Goal: Task Accomplishment & Management: Manage account settings

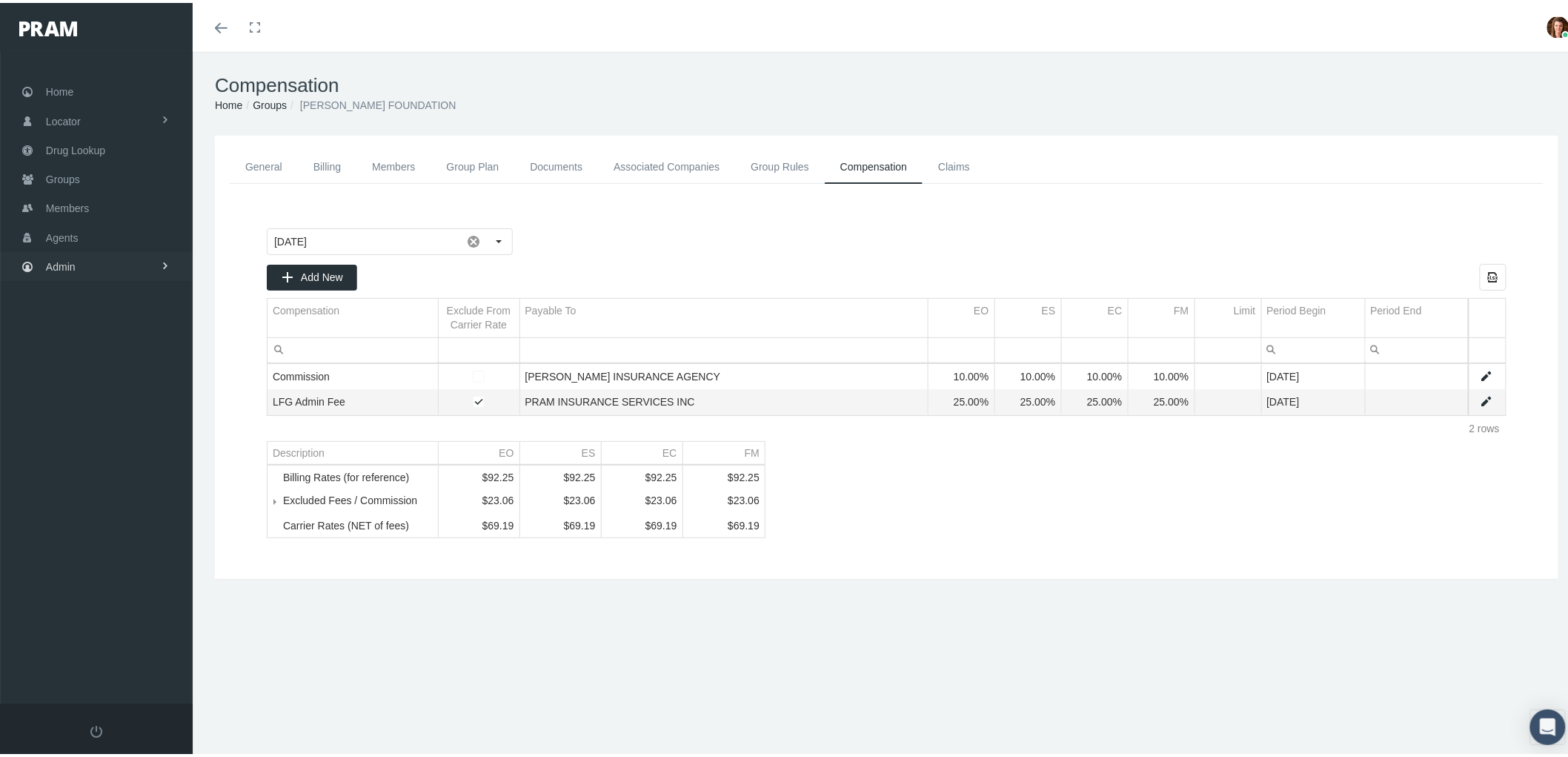
click at [121, 249] on link "Admin" at bounding box center [96, 263] width 193 height 29
click at [106, 322] on link "Agents" at bounding box center [96, 323] width 193 height 26
click at [402, 667] on div "Compensation Home Groups MARAVILLA FOUNDATION General Billing Members Group Pla…" at bounding box center [887, 411] width 1388 height 724
click at [100, 195] on link "Members" at bounding box center [96, 205] width 193 height 29
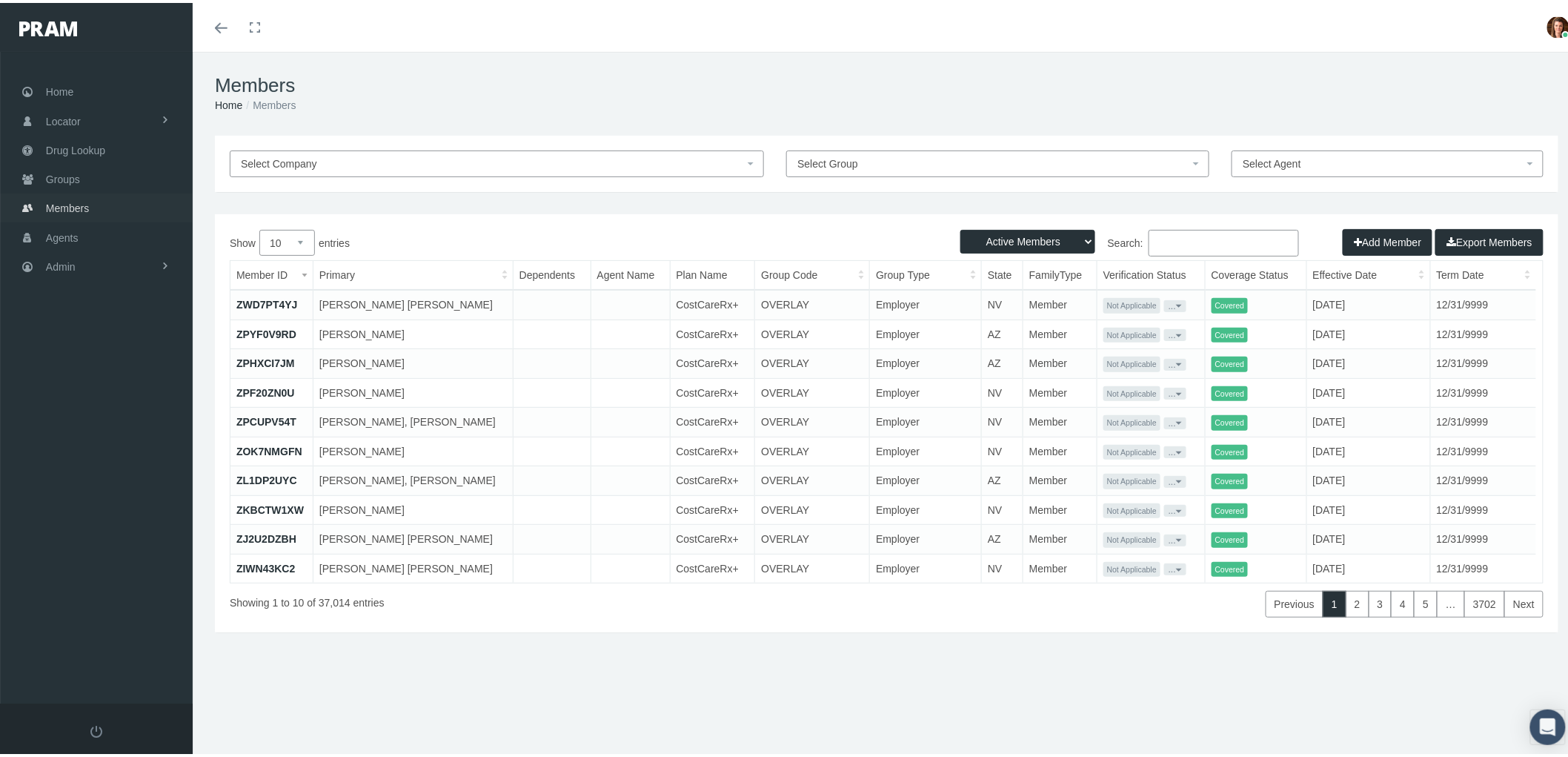
click at [109, 205] on link "Members" at bounding box center [96, 205] width 193 height 29
drag, startPoint x: 1158, startPoint y: 232, endPoint x: 1165, endPoint y: 234, distance: 7.3
click at [1165, 234] on input "Search:" at bounding box center [1224, 240] width 150 height 27
click at [1189, 234] on input "Search:" at bounding box center [1224, 240] width 150 height 27
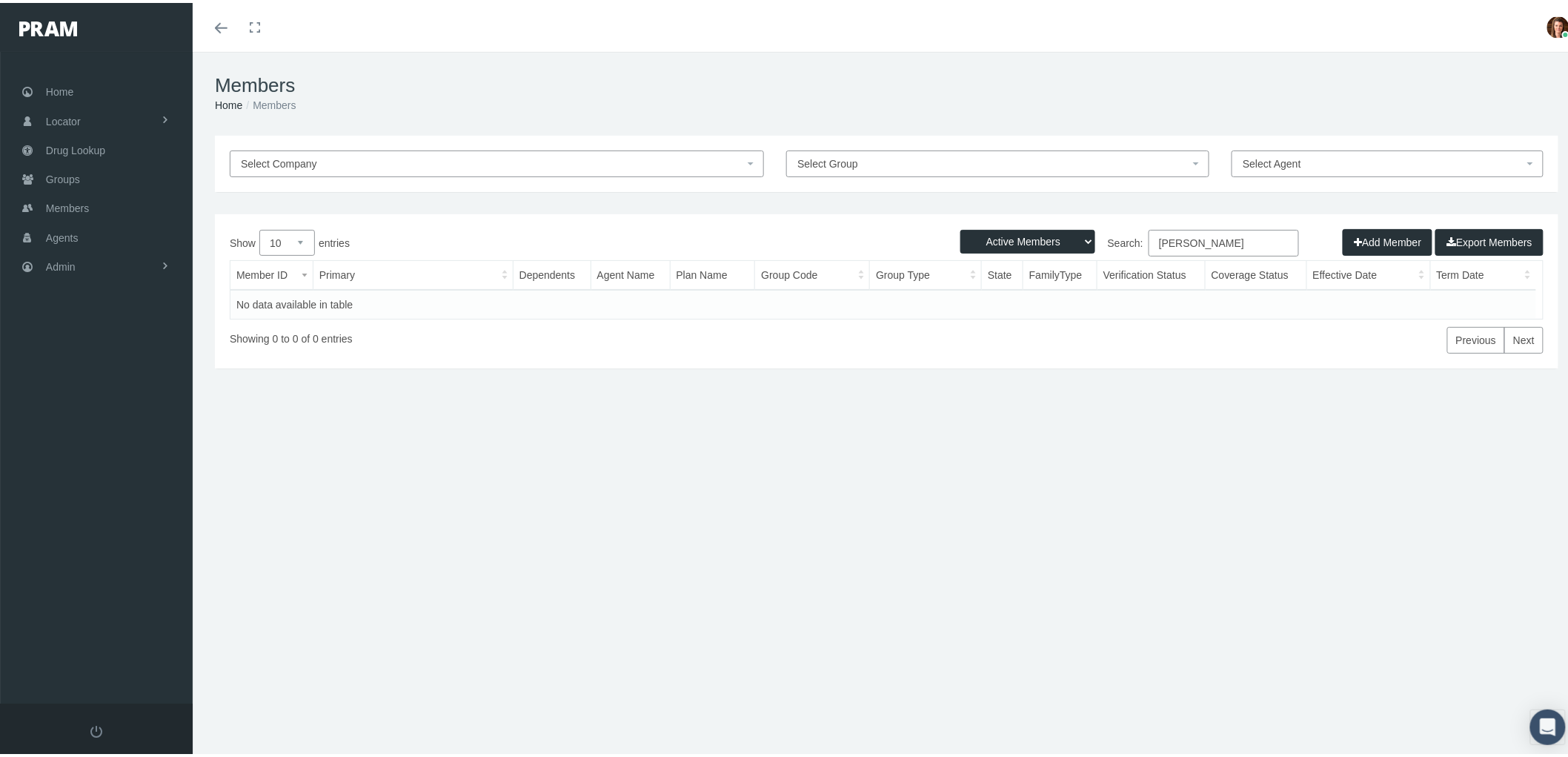
type input "kathy capps"
click at [1071, 234] on select "Active Members Terminated Members Active & Terminated" at bounding box center [1028, 238] width 135 height 24
select select "3"
click at [961, 227] on select "Active Members Terminated Members Active & Terminated" at bounding box center [1028, 238] width 135 height 24
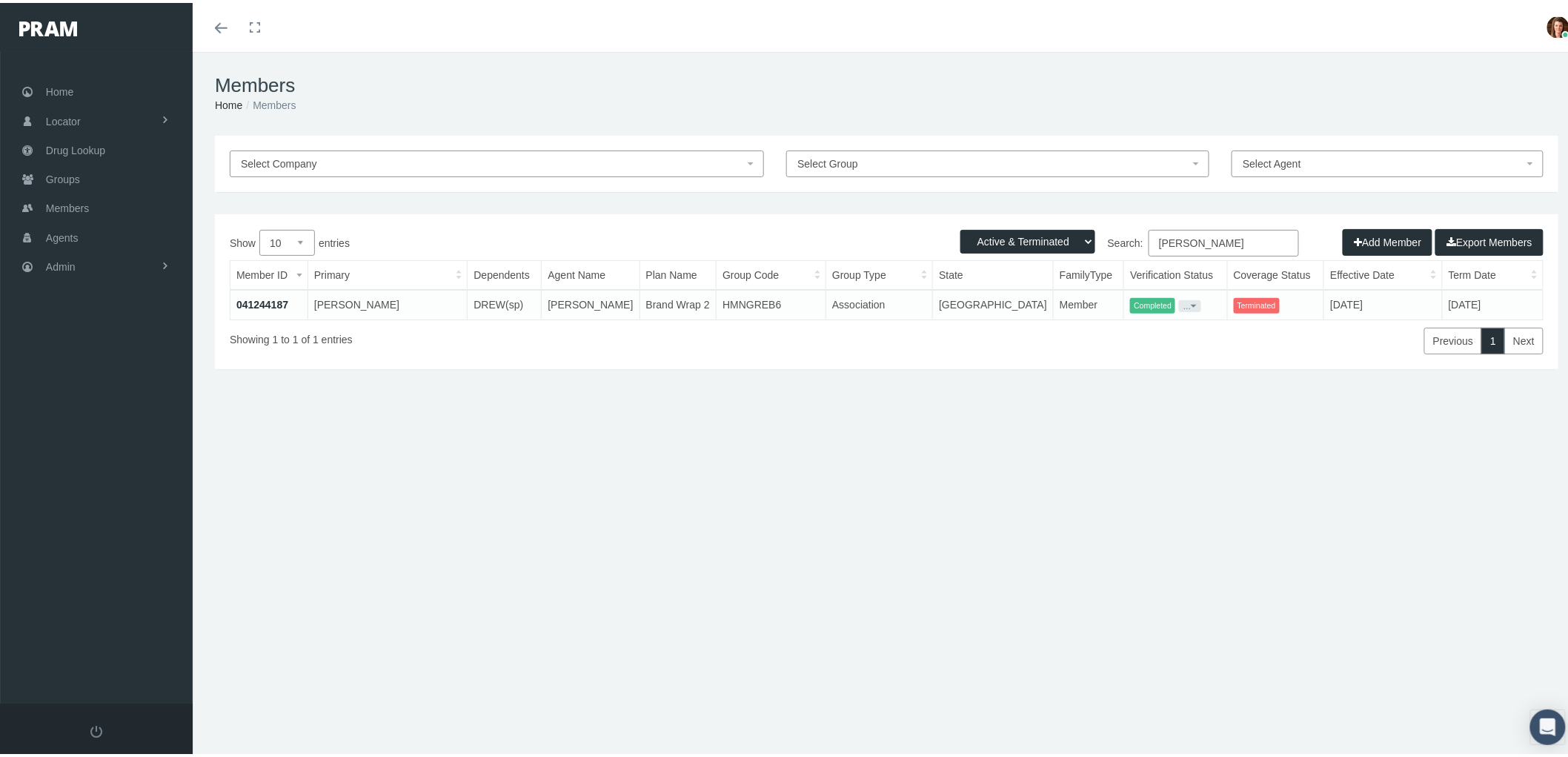
click at [262, 295] on link "041244187" at bounding box center [262, 301] width 52 height 12
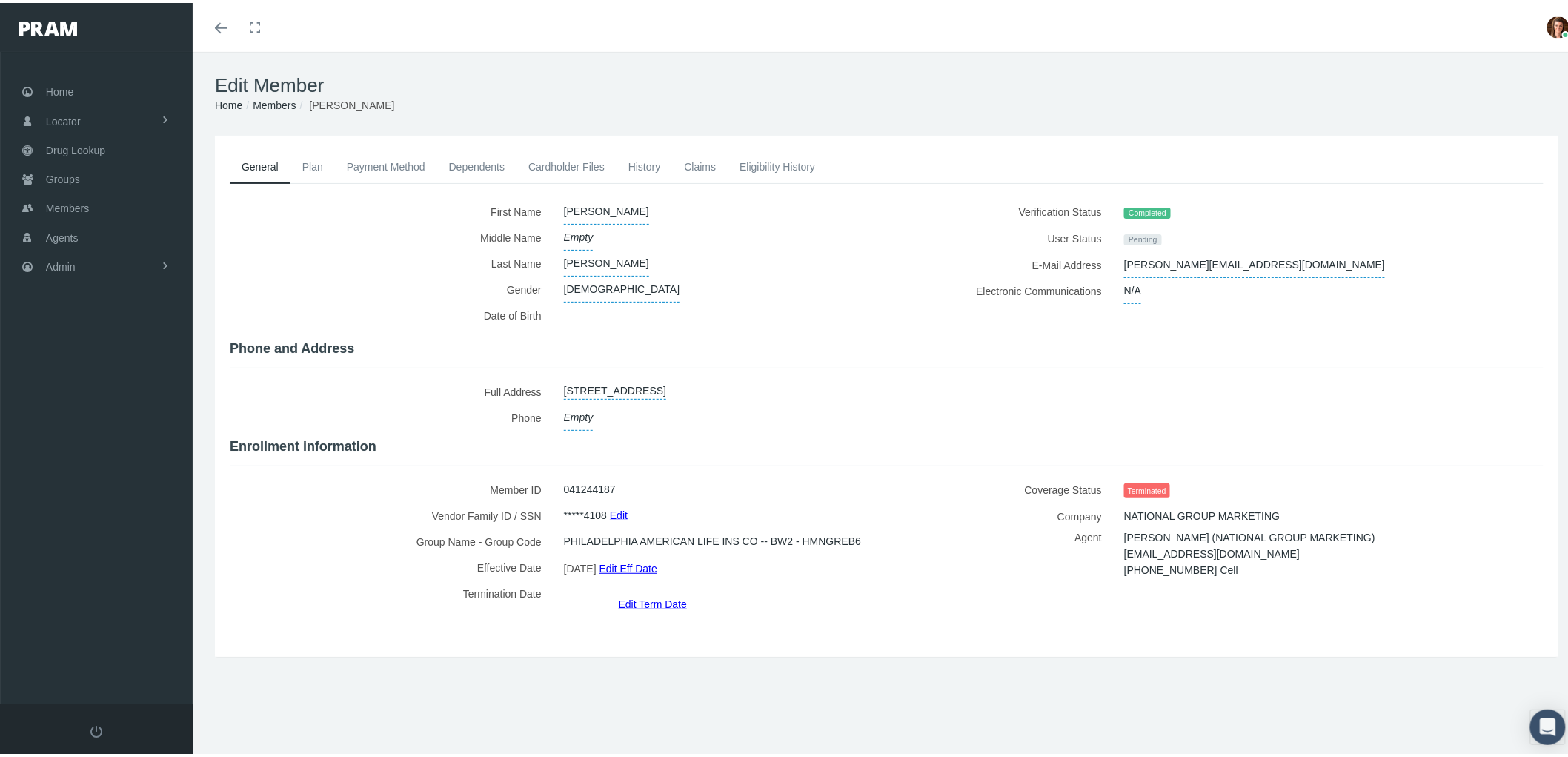
click at [765, 161] on link "Eligibility History" at bounding box center [778, 163] width 99 height 33
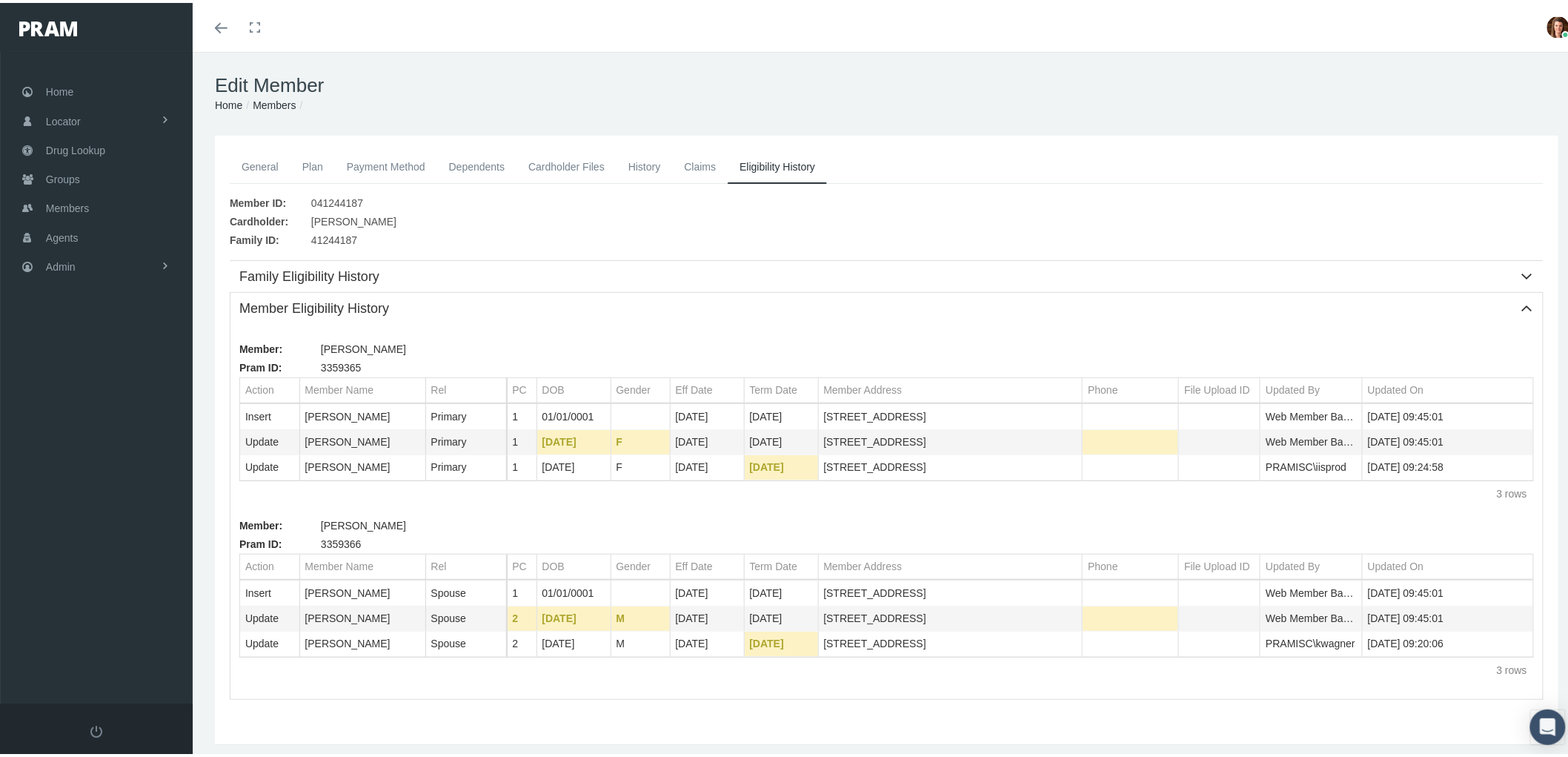
click at [654, 163] on link "History" at bounding box center [645, 163] width 56 height 33
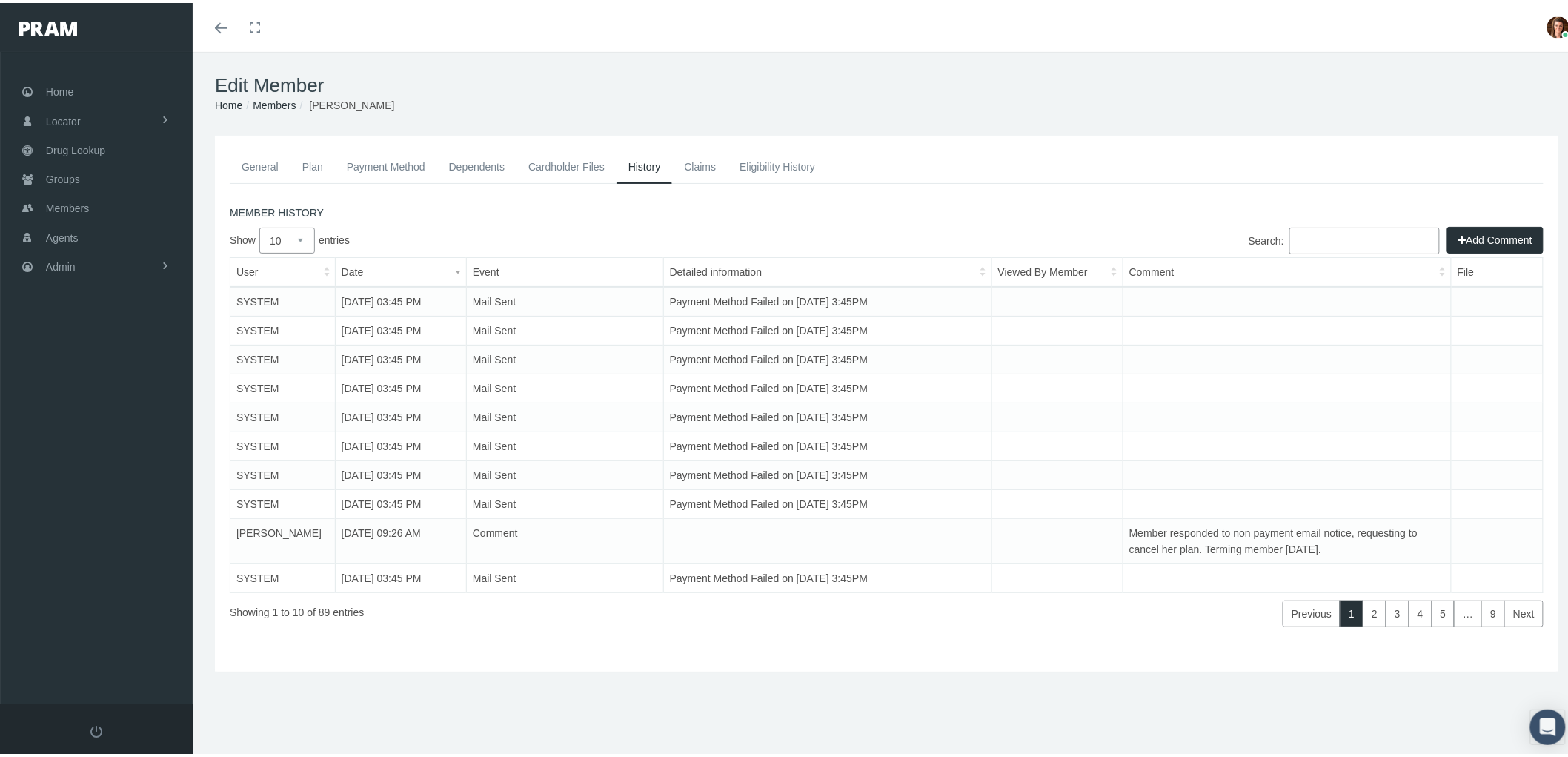
click at [253, 163] on link "General" at bounding box center [260, 163] width 61 height 33
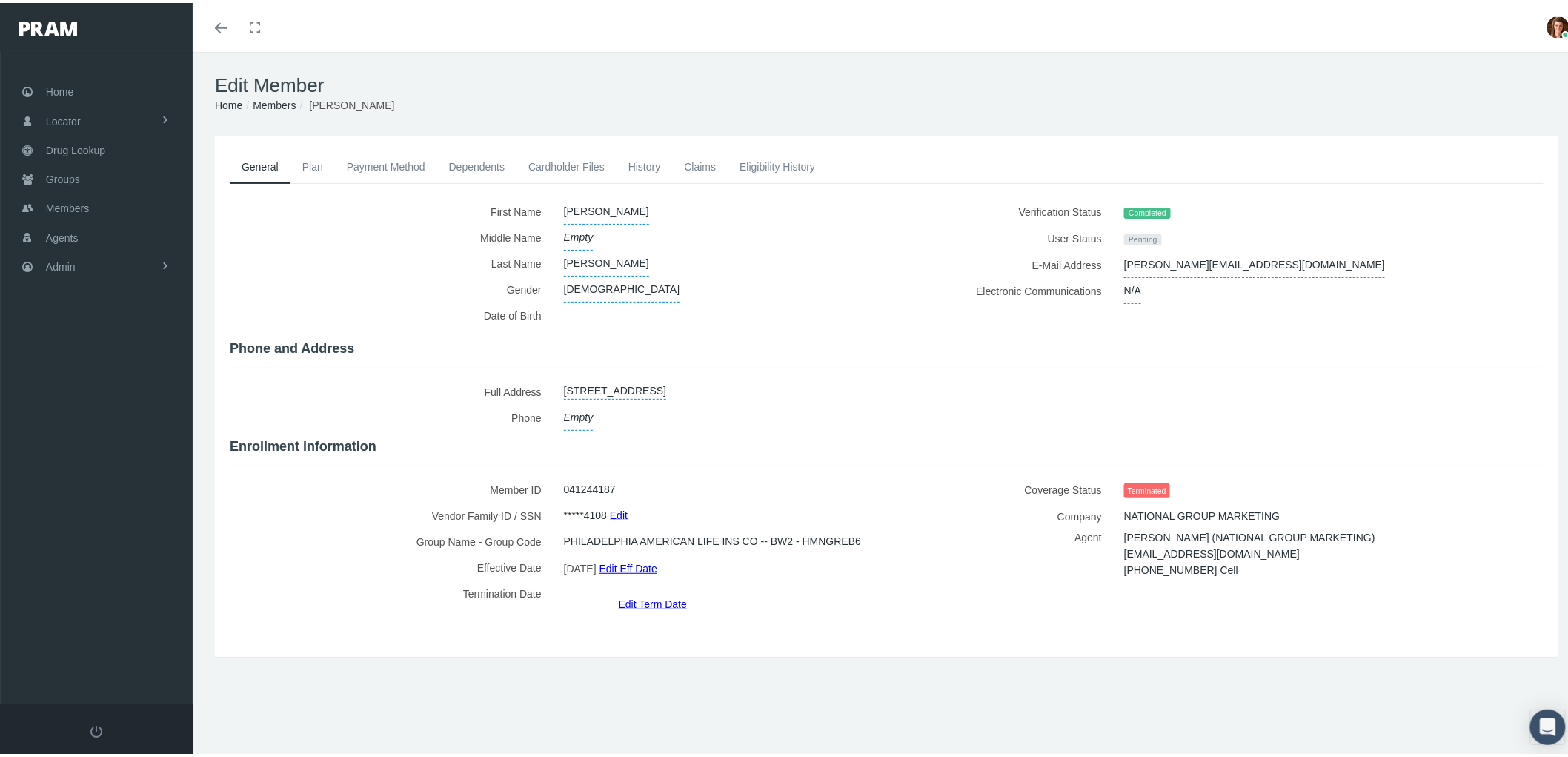
click at [773, 165] on link "Eligibility History" at bounding box center [778, 163] width 99 height 33
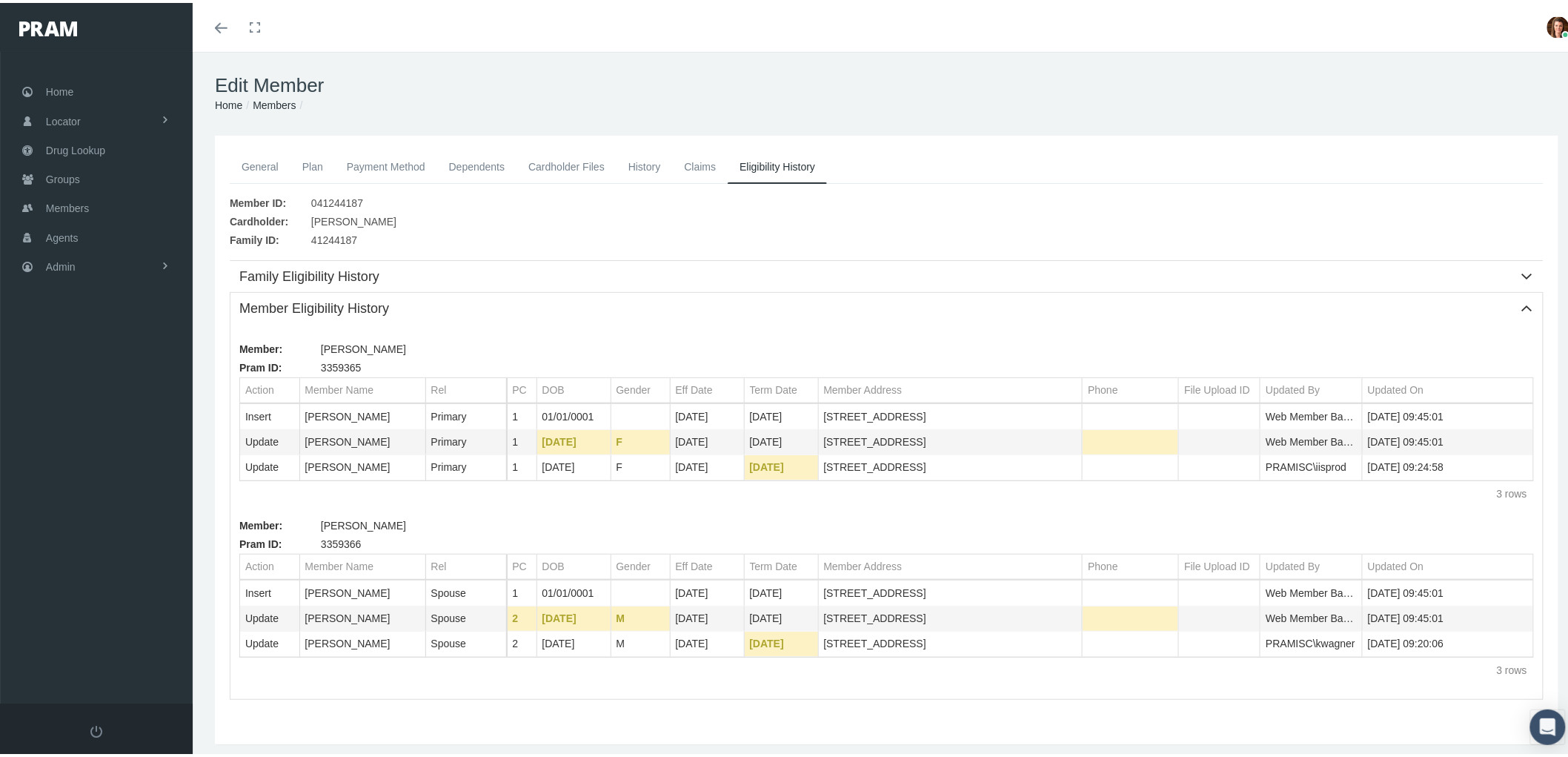
click at [706, 158] on link "Claims" at bounding box center [699, 163] width 55 height 33
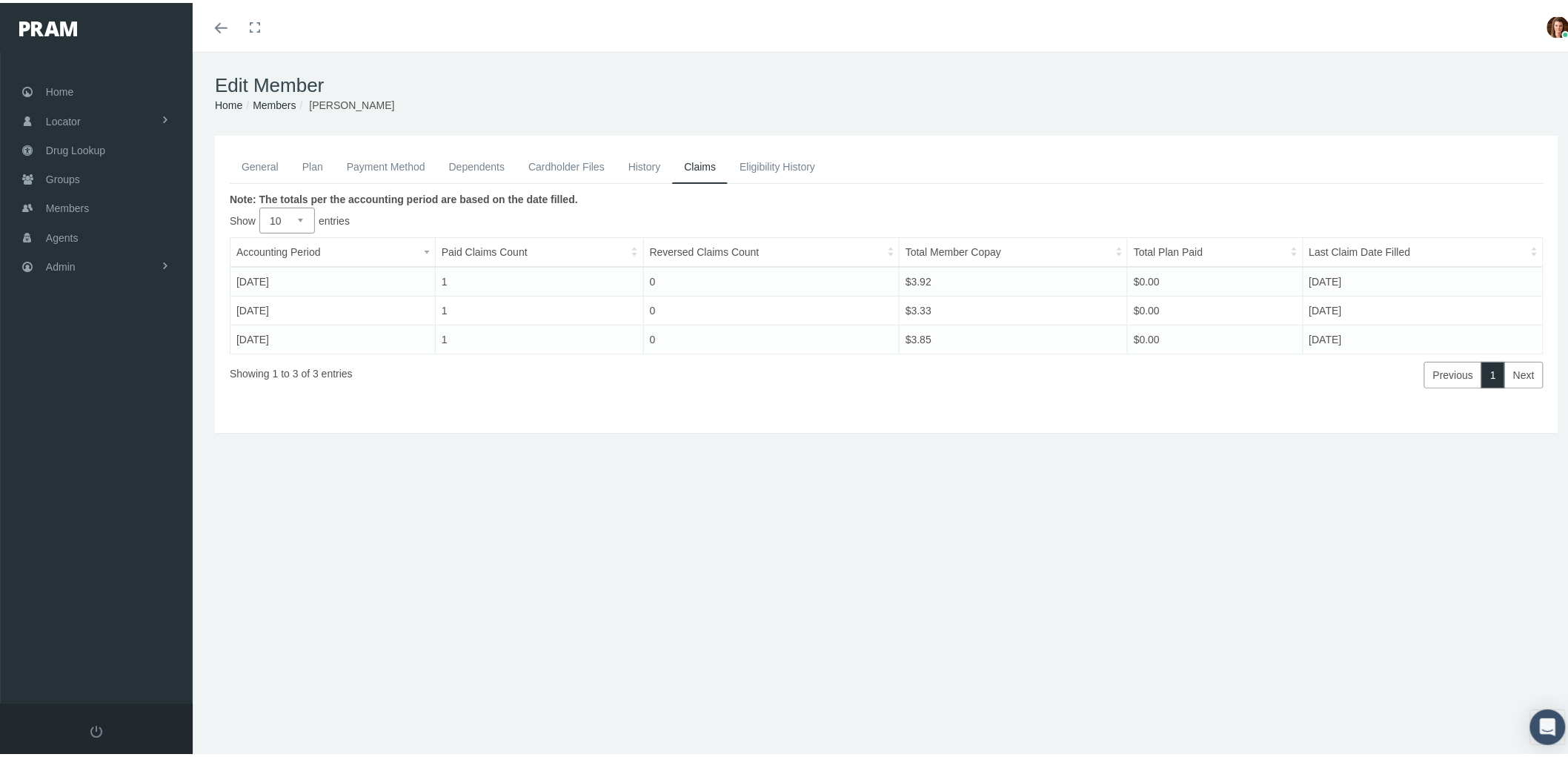
click at [654, 161] on link "History" at bounding box center [645, 163] width 56 height 33
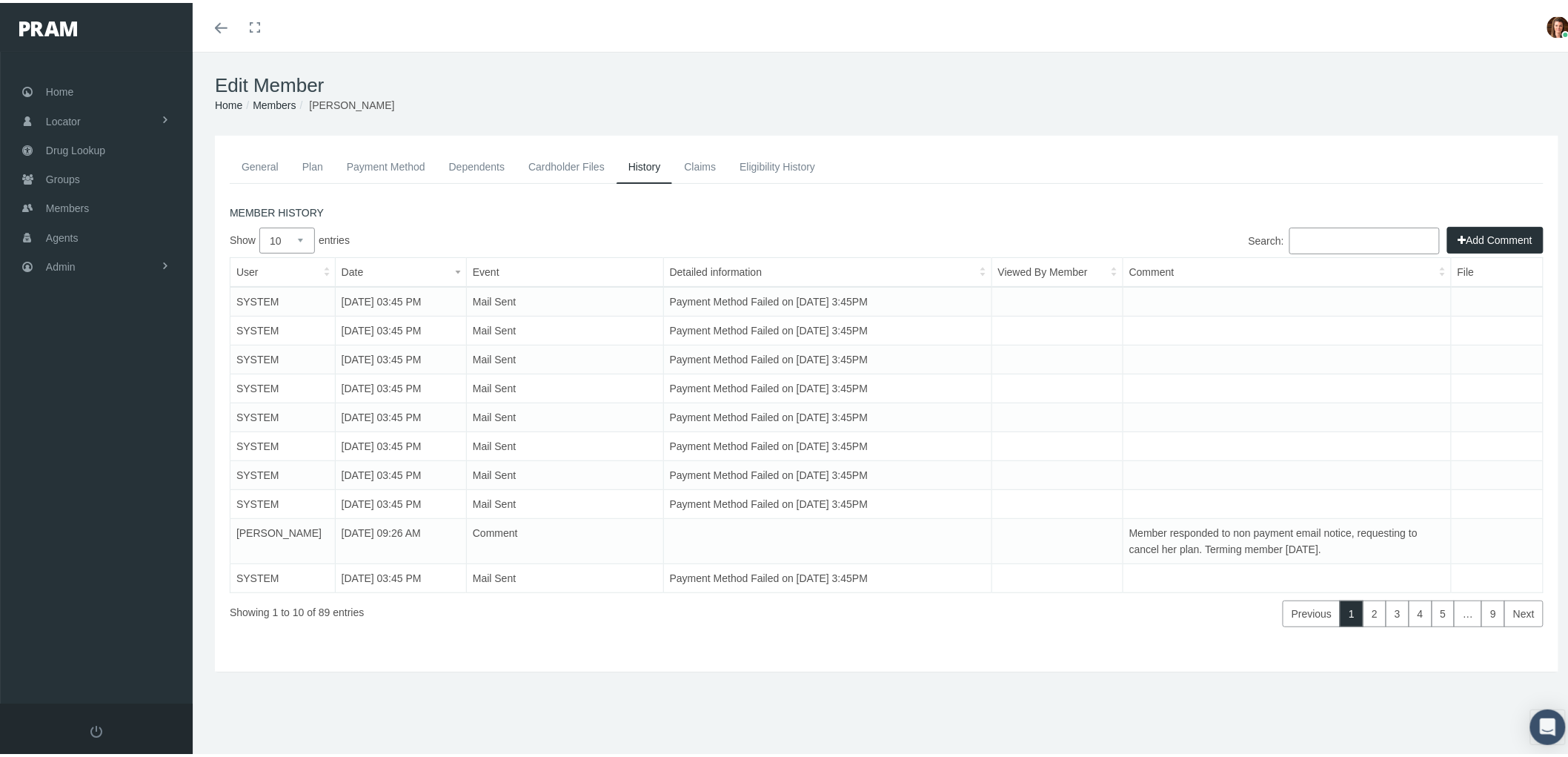
click at [766, 151] on link "Eligibility History" at bounding box center [778, 163] width 99 height 33
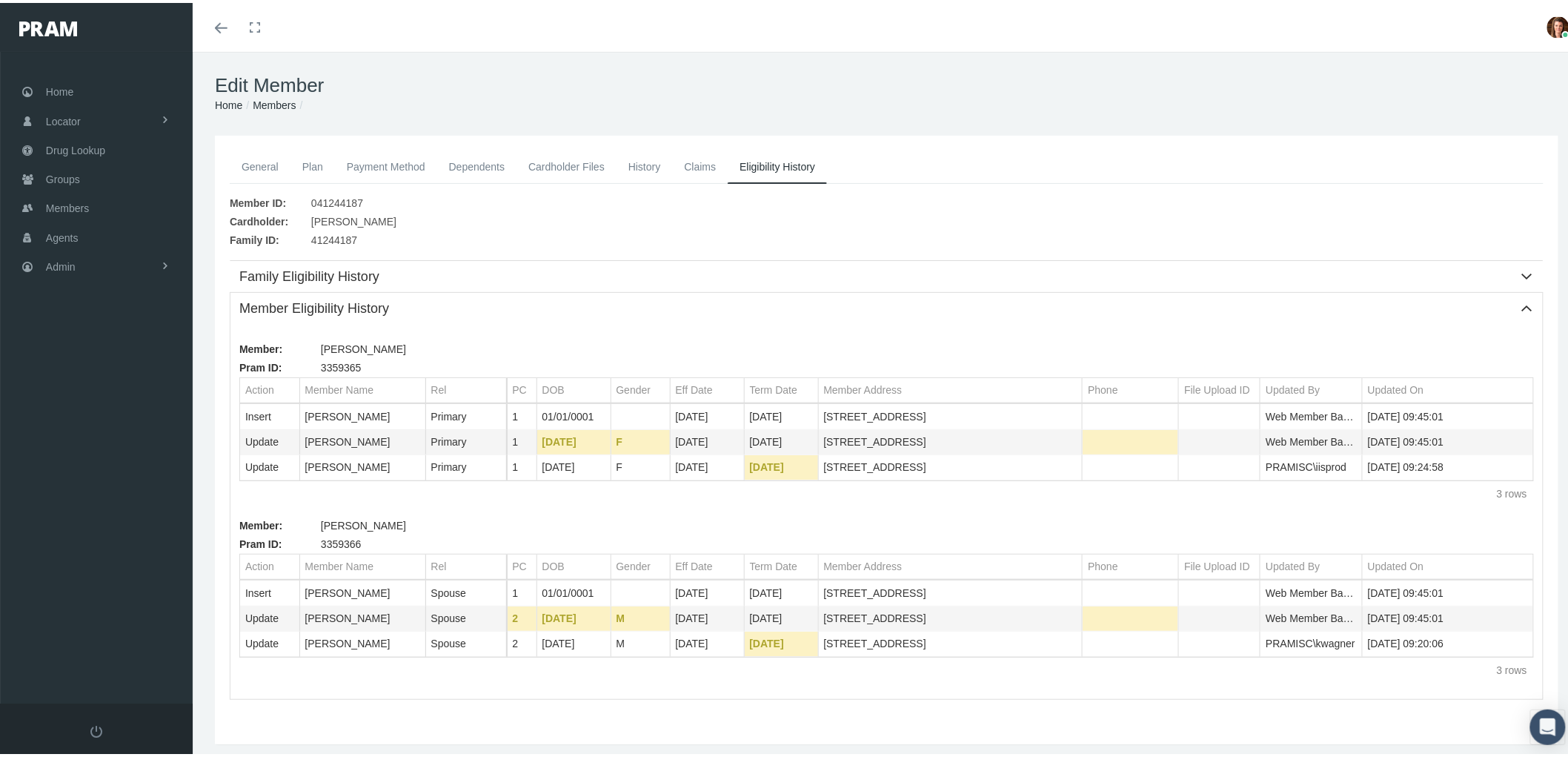
scroll to position [49, 0]
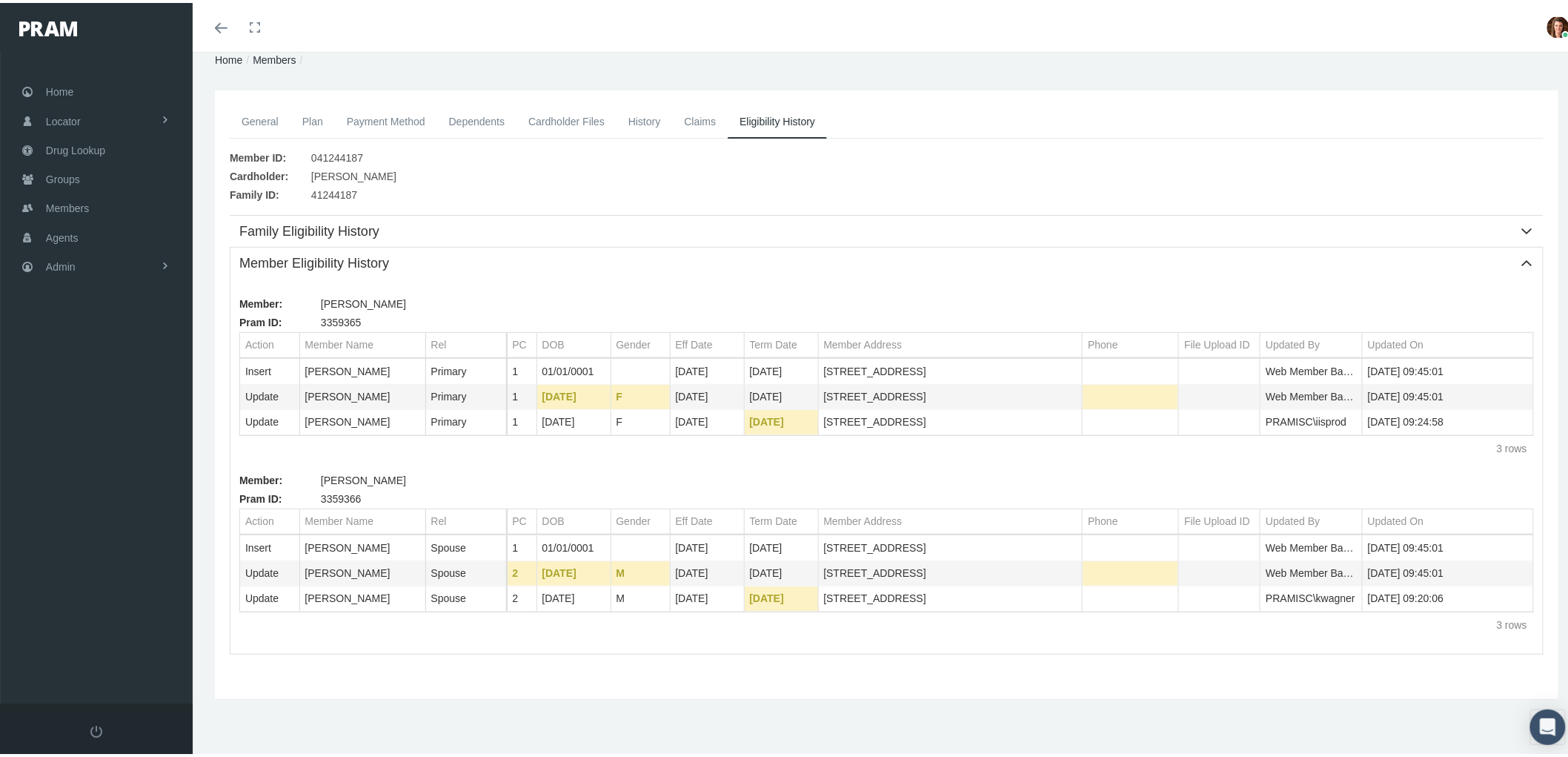
click at [690, 119] on link "Claims" at bounding box center [699, 118] width 55 height 33
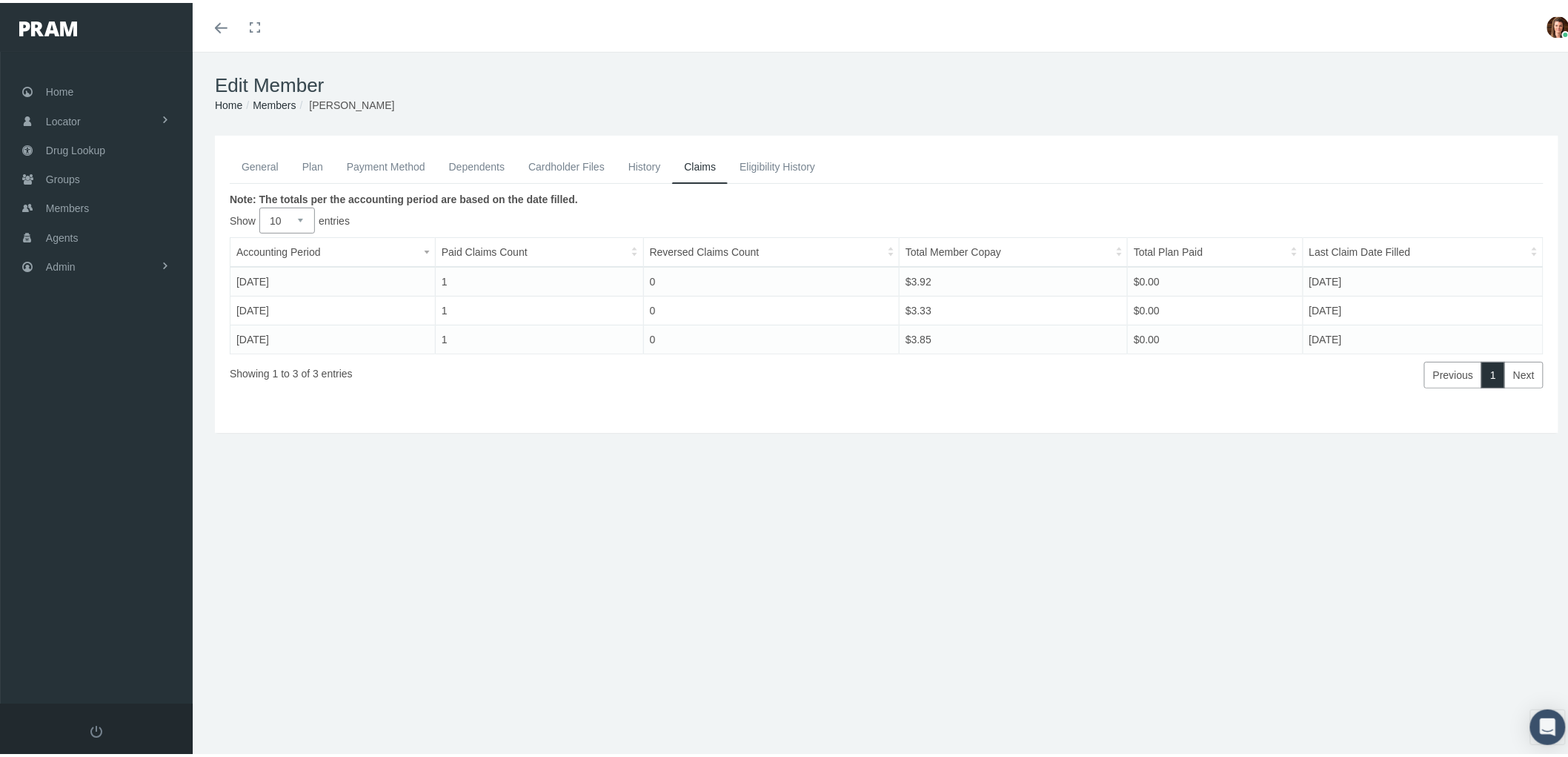
click at [626, 160] on link "History" at bounding box center [645, 163] width 56 height 33
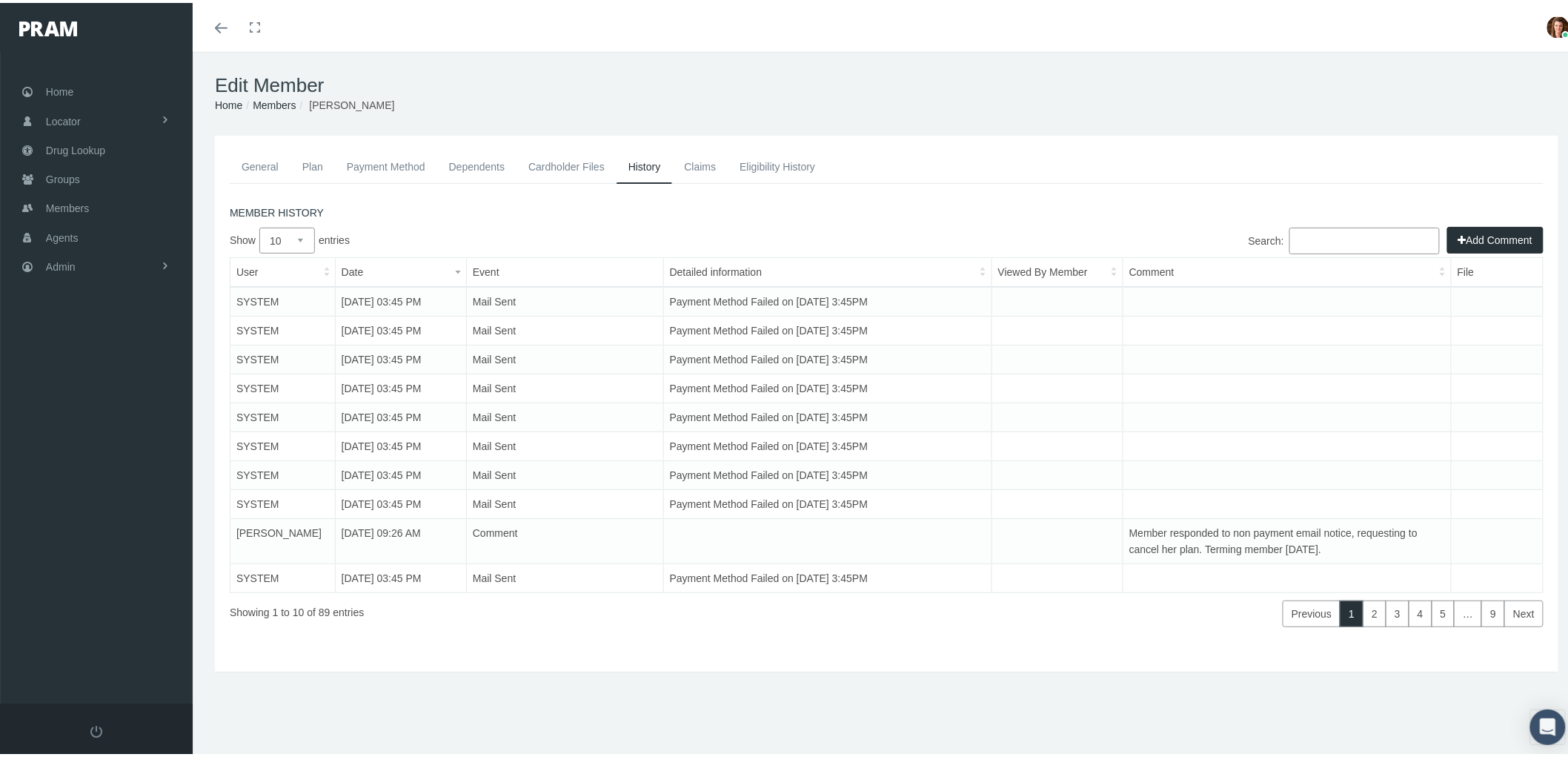
click at [304, 245] on select "10 25 50 100" at bounding box center [287, 238] width 55 height 26
select select "100"
click at [260, 225] on select "10 25 50 100" at bounding box center [287, 238] width 55 height 26
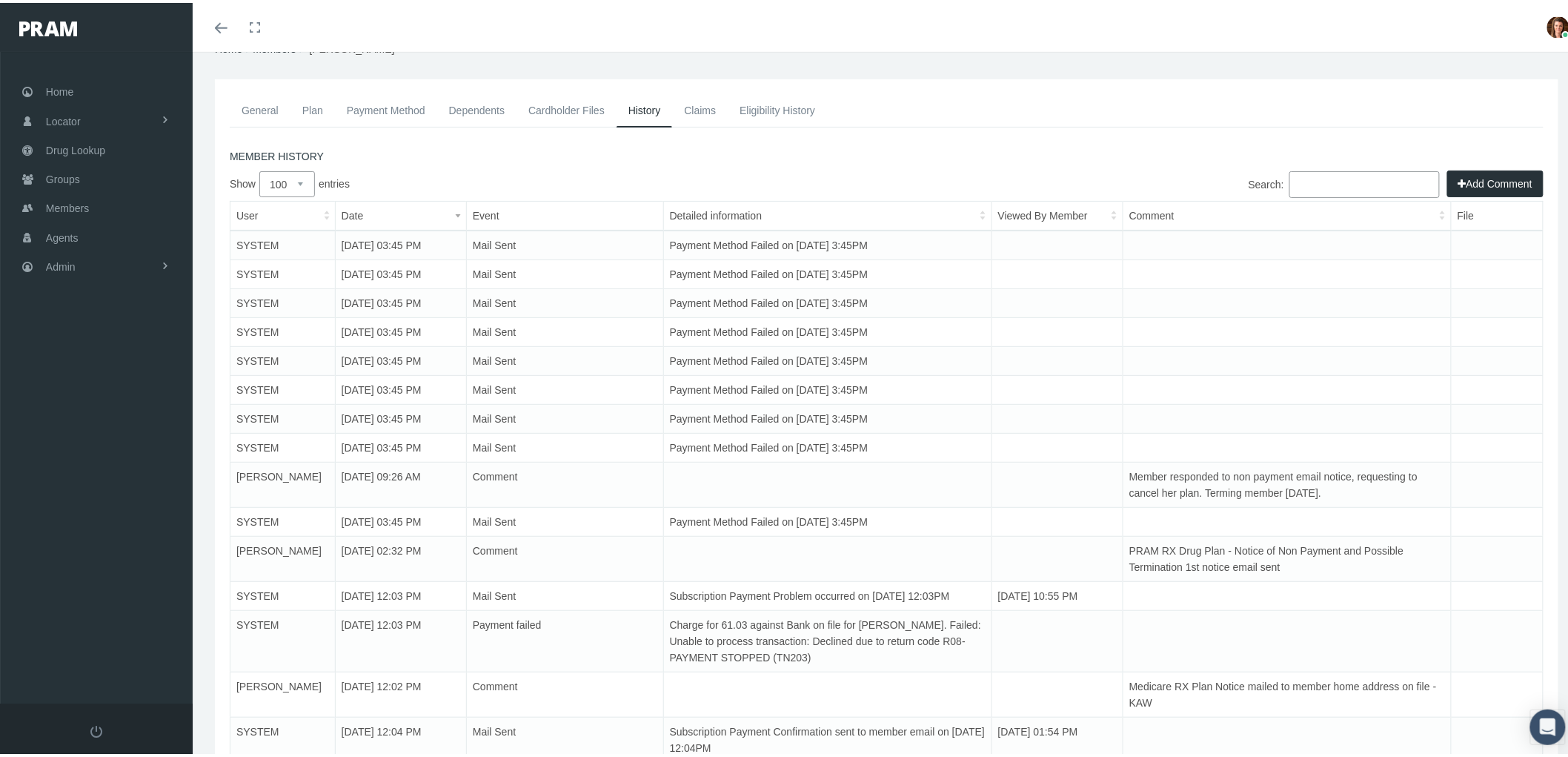
scroll to position [82, 0]
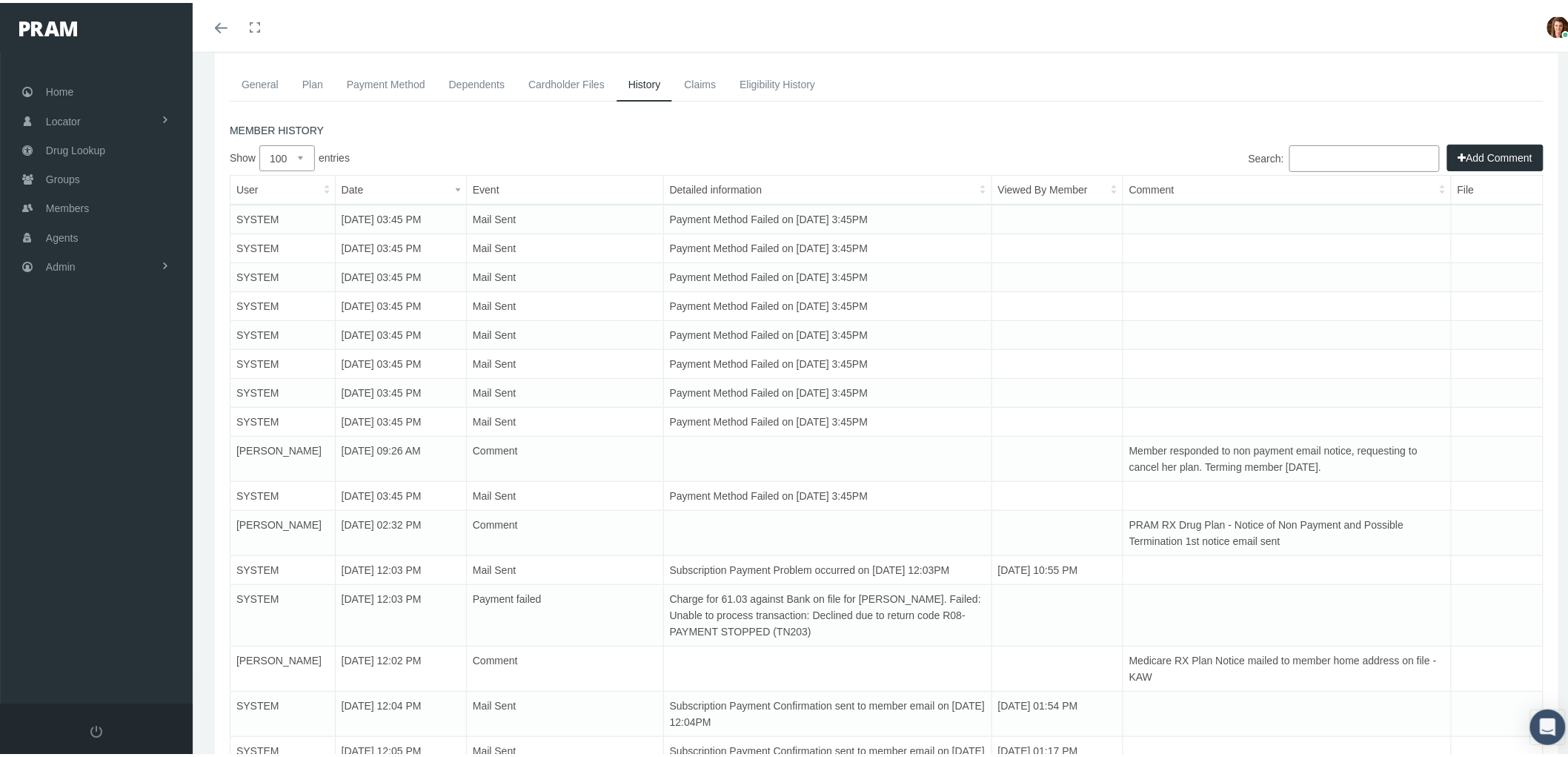
click at [361, 81] on link "Payment Method" at bounding box center [386, 81] width 103 height 33
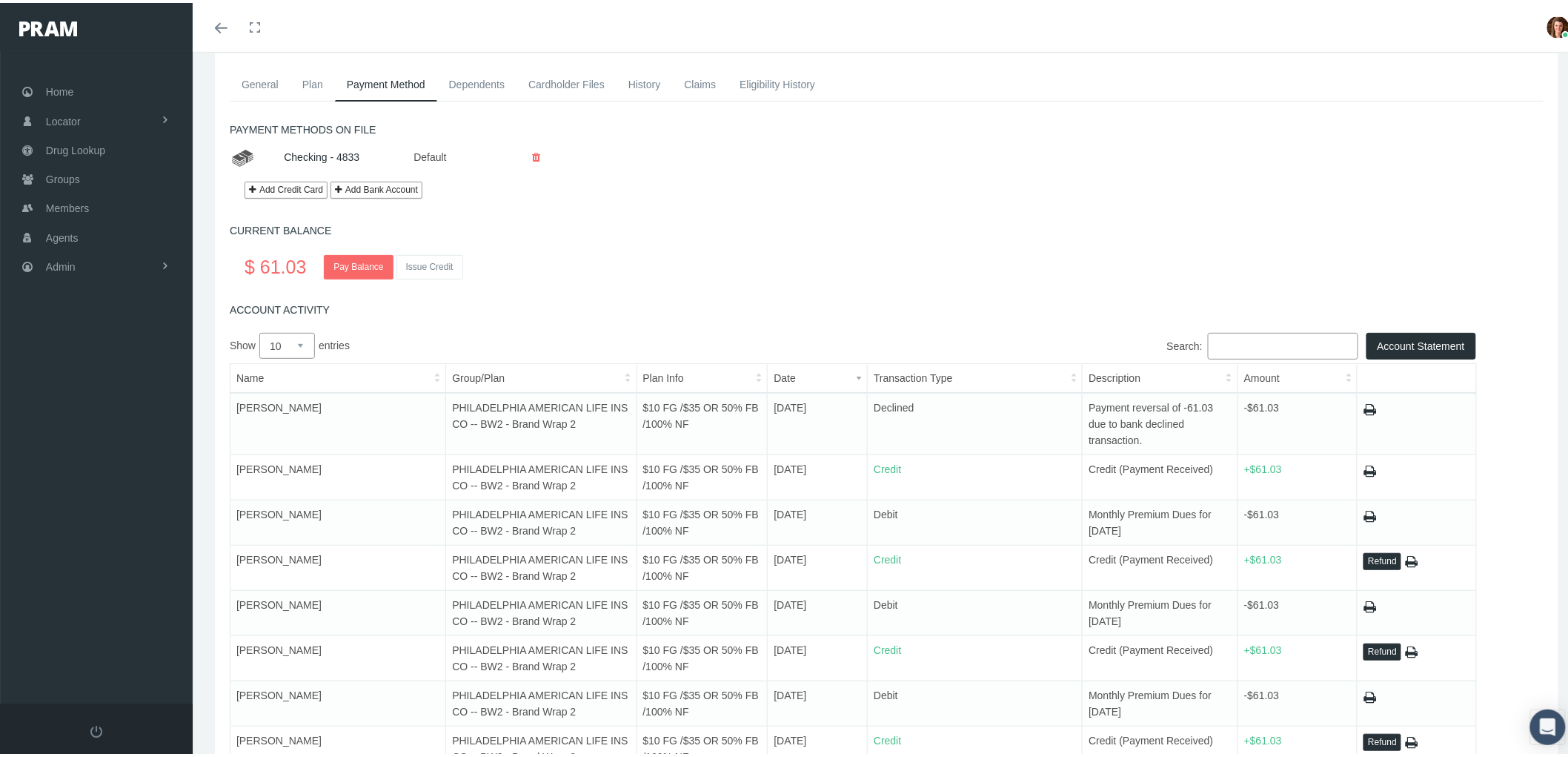
scroll to position [0, 0]
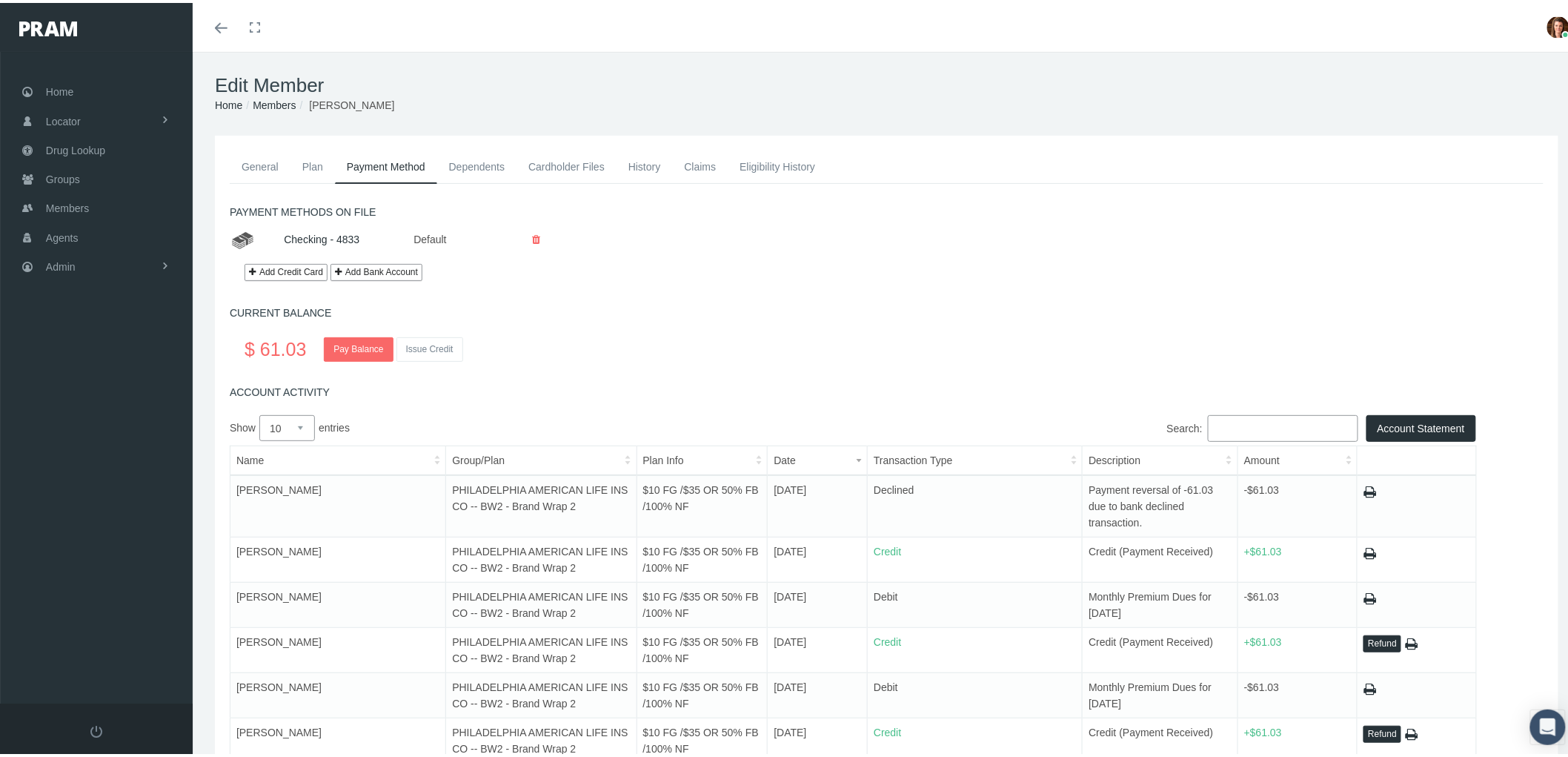
click at [649, 162] on link "History" at bounding box center [645, 163] width 56 height 33
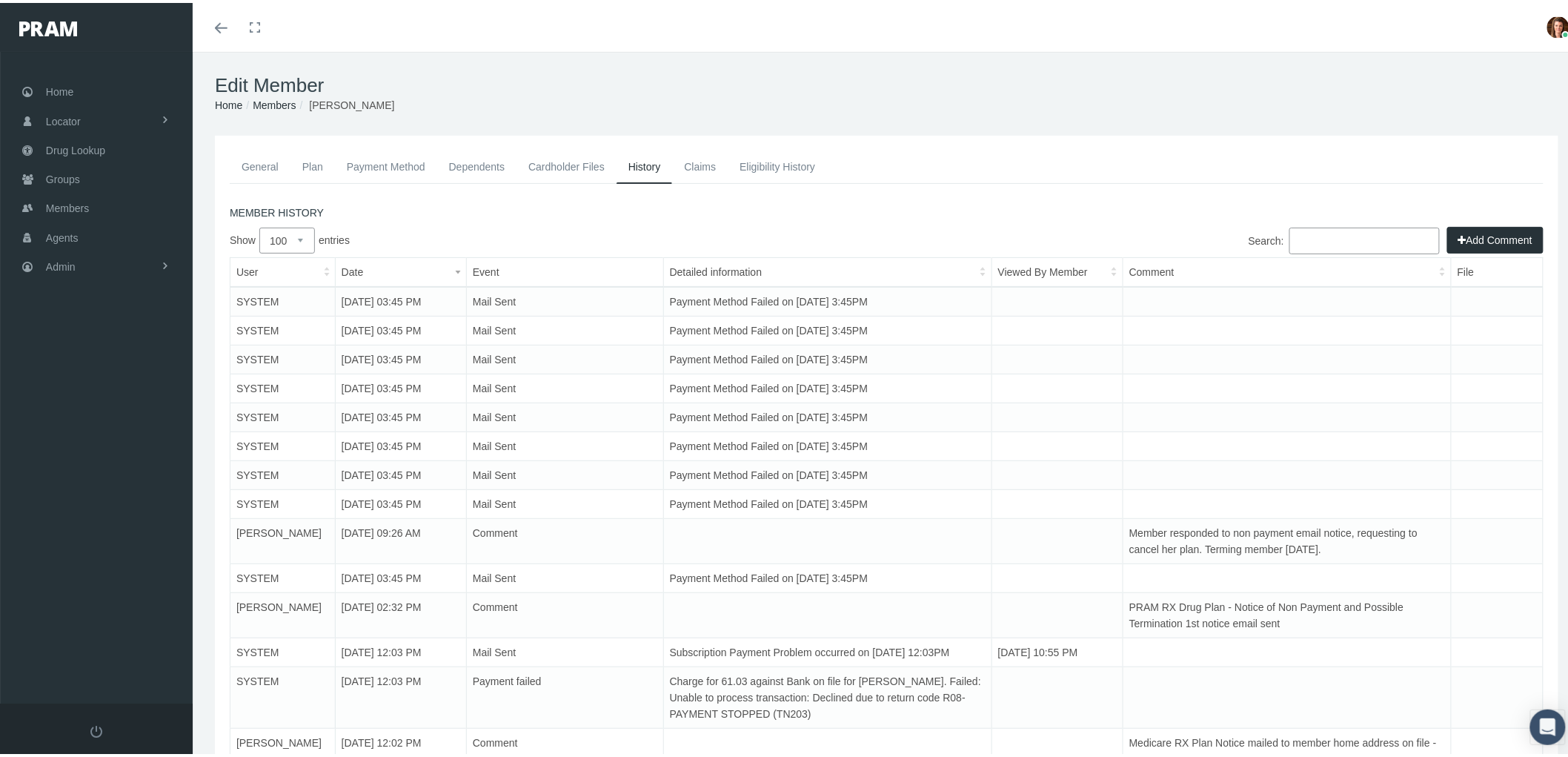
click at [383, 171] on link "Payment Method" at bounding box center [386, 163] width 103 height 33
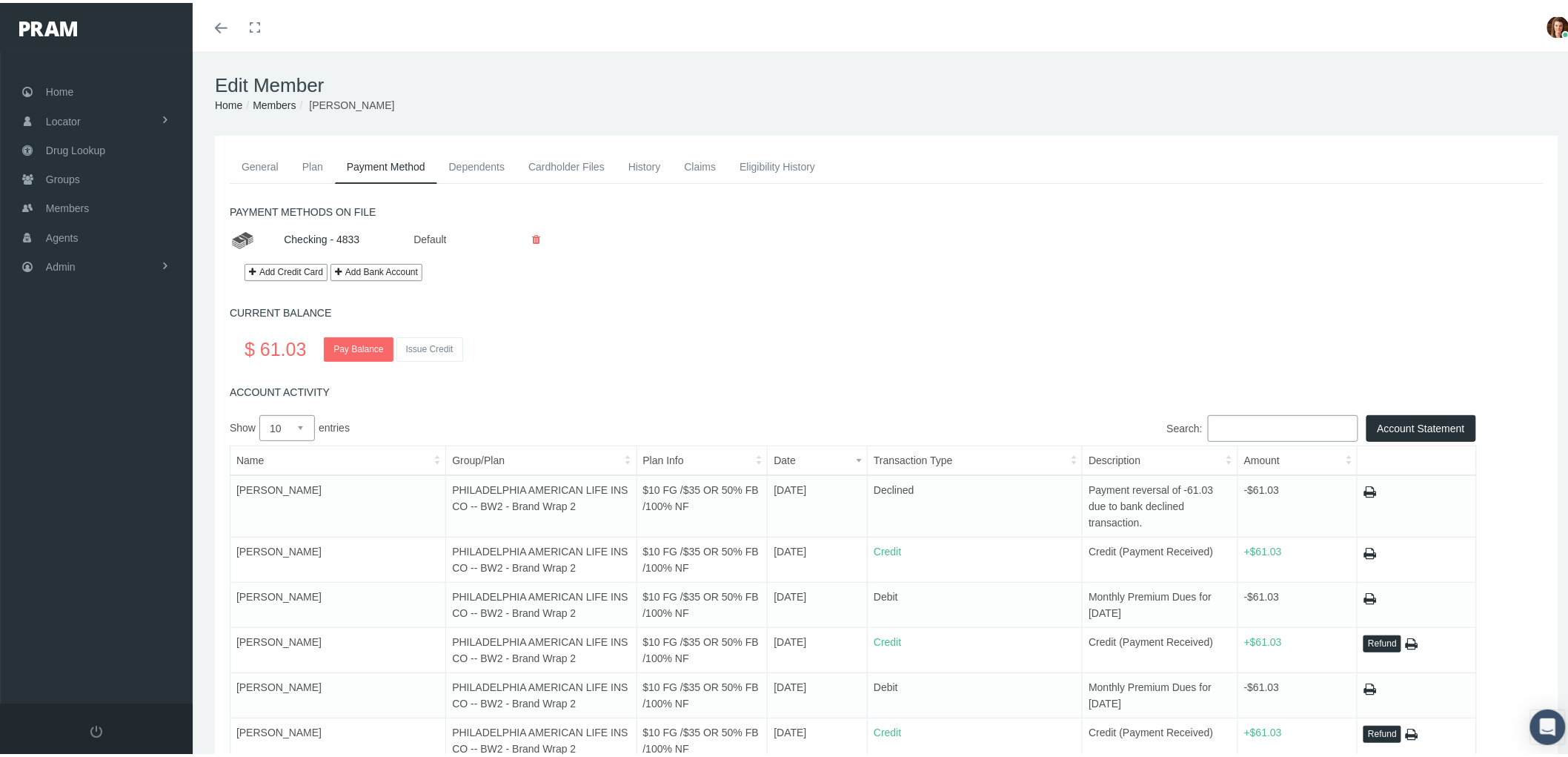
click at [649, 165] on link "History" at bounding box center [645, 163] width 56 height 33
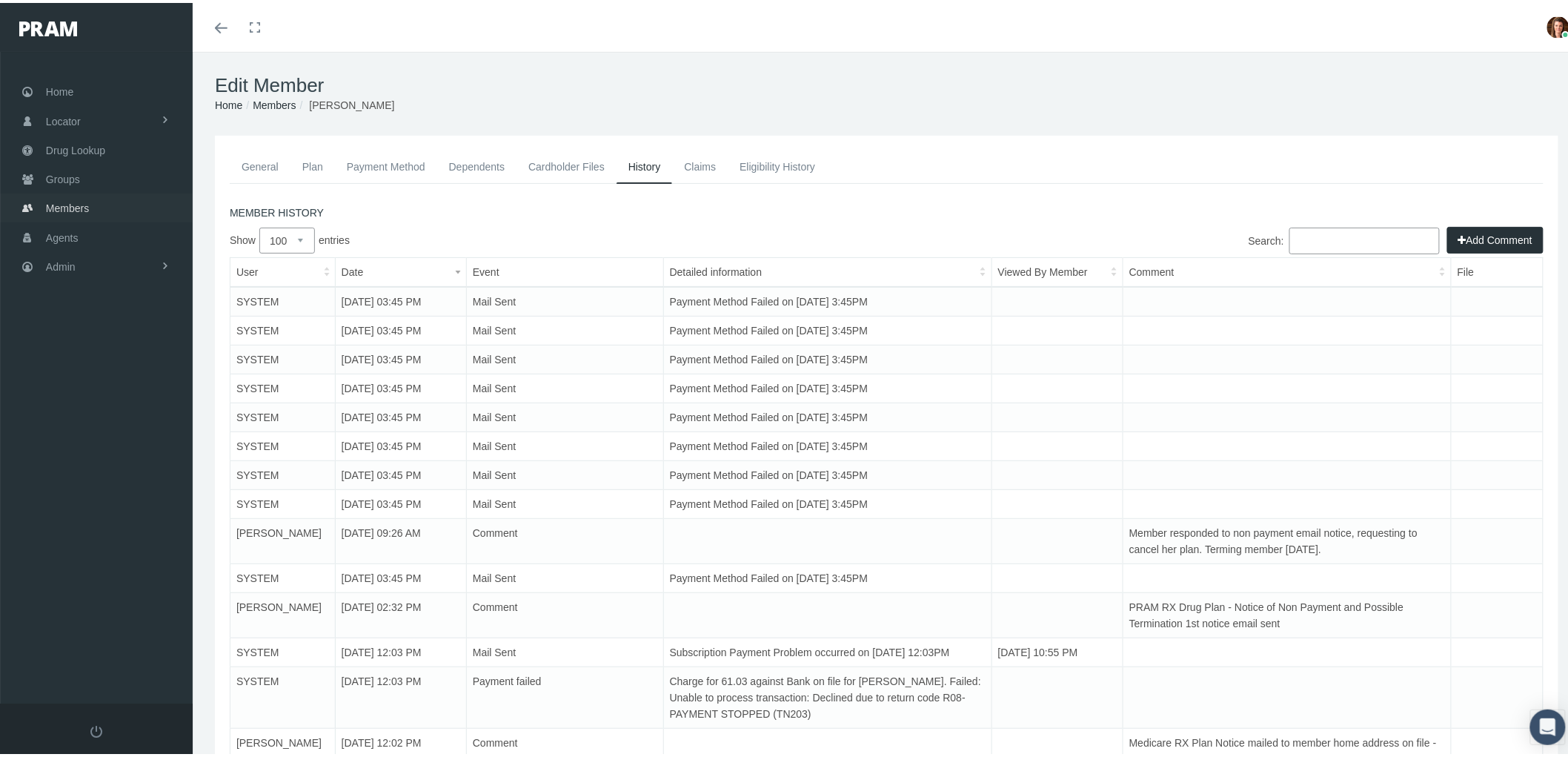
click at [99, 210] on link "Members" at bounding box center [96, 205] width 193 height 29
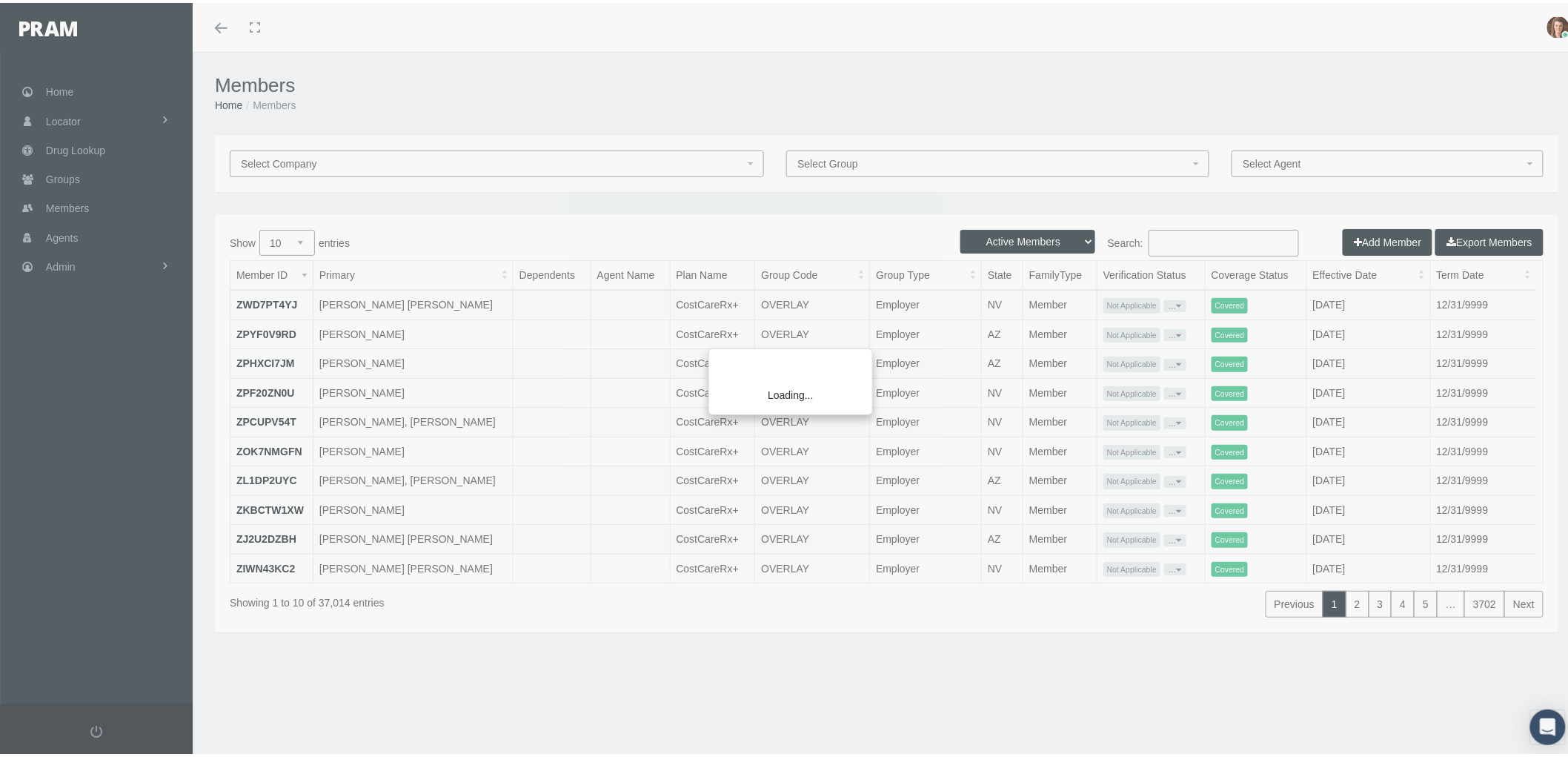
click at [1166, 235] on div "Loading..." at bounding box center [784, 378] width 1568 height 757
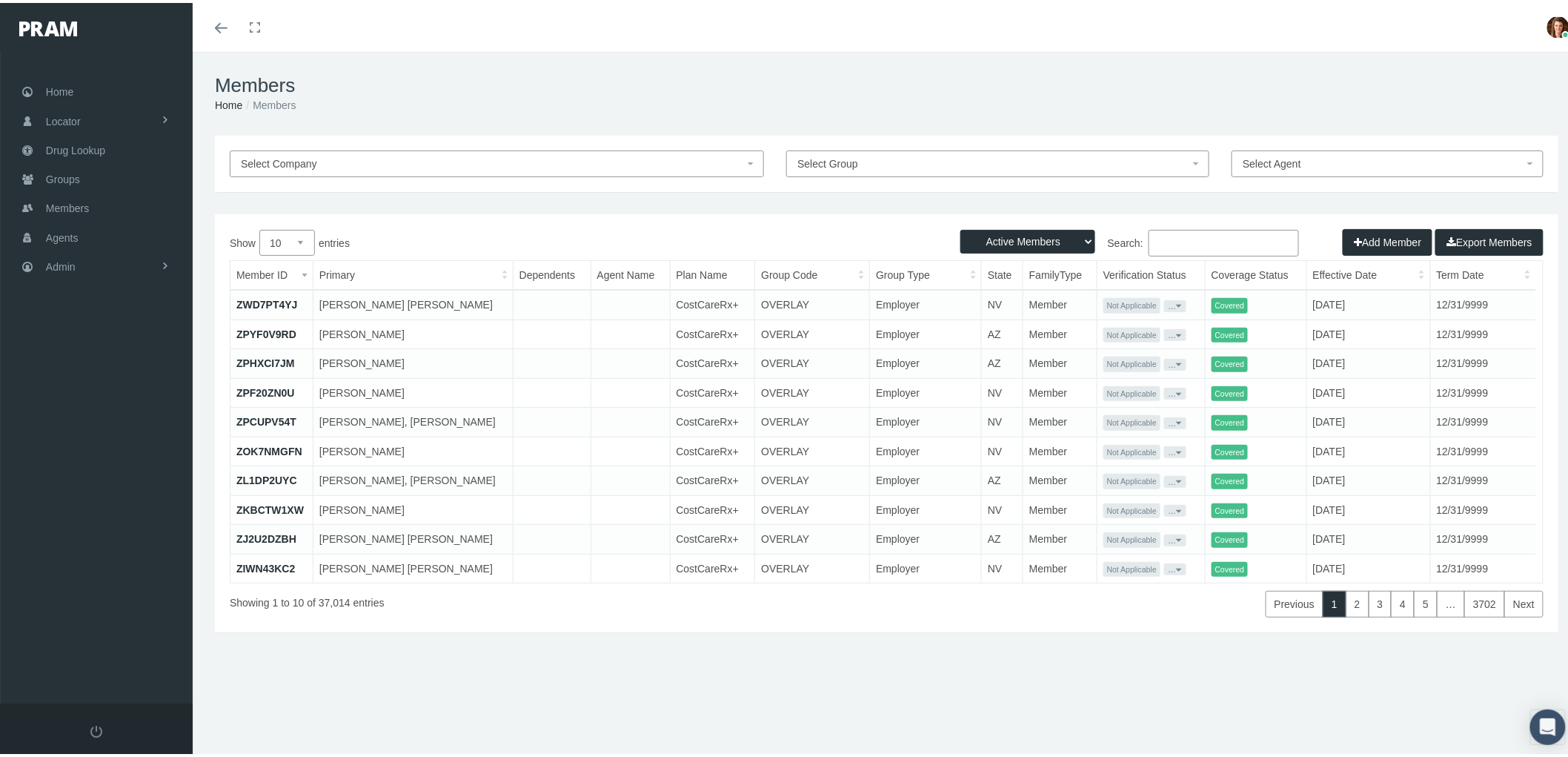
click at [1175, 241] on input "Search:" at bounding box center [1224, 240] width 150 height 27
type input "[PERSON_NAME]"
click at [1070, 237] on select "Active Members Terminated Members Active & Terminated" at bounding box center [1028, 238] width 135 height 24
select select "3"
click at [961, 227] on select "Active Members Terminated Members Active & Terminated" at bounding box center [1028, 238] width 135 height 24
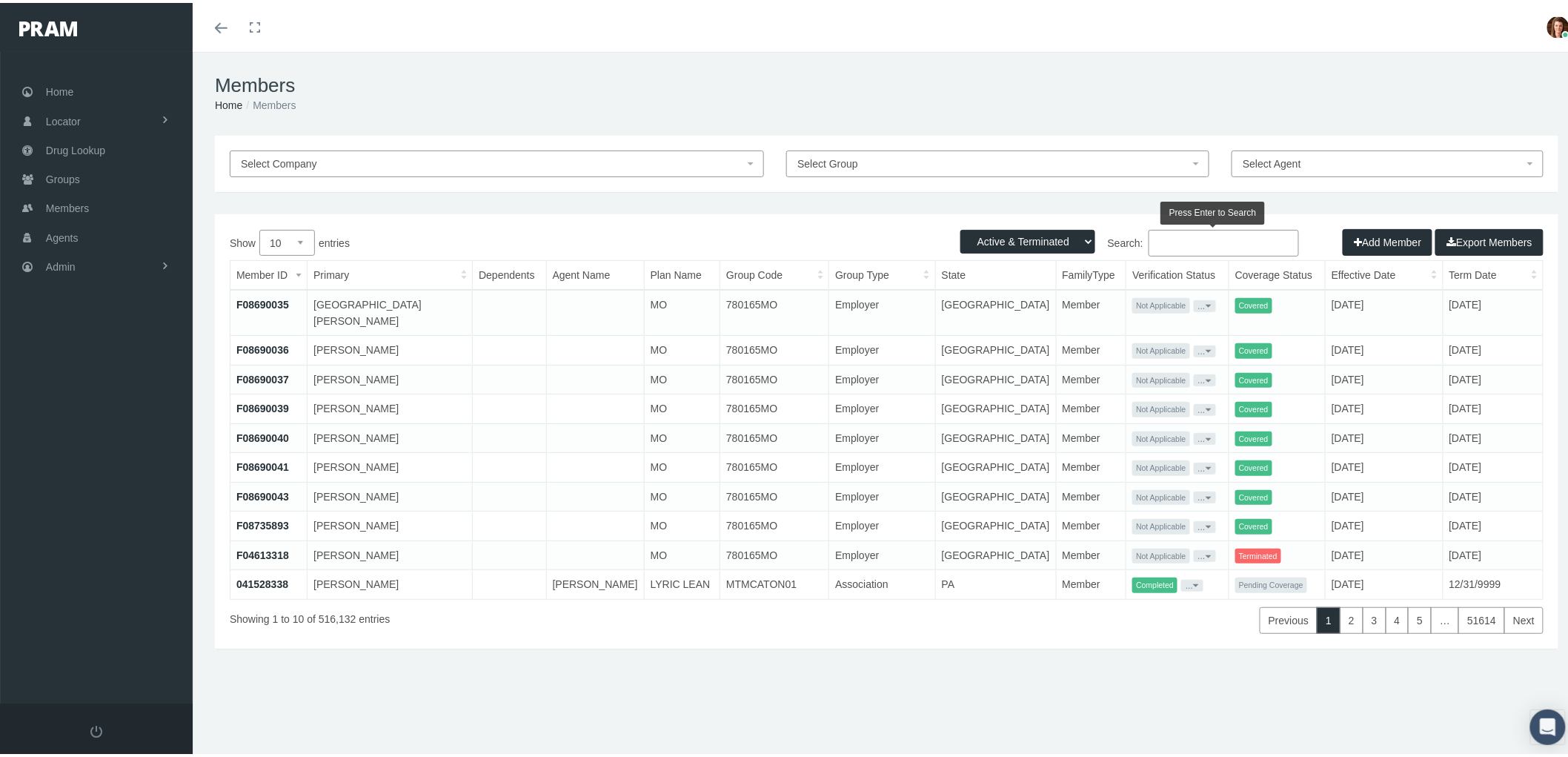
click at [1188, 228] on input "Search:" at bounding box center [1224, 240] width 150 height 27
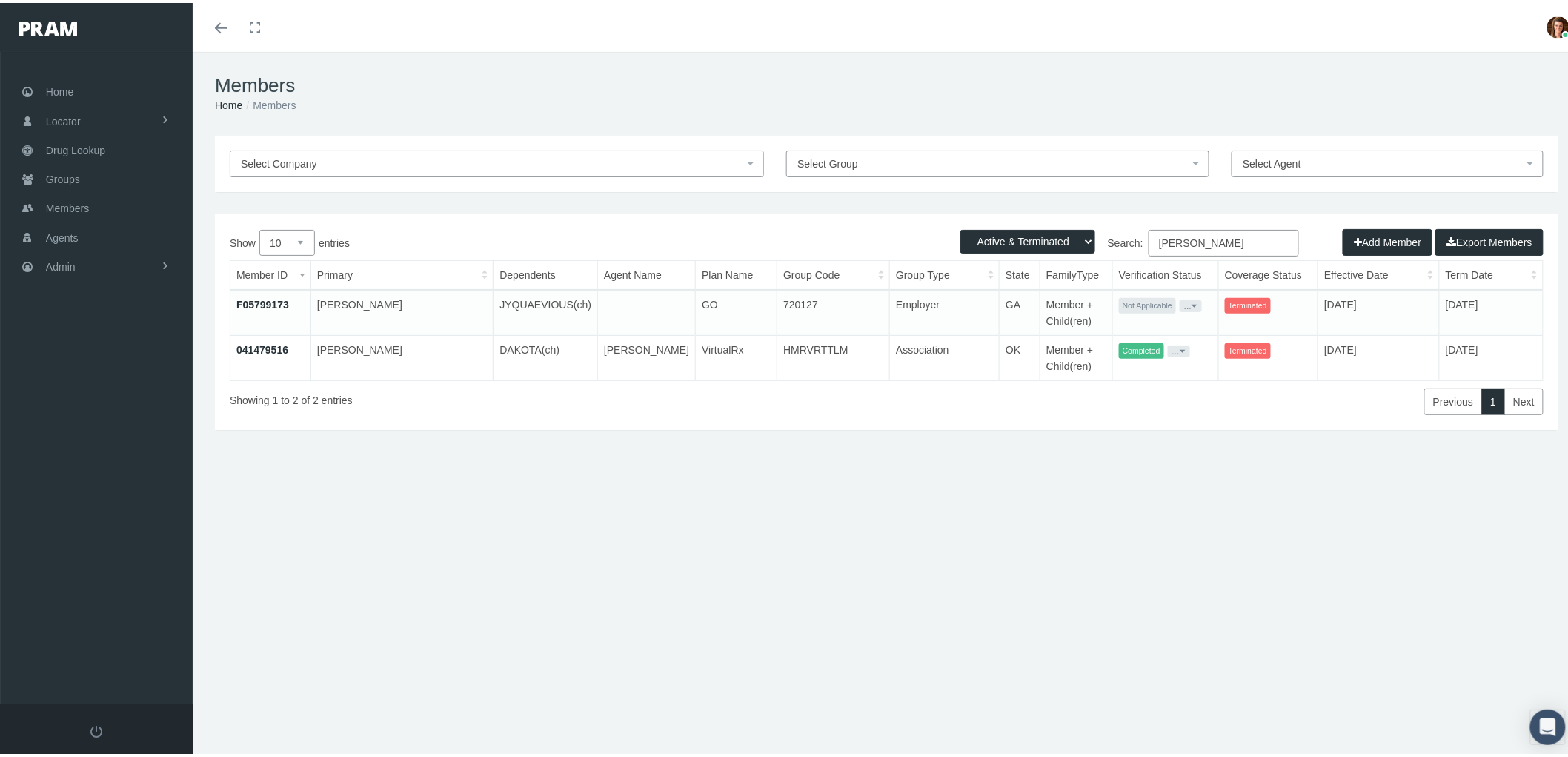
type input "[PERSON_NAME]"
click at [254, 345] on link "041479516" at bounding box center [262, 347] width 52 height 12
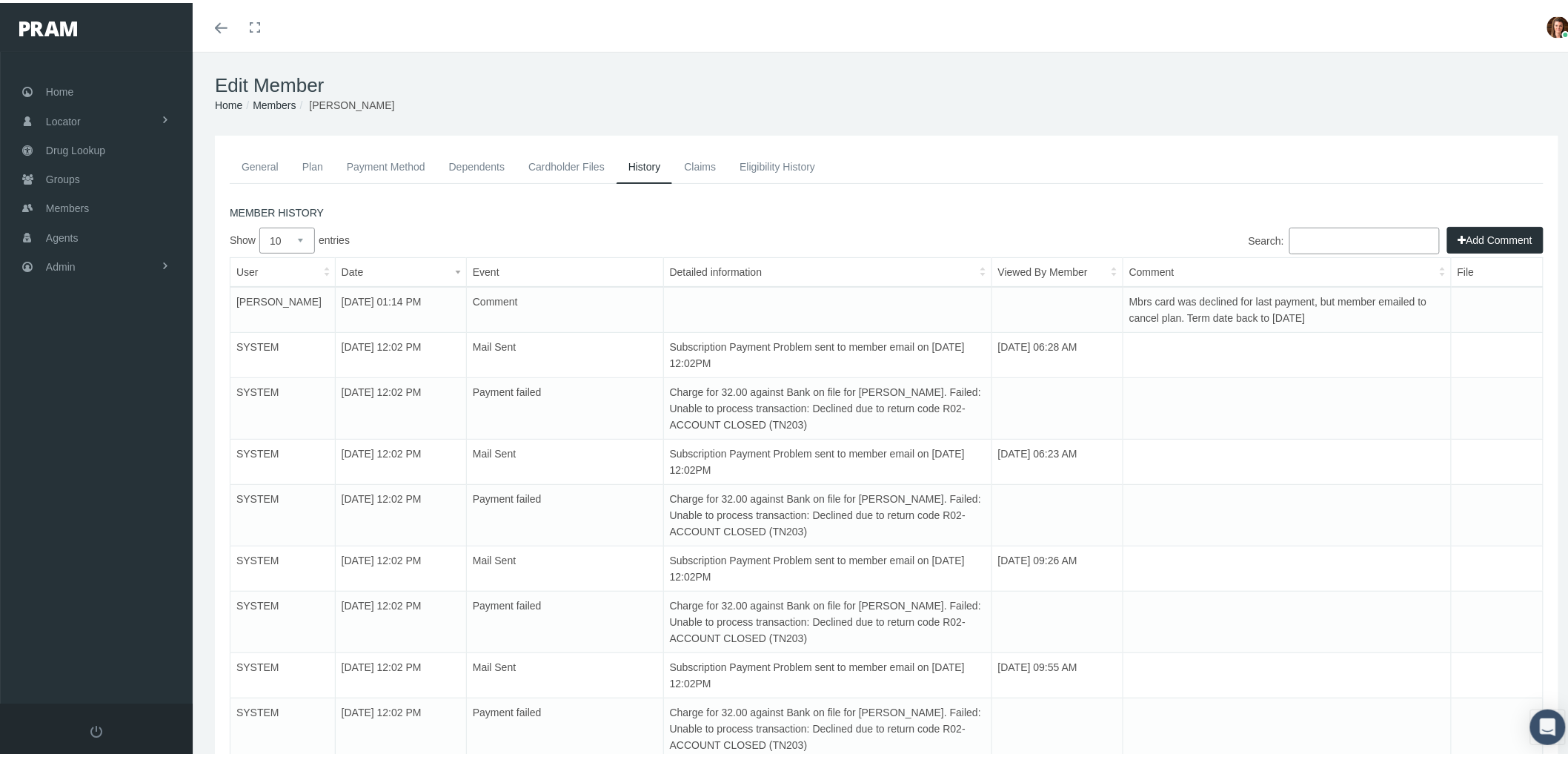
click at [801, 154] on link "Eligibility History" at bounding box center [778, 163] width 99 height 33
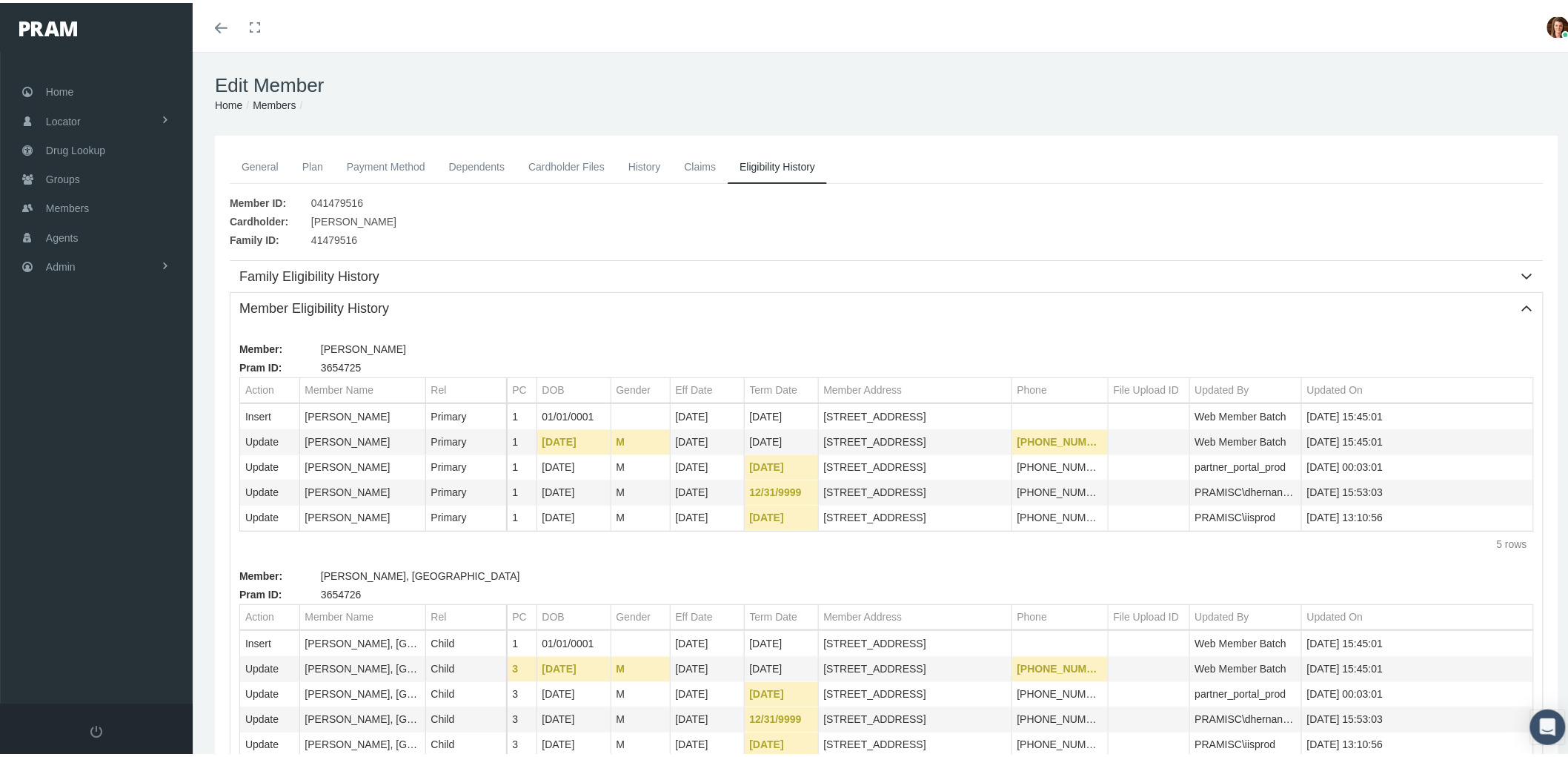
click at [691, 160] on link "Claims" at bounding box center [699, 163] width 55 height 33
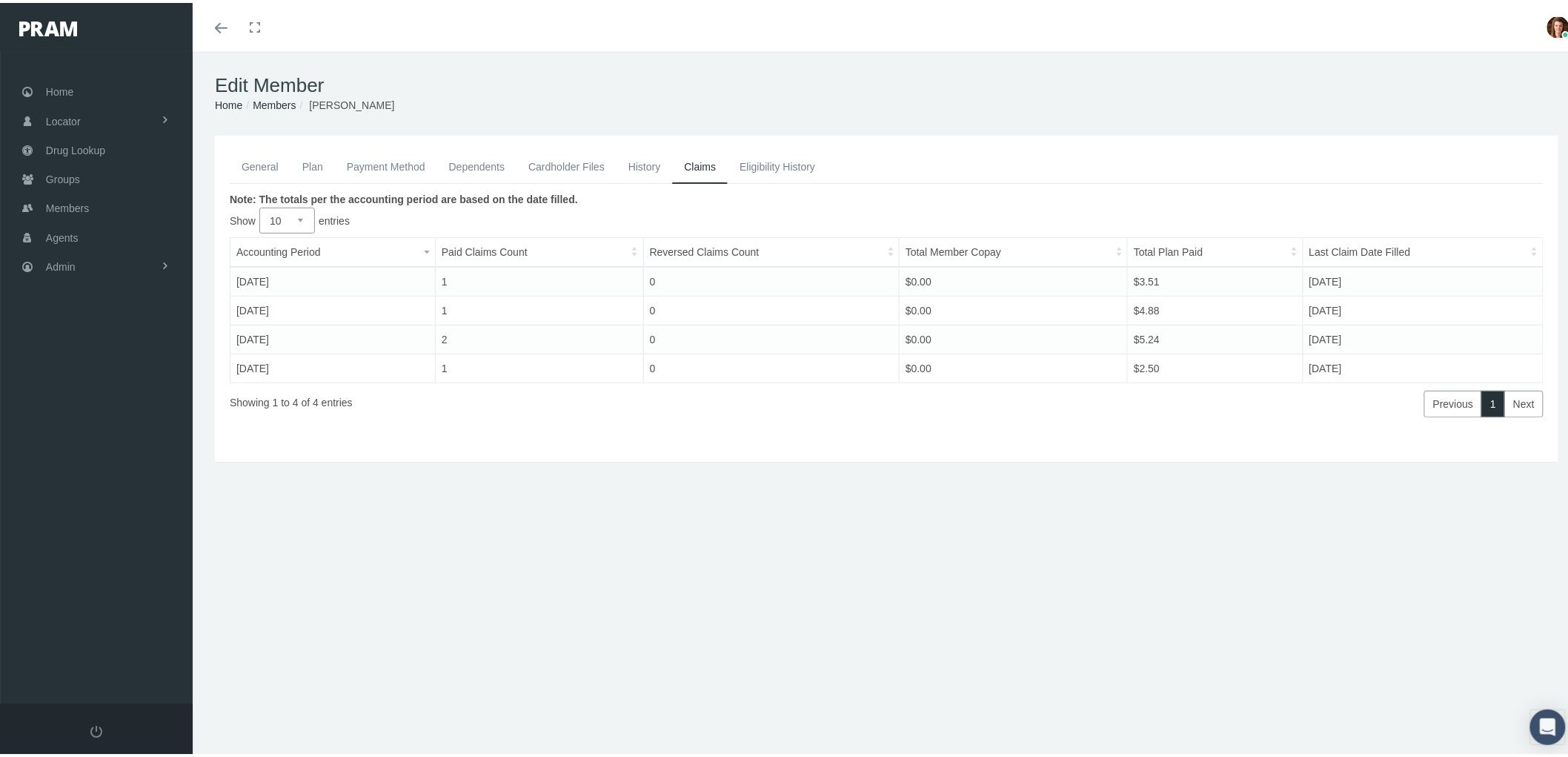
click at [647, 161] on link "History" at bounding box center [645, 163] width 56 height 33
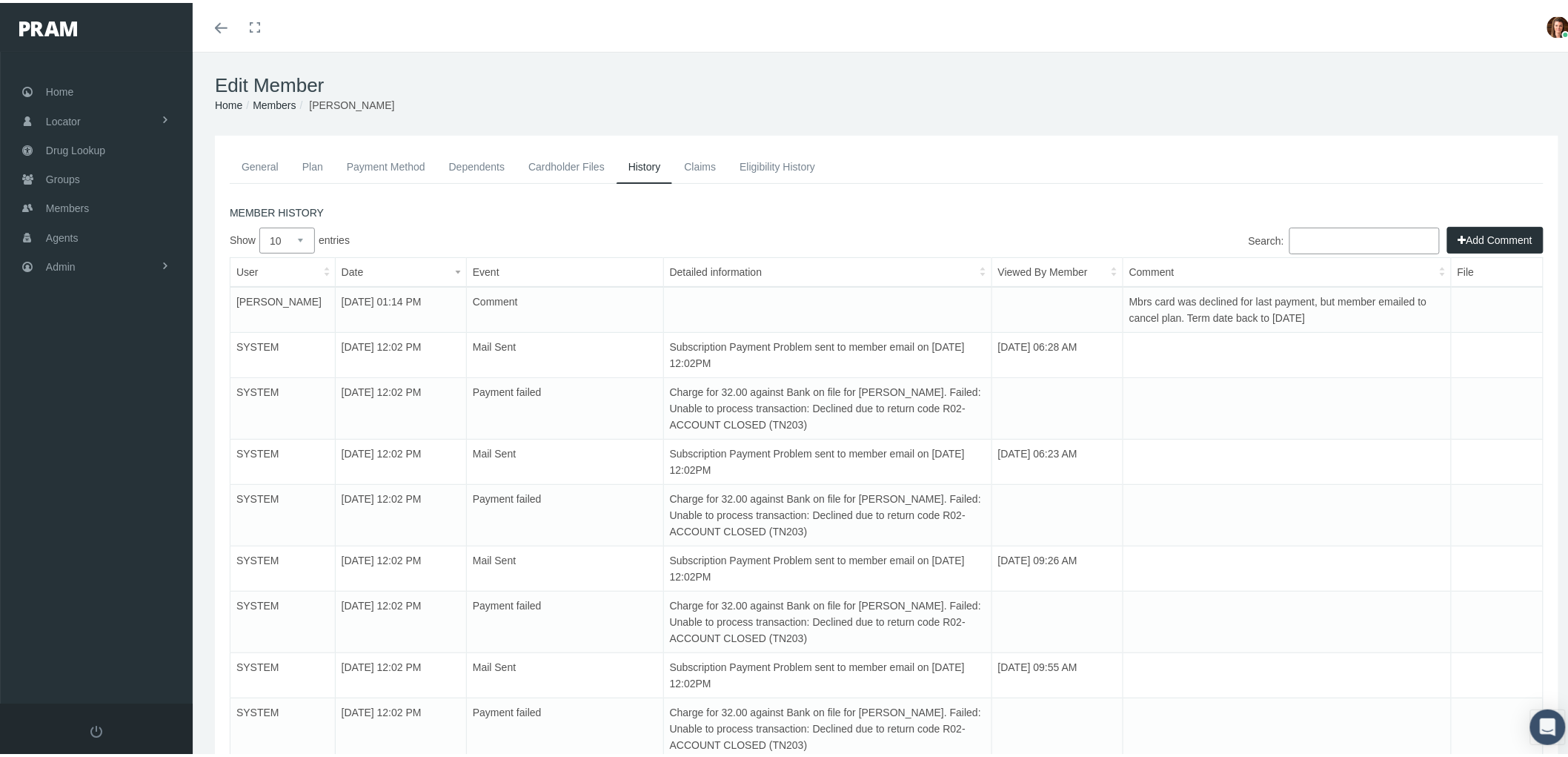
click at [252, 166] on link "General" at bounding box center [260, 163] width 61 height 33
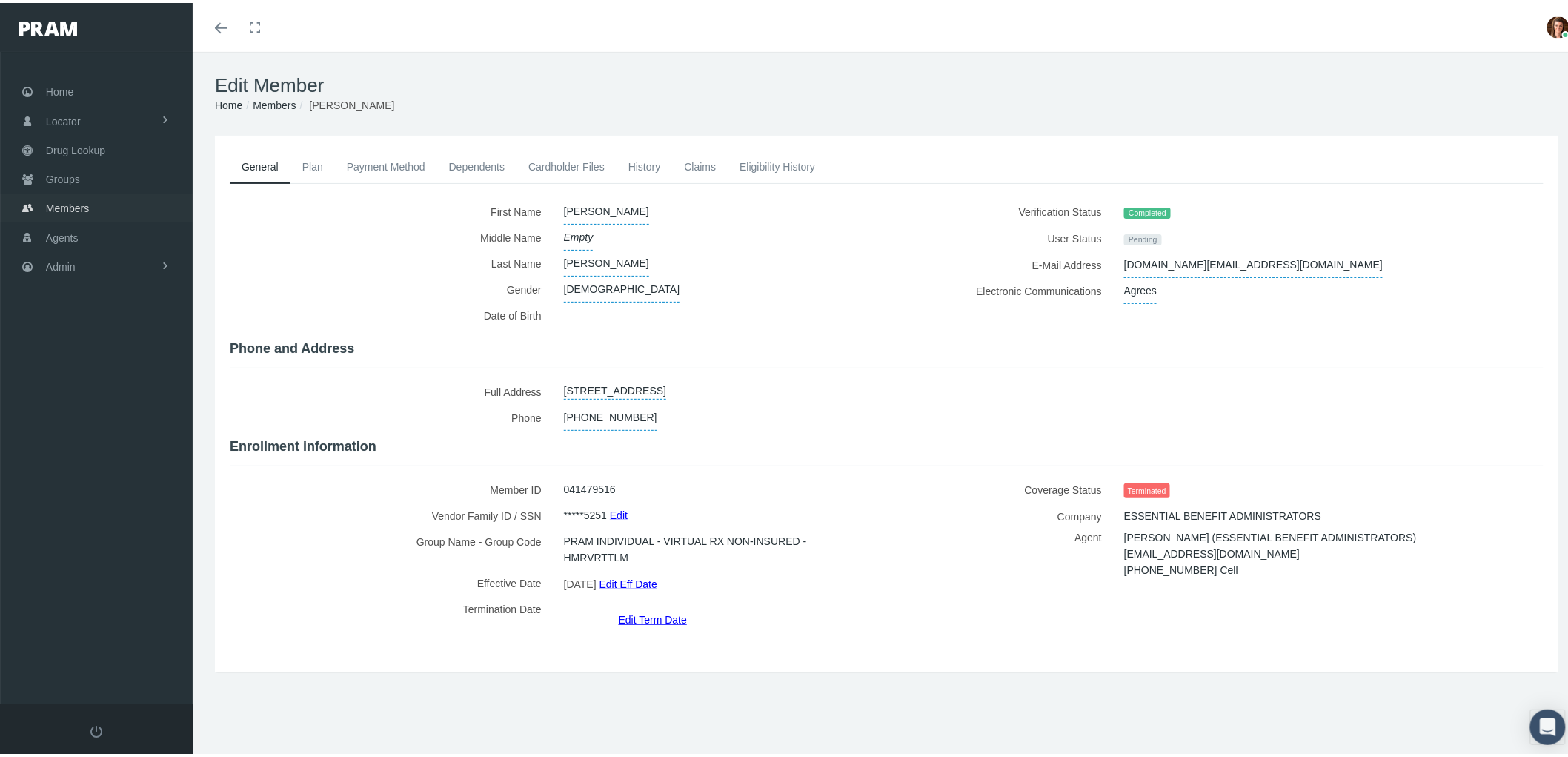
click at [84, 208] on span "Members" at bounding box center [68, 205] width 43 height 28
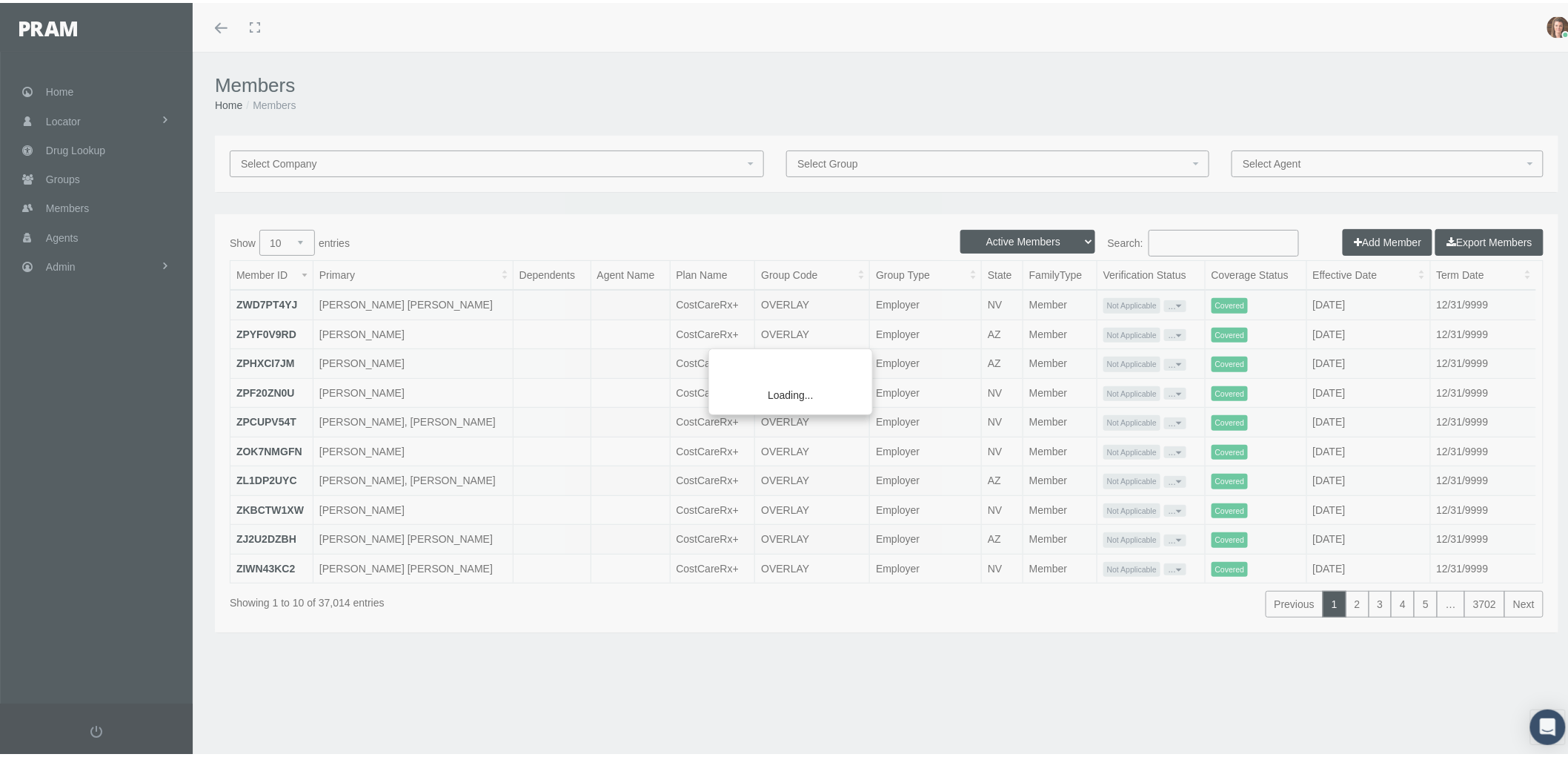
click at [1165, 235] on div "Loading..." at bounding box center [784, 378] width 1568 height 757
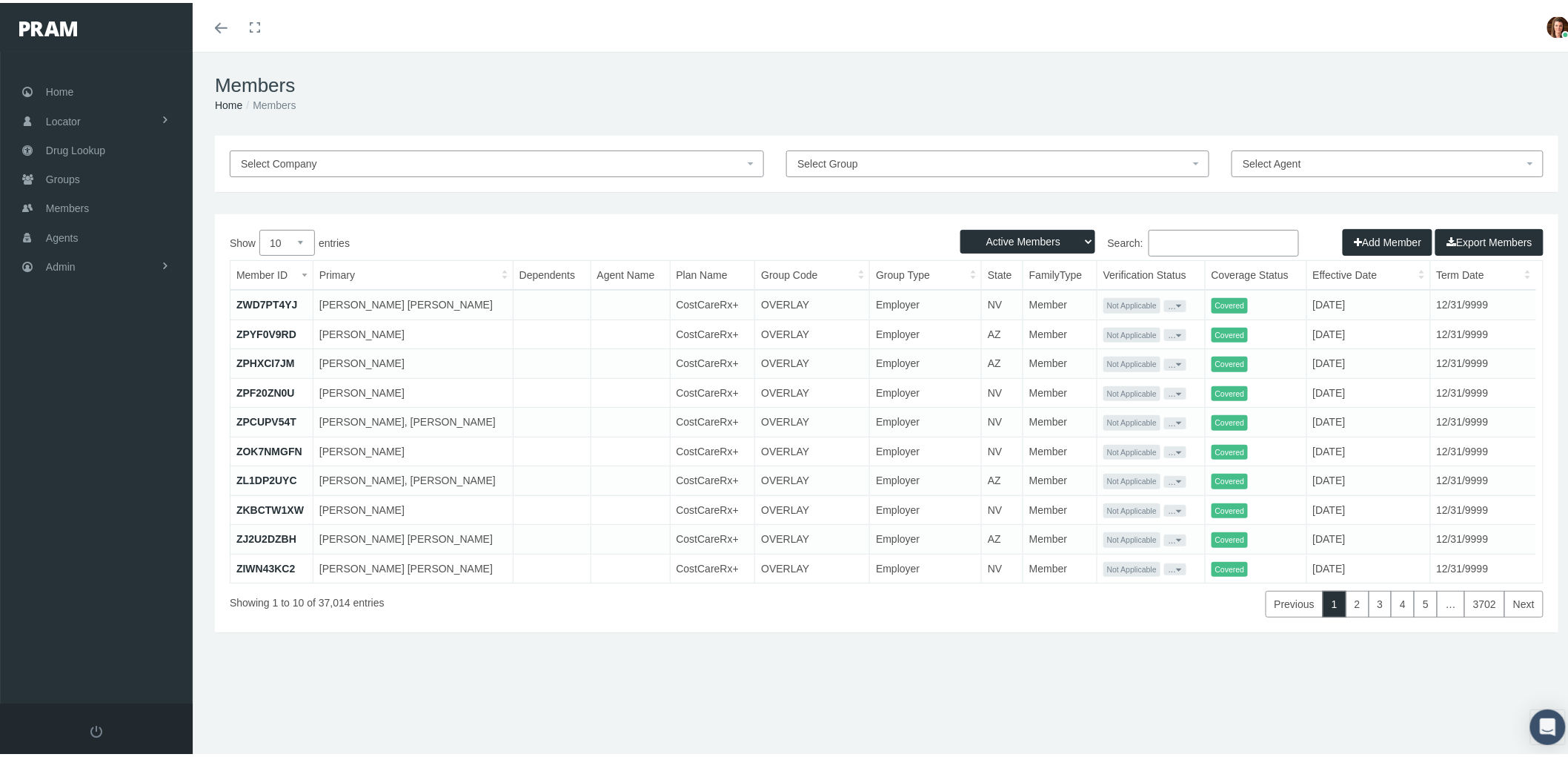
click at [1155, 244] on input "Search:" at bounding box center [1224, 240] width 150 height 27
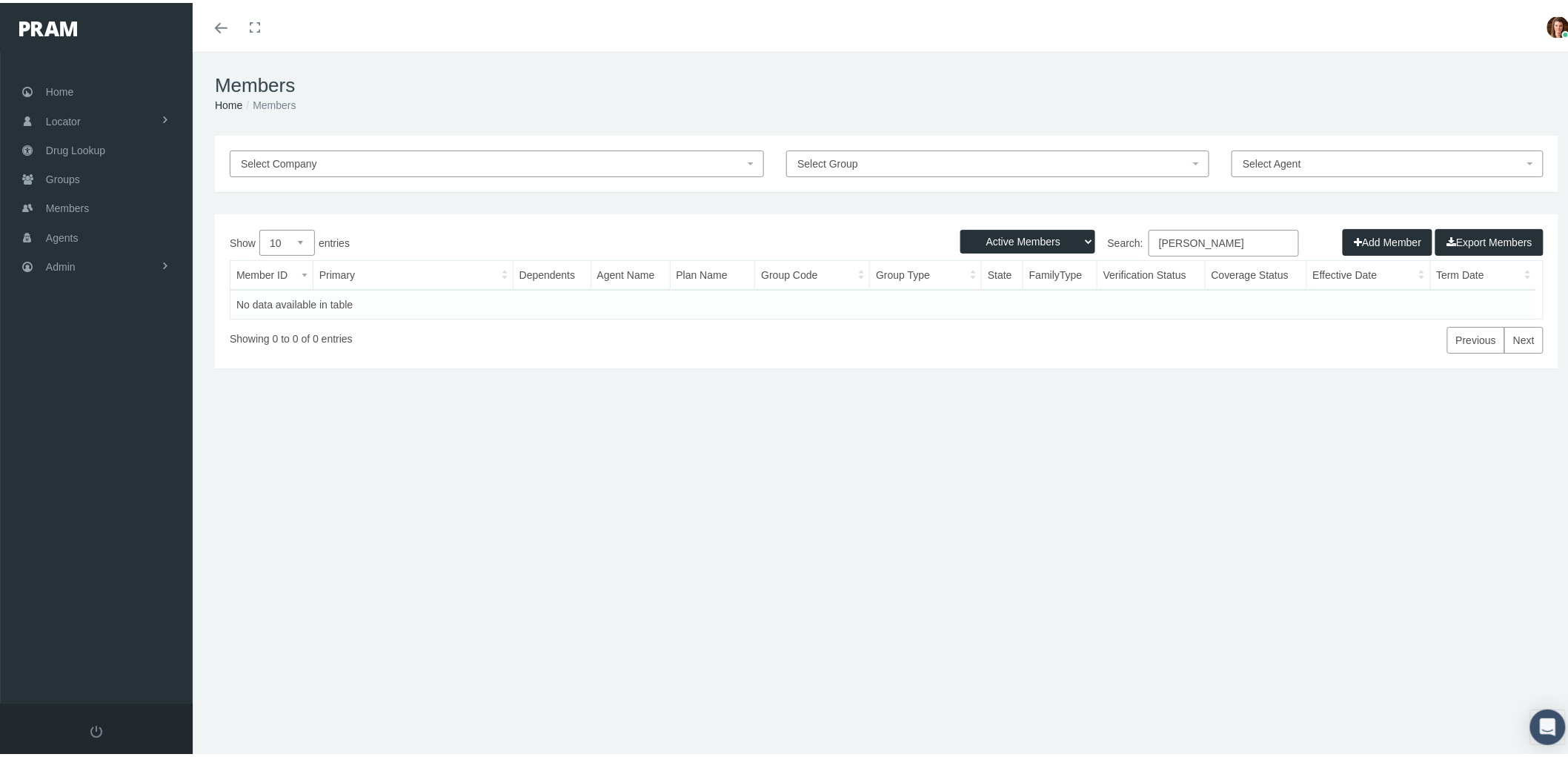
type input "kathy capps"
click at [1075, 238] on select "Active Members Terminated Members Active & Terminated" at bounding box center [1028, 238] width 135 height 24
select select "3"
click at [961, 227] on select "Active Members Terminated Members Active & Terminated" at bounding box center [1028, 238] width 135 height 24
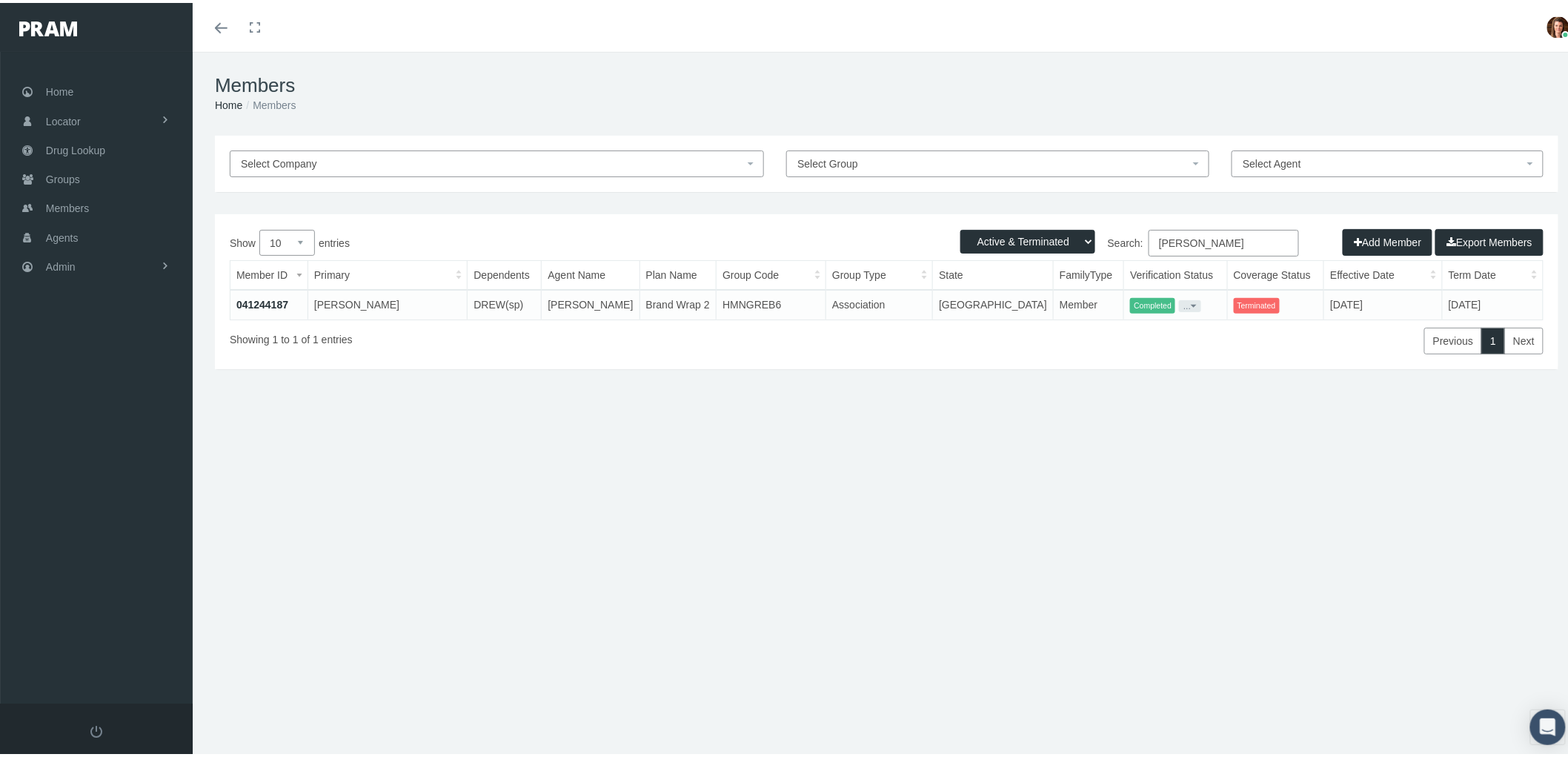
click at [256, 299] on link "041244187" at bounding box center [262, 301] width 52 height 12
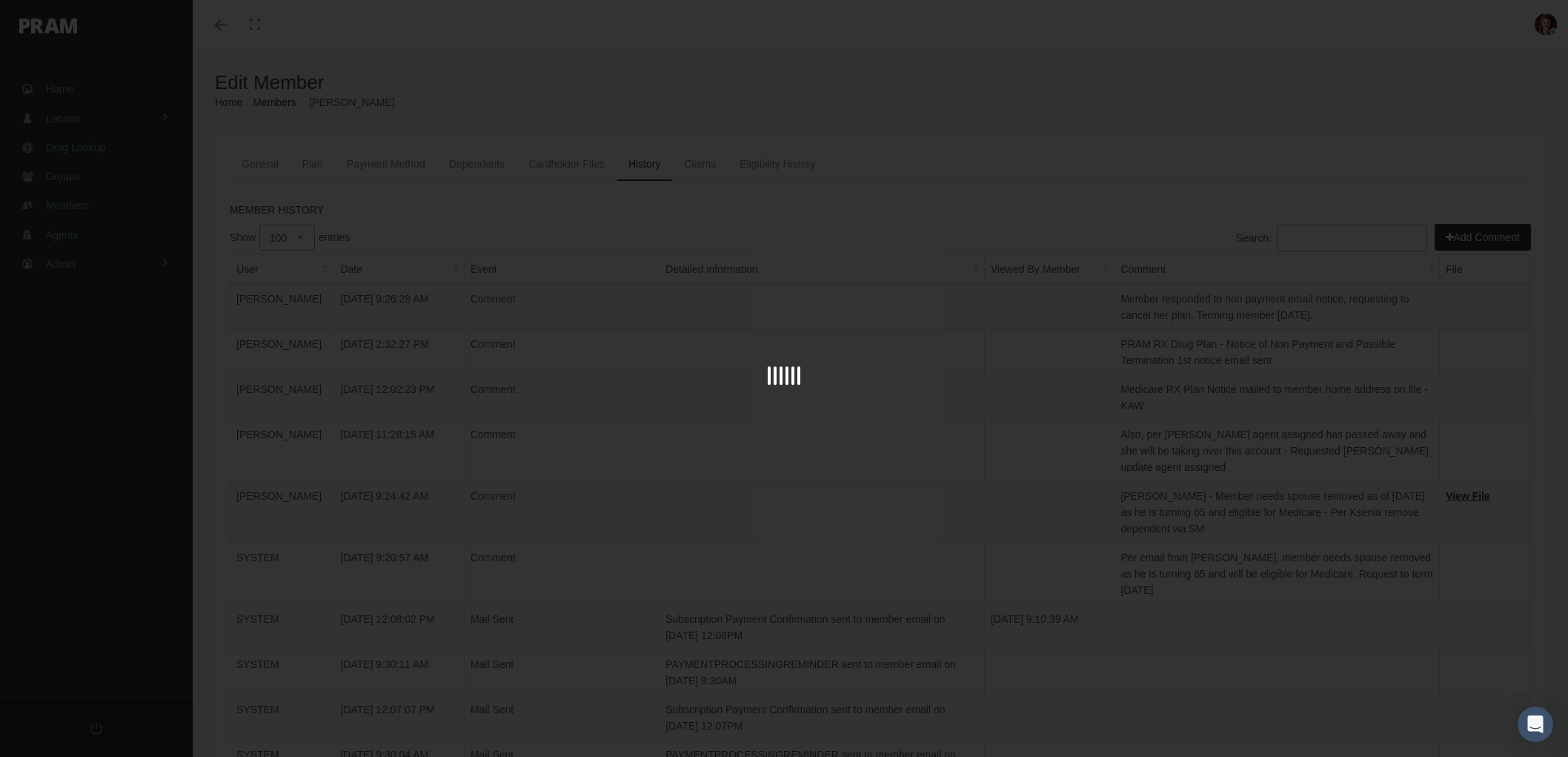
select select "100"
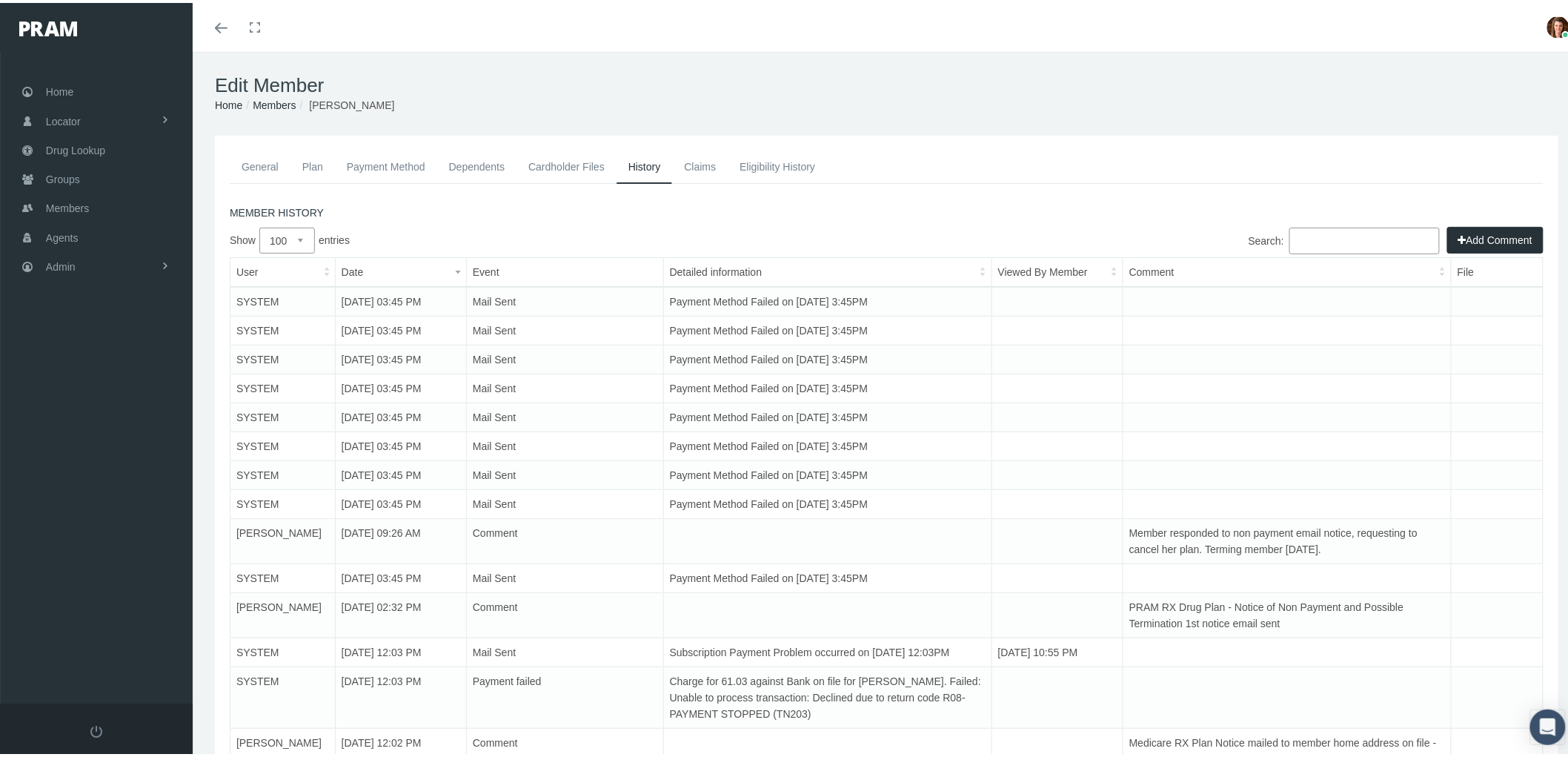
click at [372, 150] on link "Payment Method" at bounding box center [386, 163] width 103 height 33
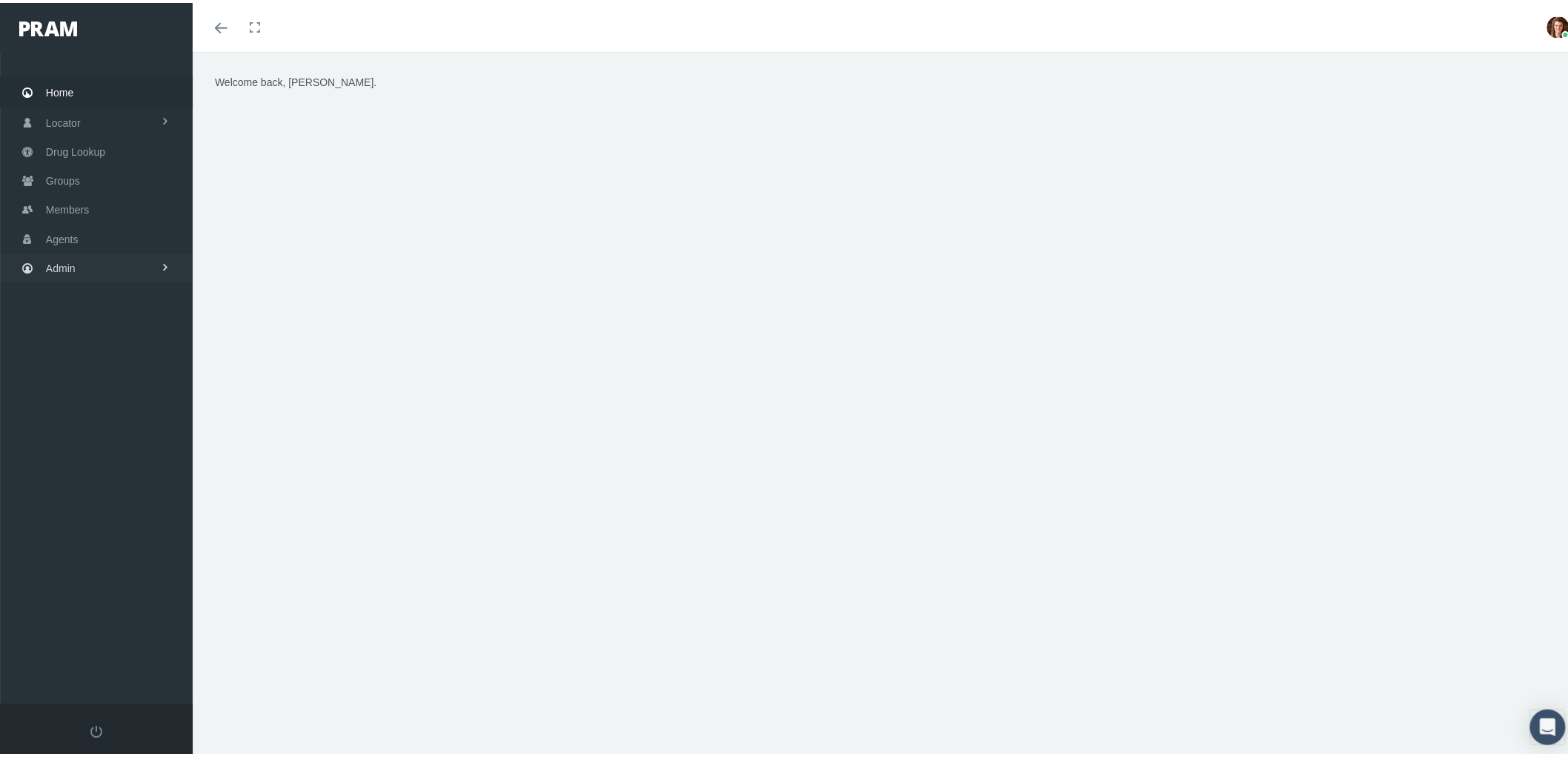
click at [80, 254] on link "Admin" at bounding box center [96, 265] width 193 height 29
click at [134, 424] on link "Compensations" at bounding box center [96, 435] width 193 height 26
click at [135, 455] on span "Compensation Summary" at bounding box center [115, 465] width 114 height 25
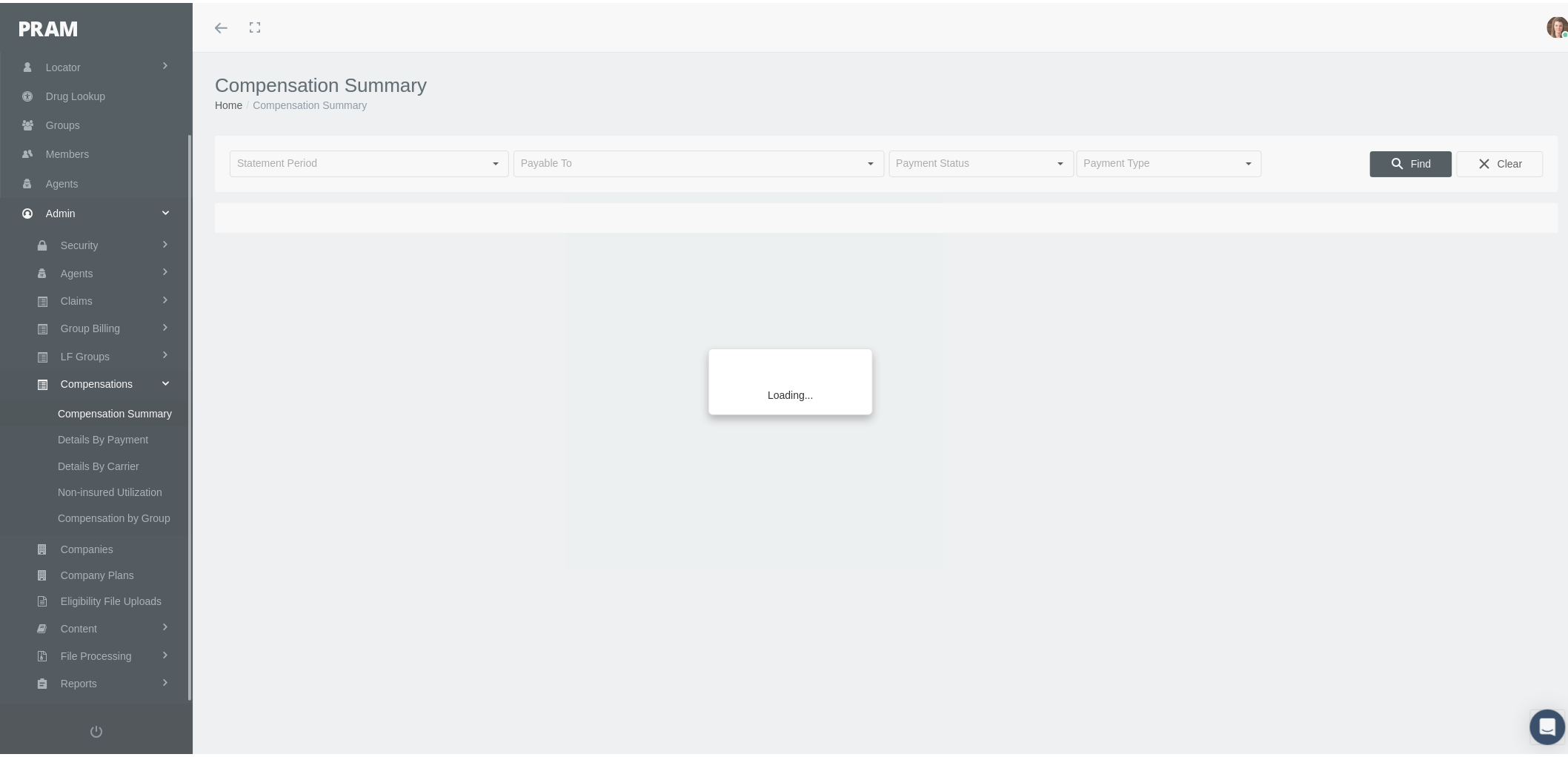
scroll to position [93, 0]
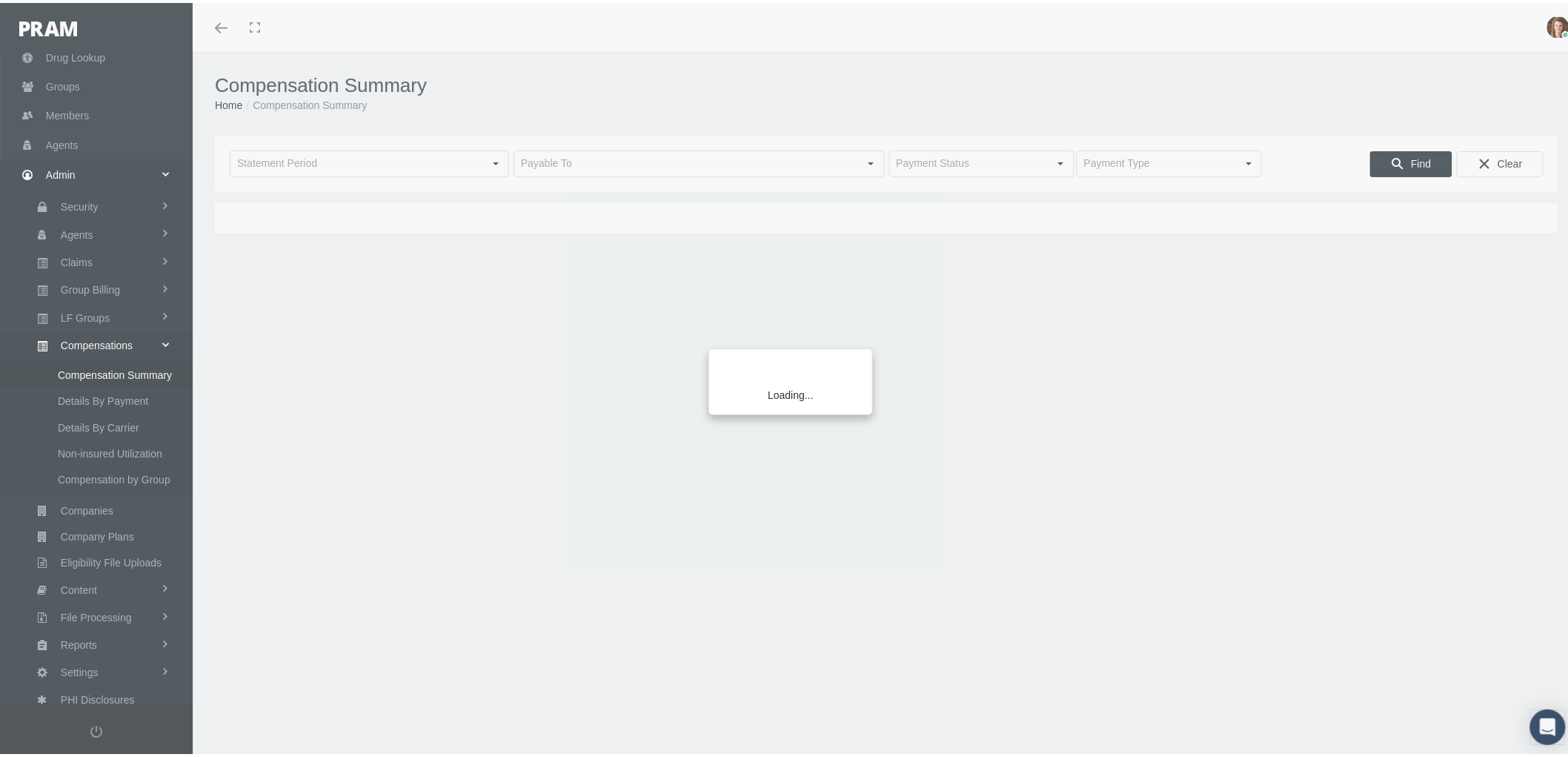
type input "[DATE]"
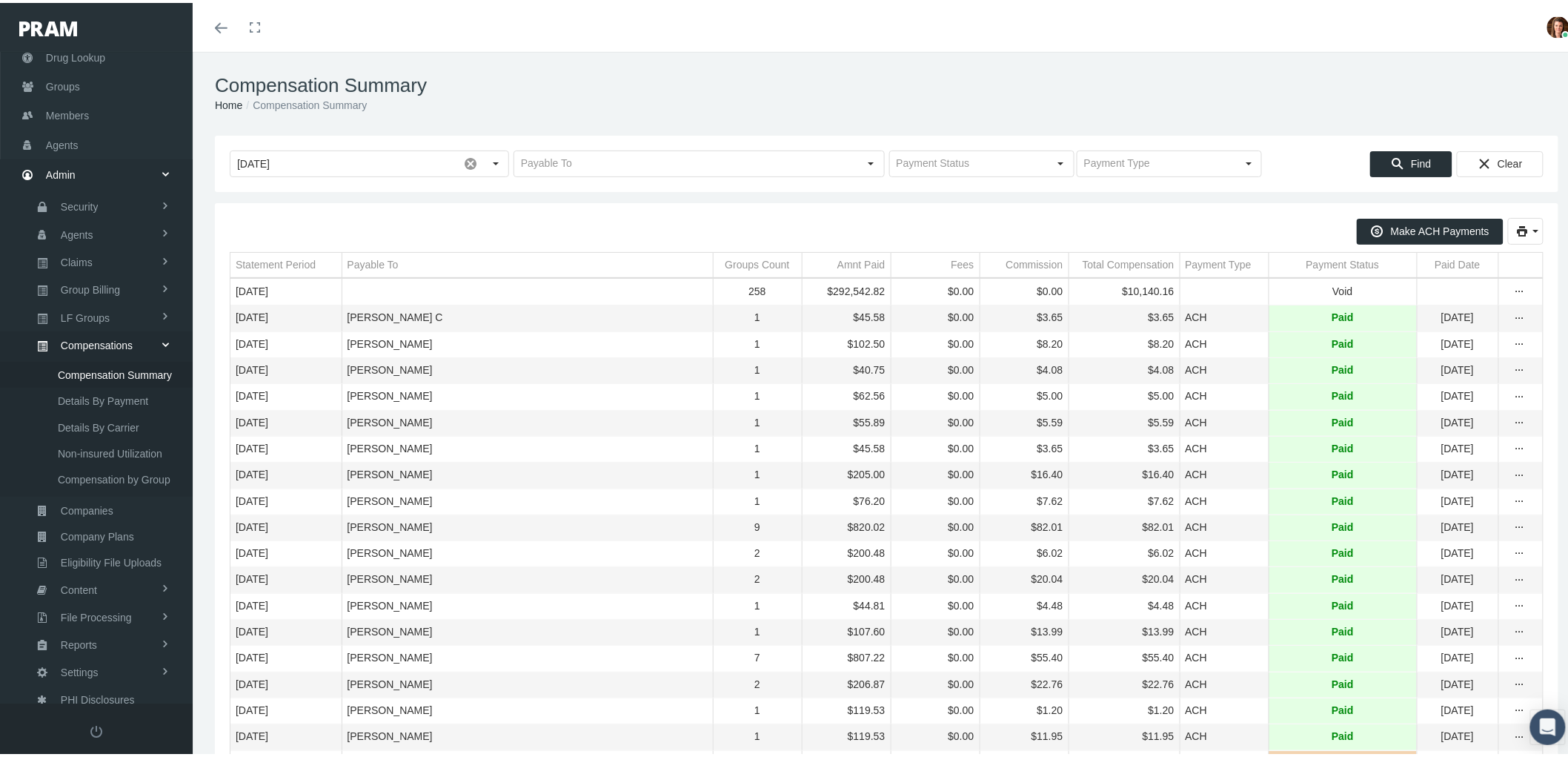
click at [1327, 260] on div "Payment Status" at bounding box center [1343, 262] width 74 height 14
click at [1314, 258] on div "Payment Status" at bounding box center [1336, 262] width 74 height 14
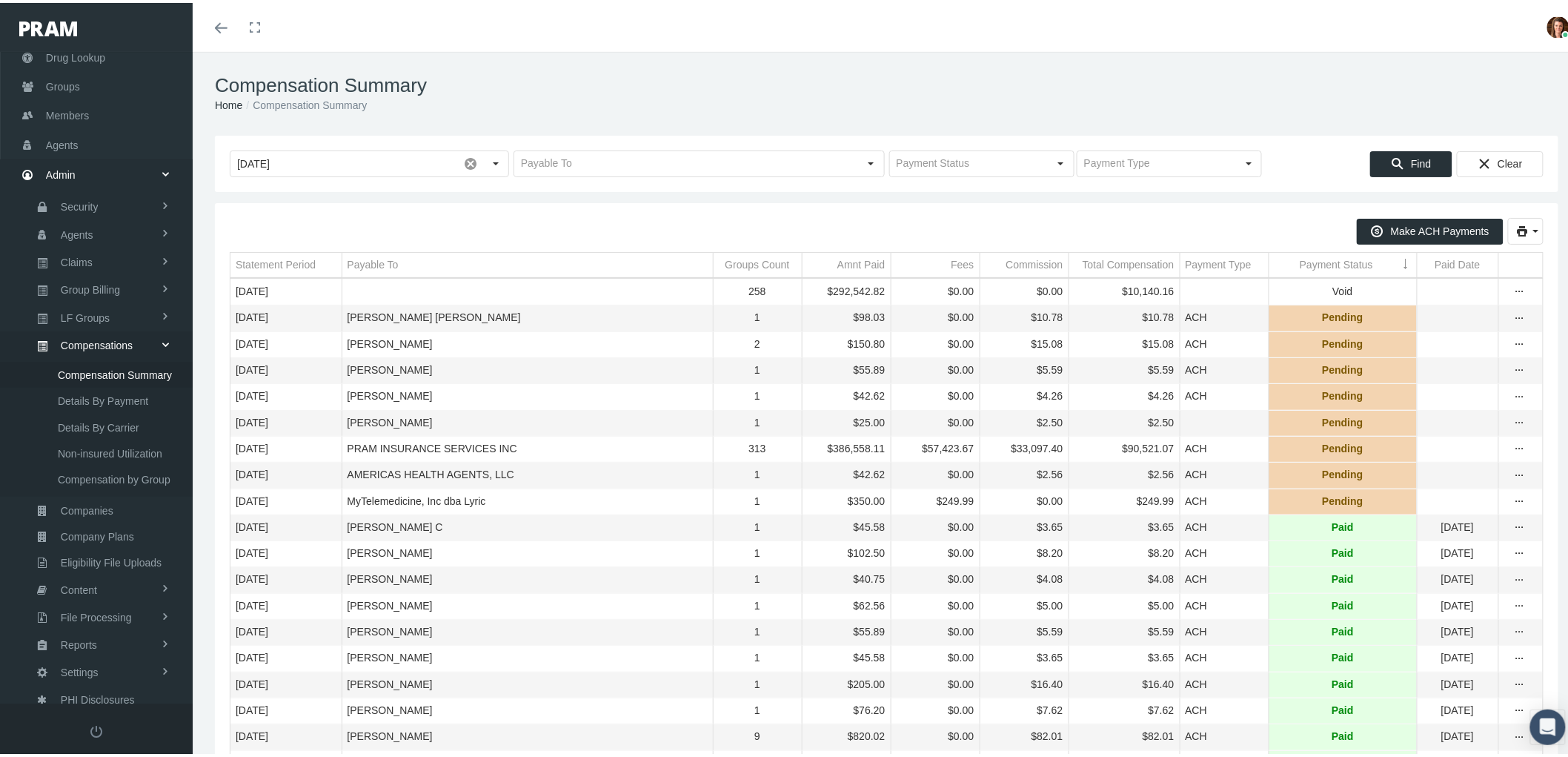
scroll to position [82, 0]
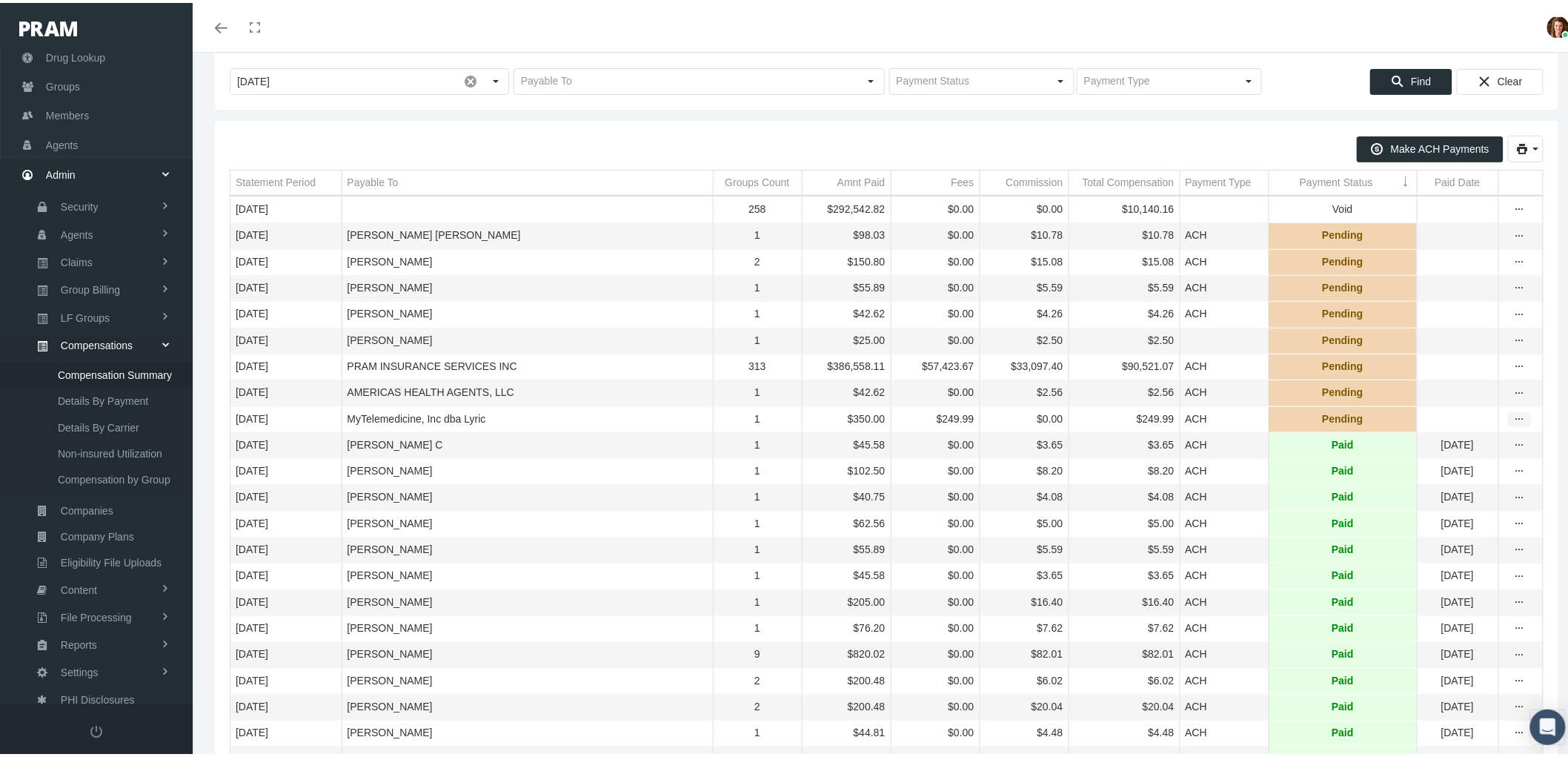
click at [1513, 423] on icon "more" at bounding box center [1520, 417] width 14 height 14
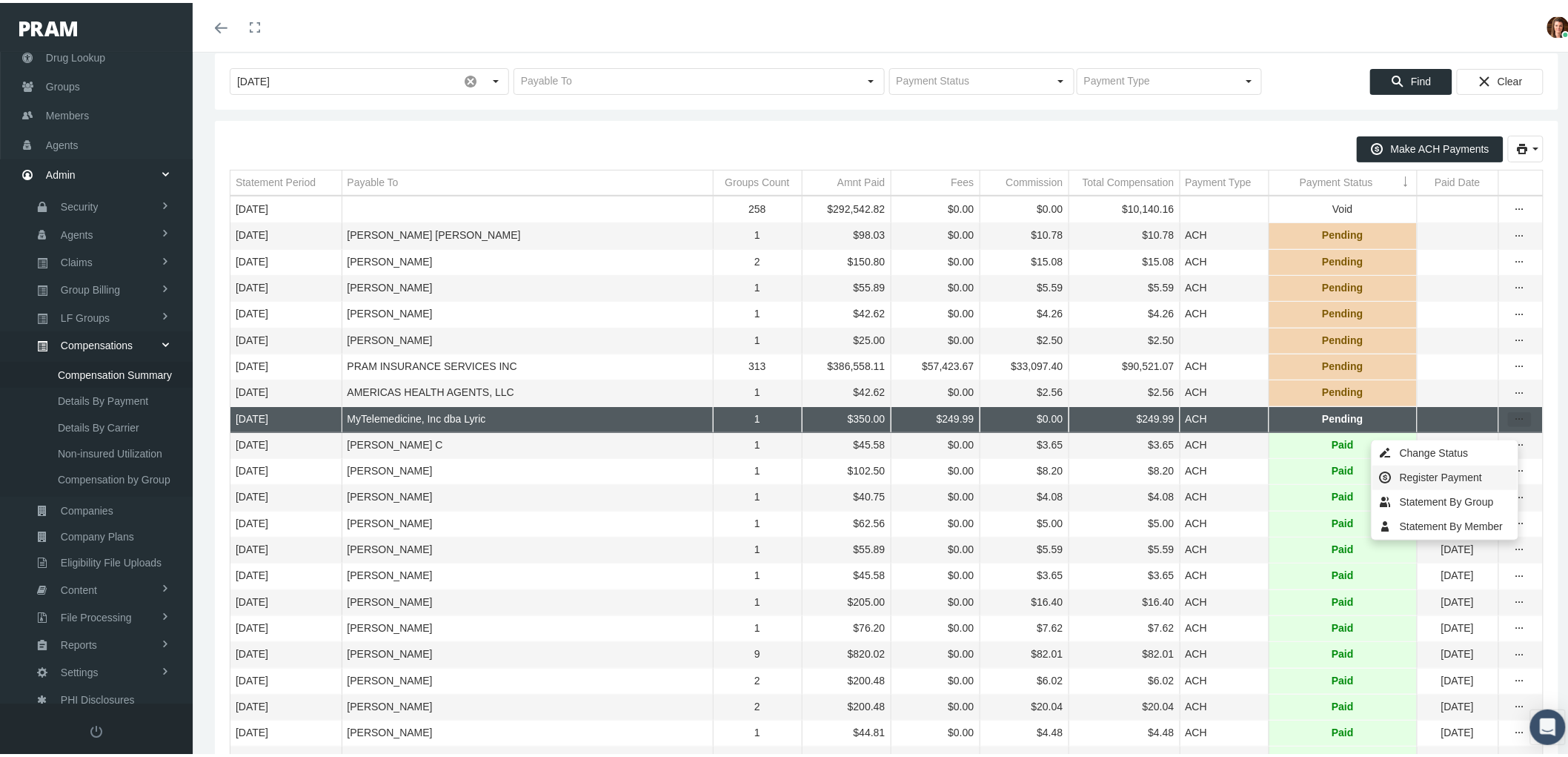
click at [1442, 472] on div "Register Payment" at bounding box center [1445, 475] width 145 height 24
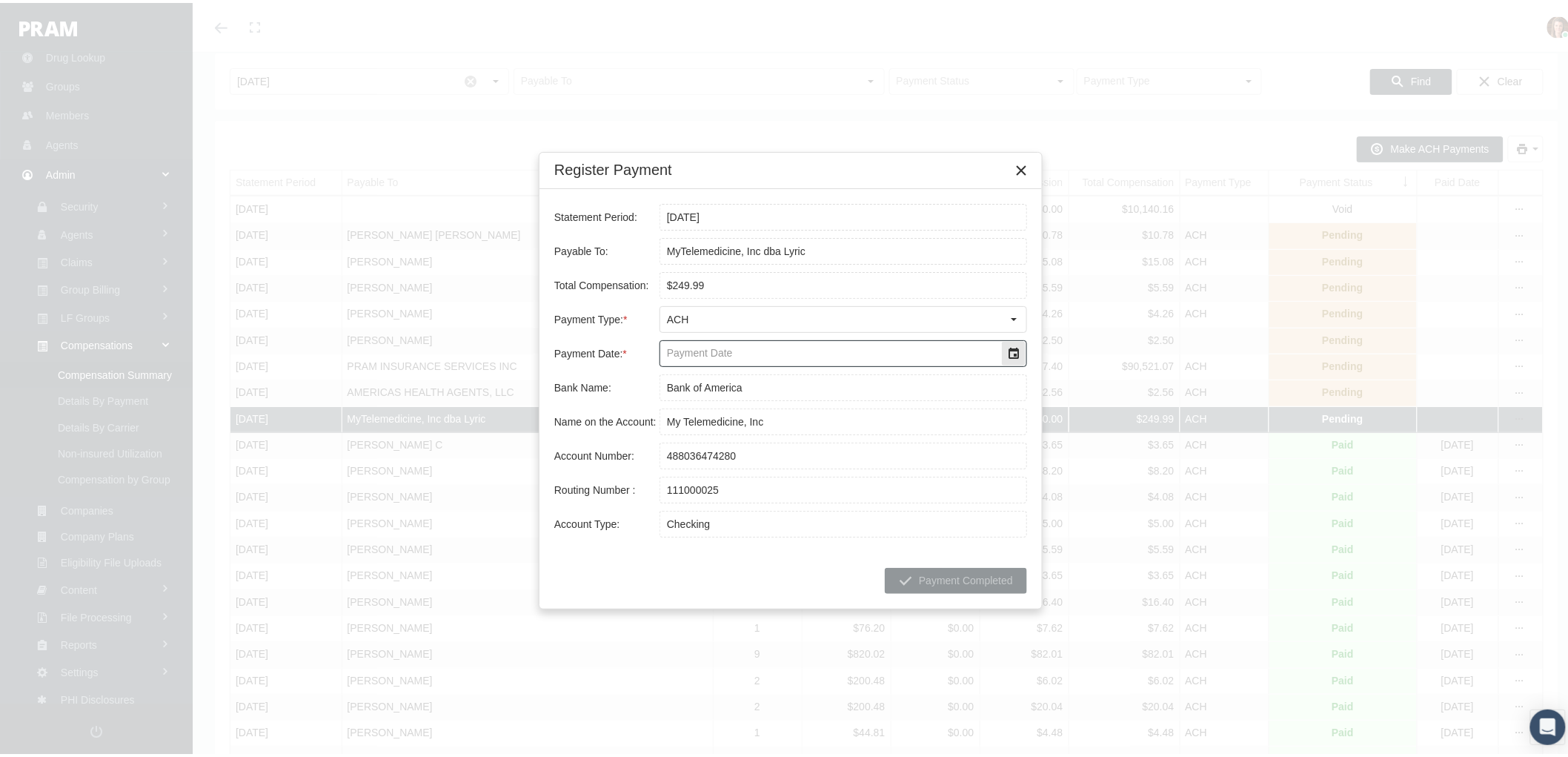
click at [1017, 359] on div "Select" at bounding box center [1014, 350] width 24 height 24
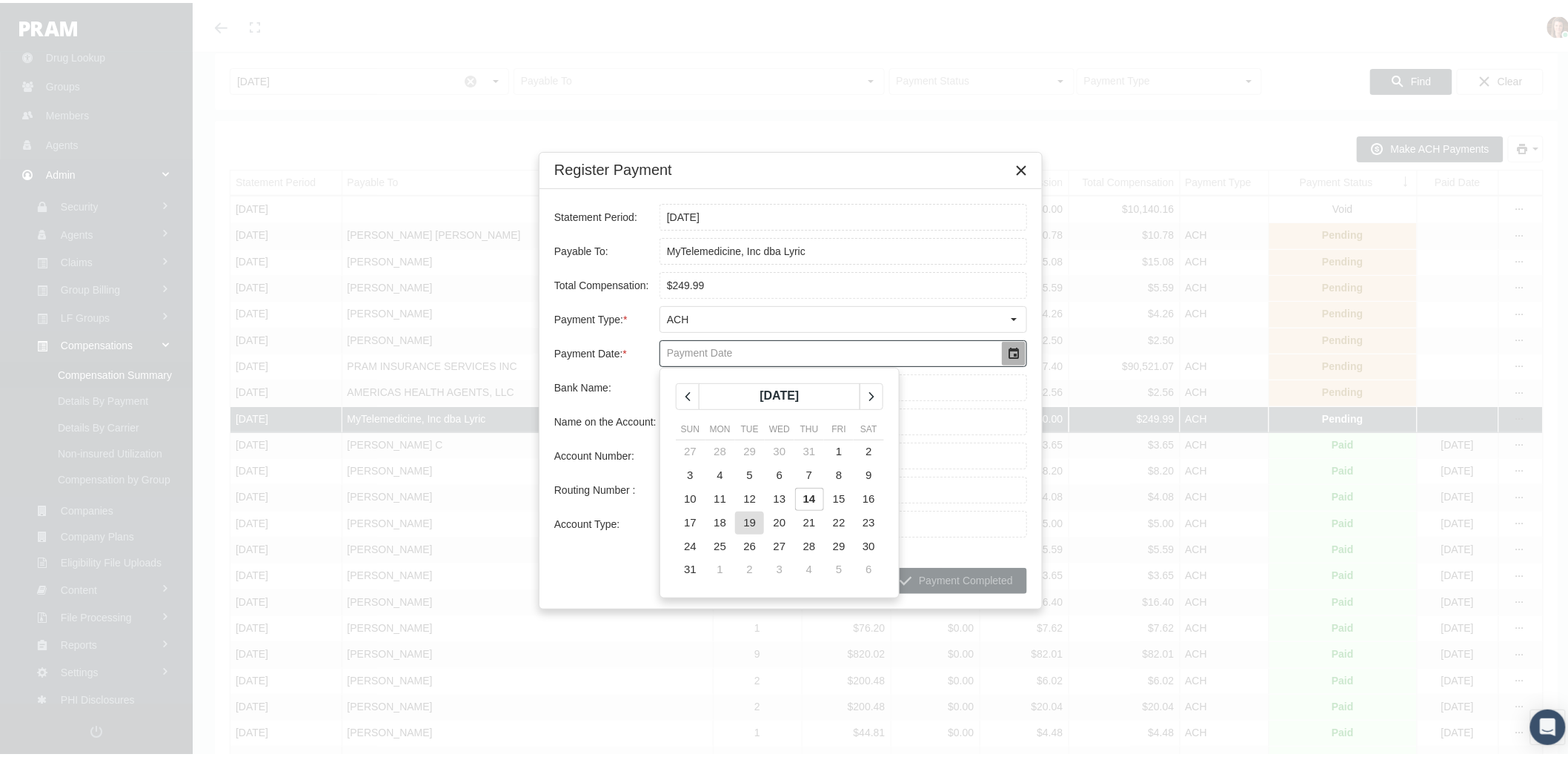
click at [749, 520] on span "19" at bounding box center [750, 519] width 13 height 13
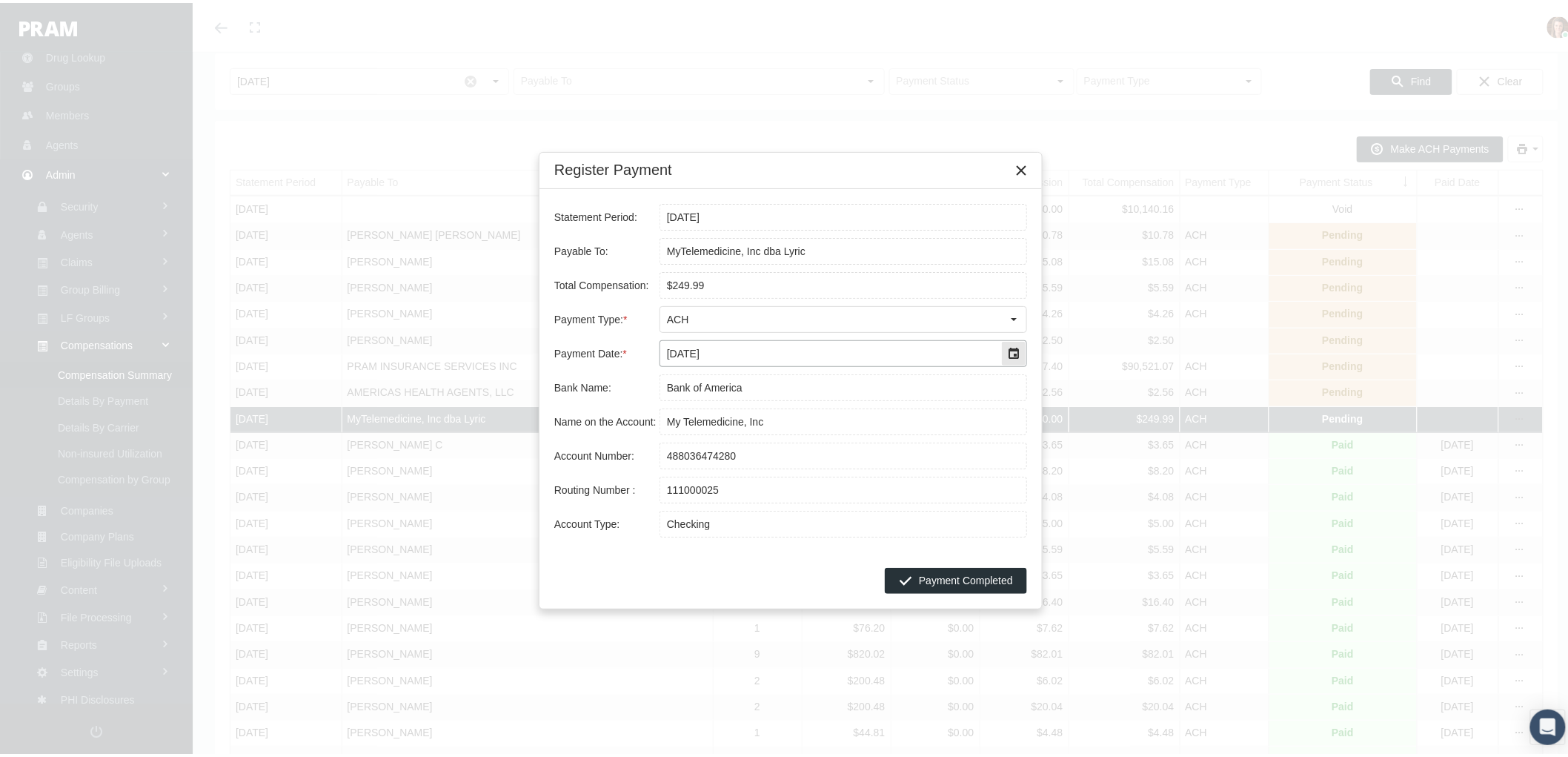
click at [1016, 355] on div "Select" at bounding box center [1014, 350] width 24 height 24
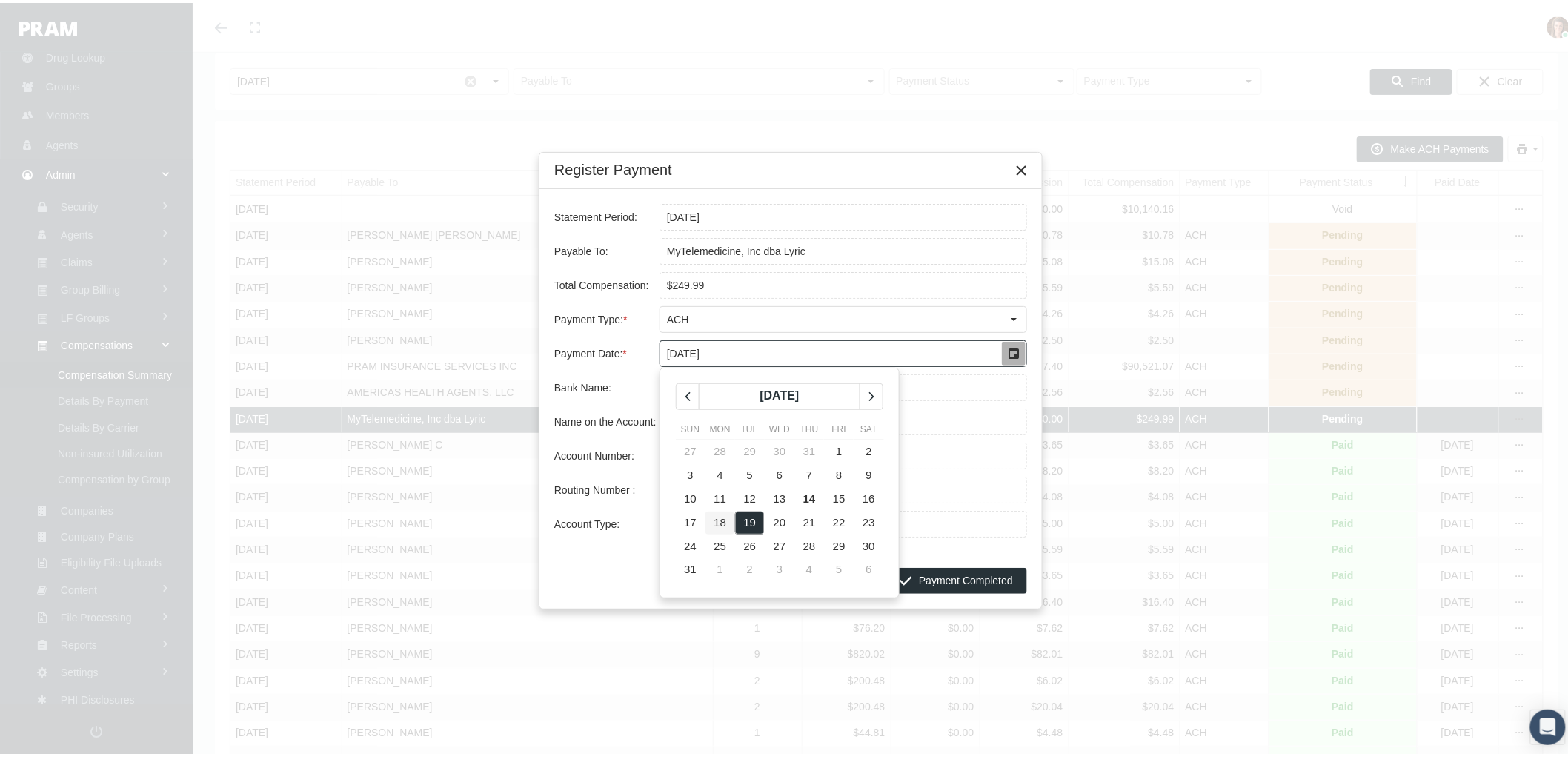
click at [724, 524] on span "18" at bounding box center [720, 519] width 13 height 13
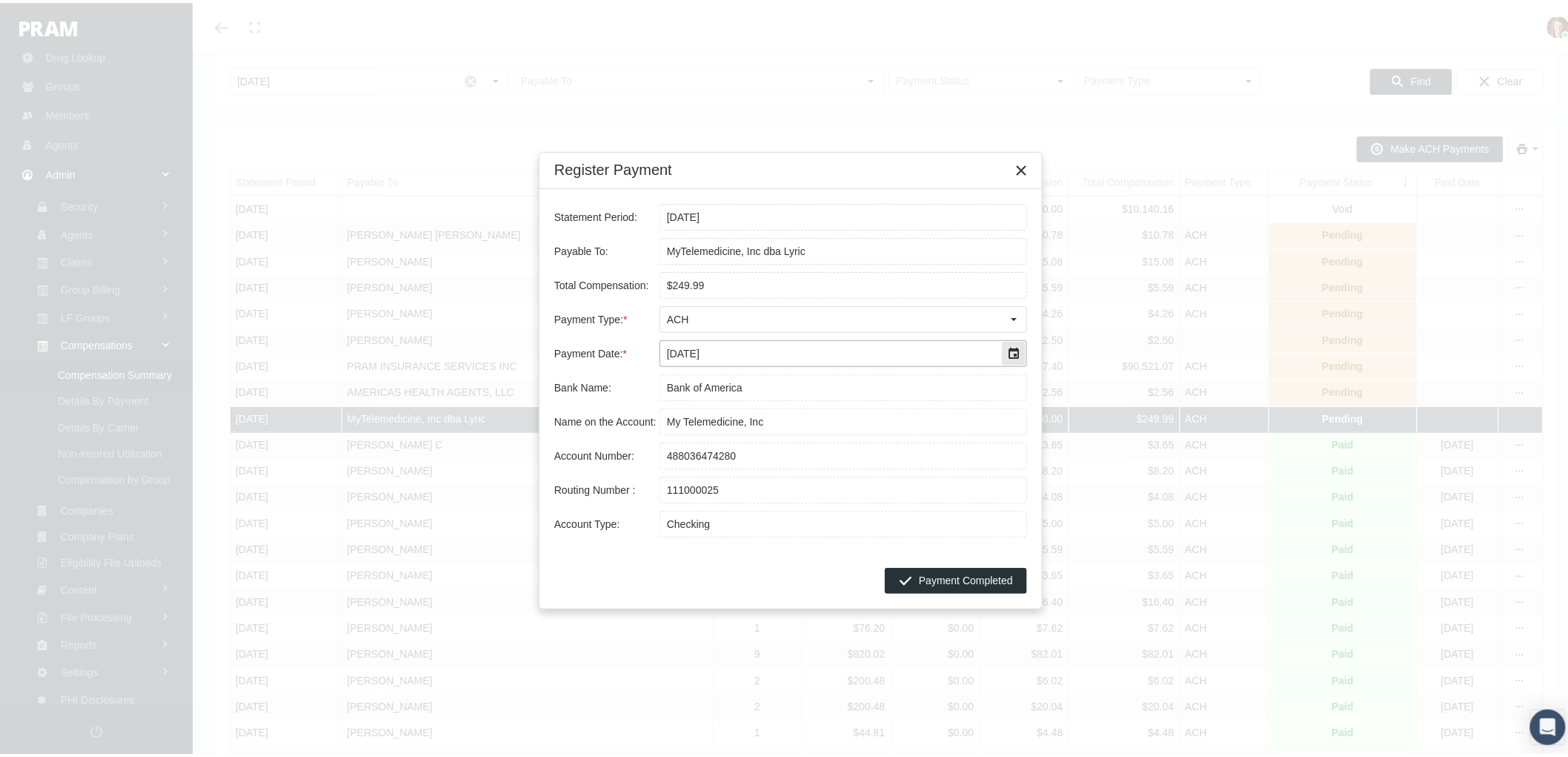
click at [1004, 349] on div "Select" at bounding box center [1014, 350] width 24 height 24
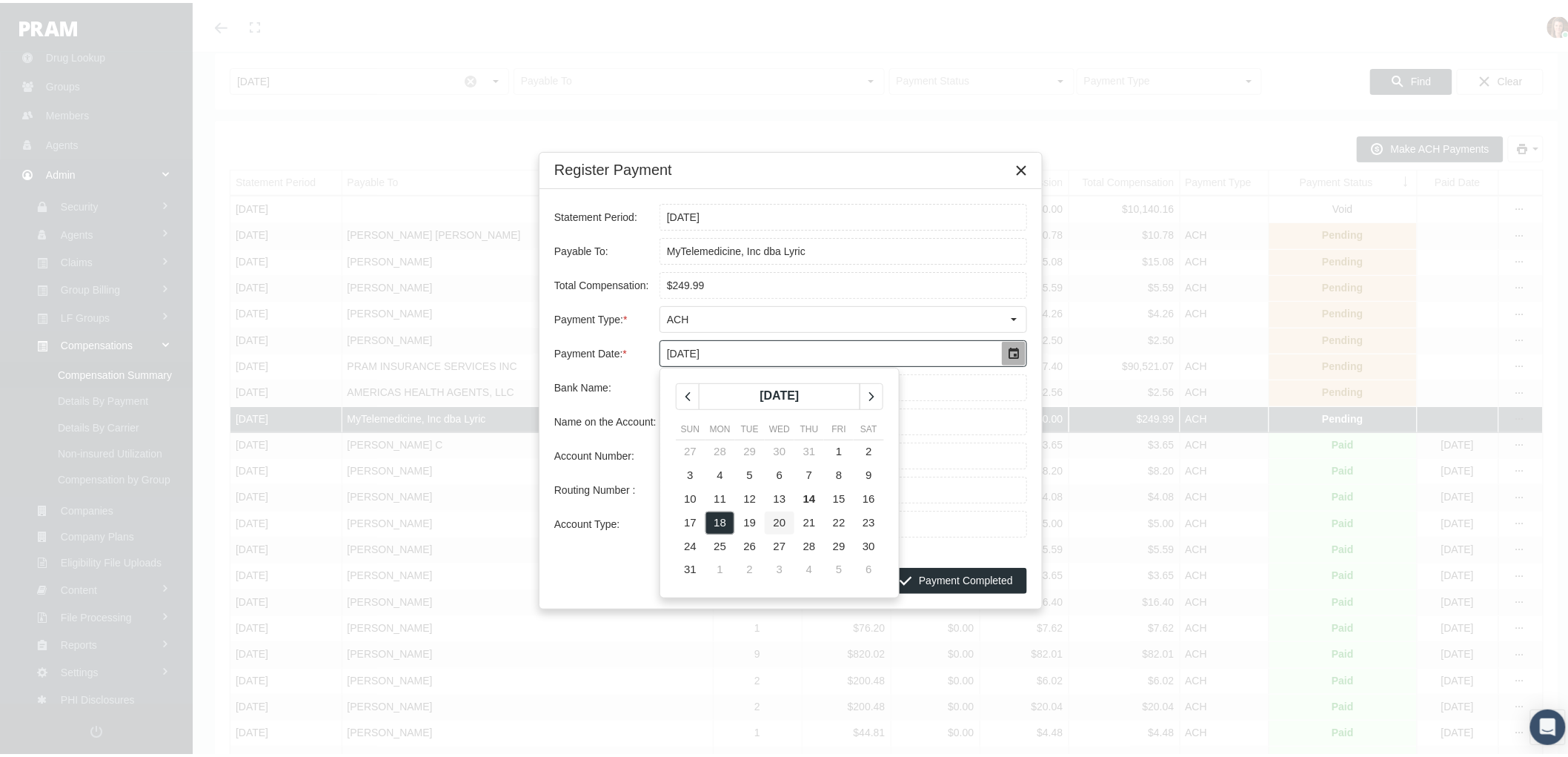
click at [765, 519] on td "20" at bounding box center [779, 520] width 30 height 24
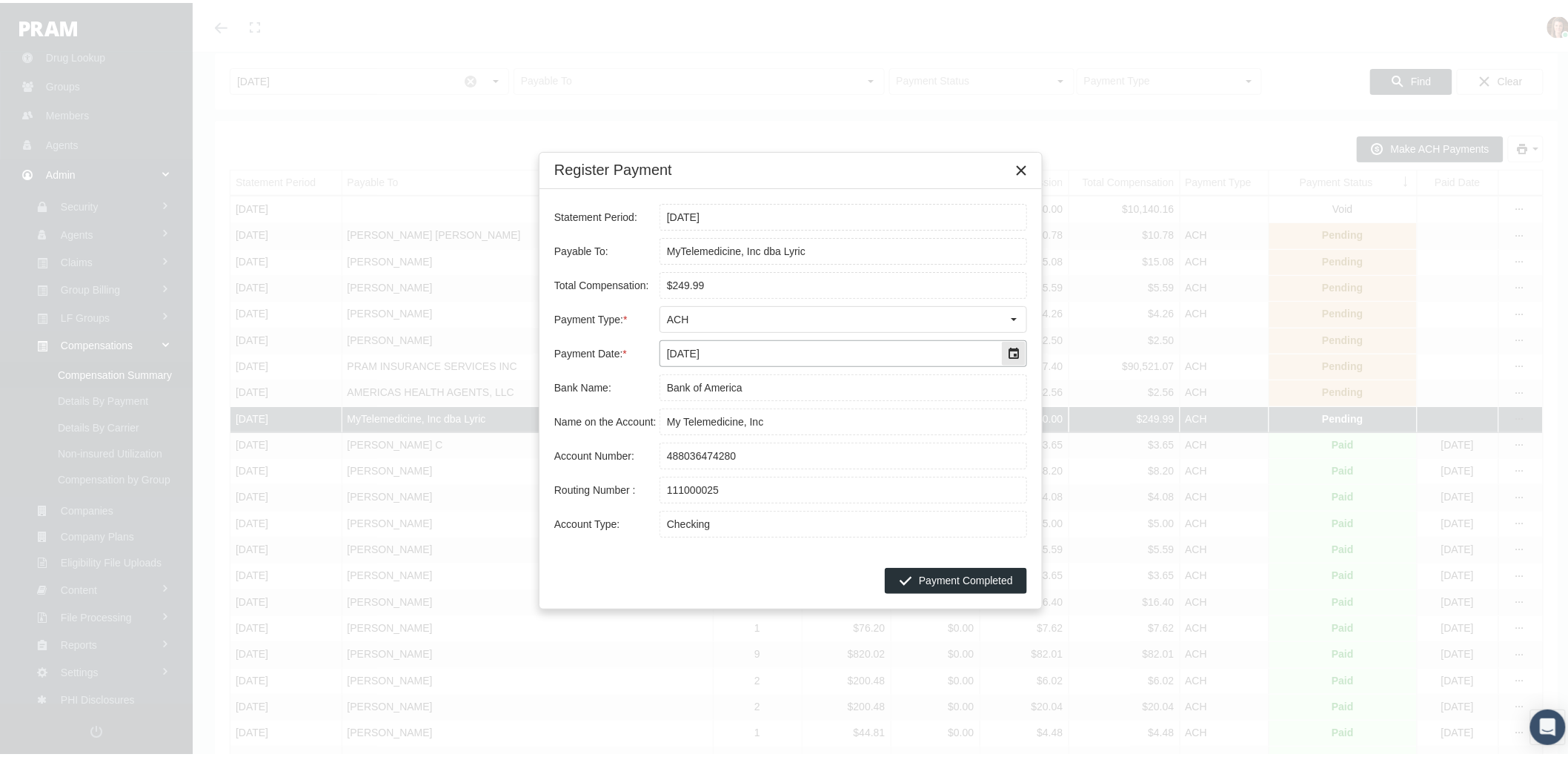
click at [1017, 338] on div "Select" at bounding box center [1014, 350] width 25 height 25
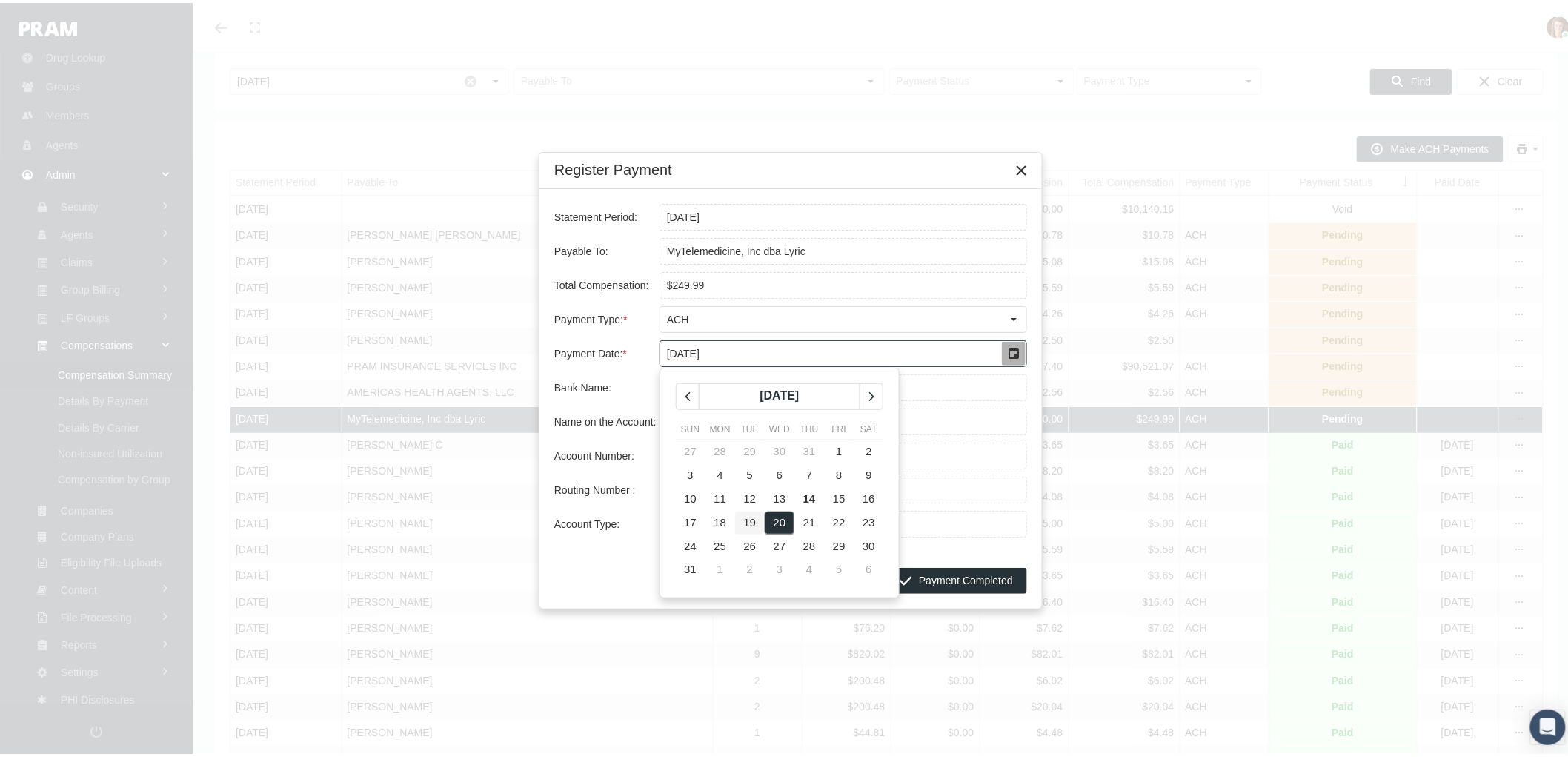
click at [749, 515] on span "19" at bounding box center [750, 519] width 13 height 13
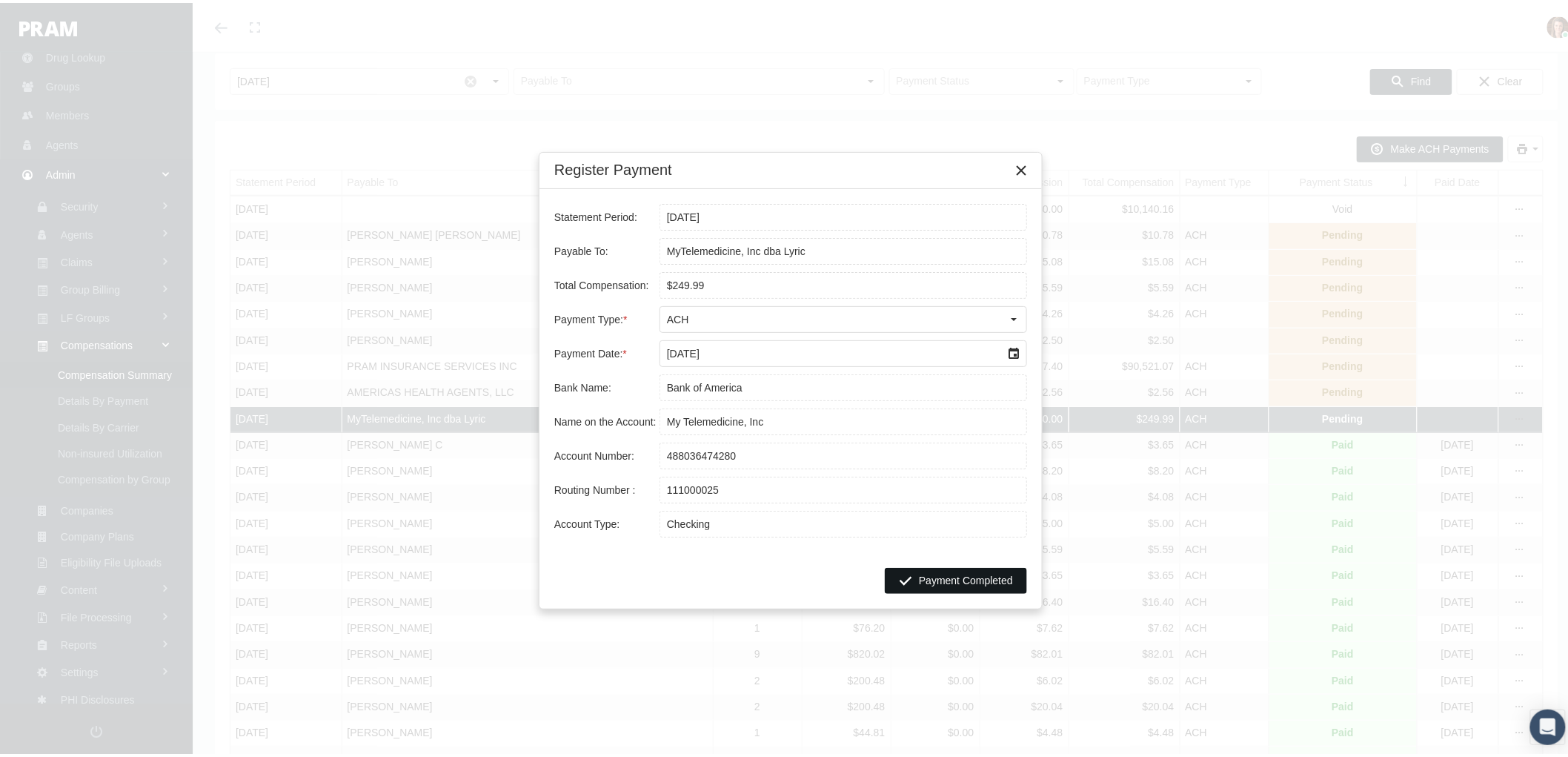
click at [950, 575] on span "Payment Completed" at bounding box center [966, 578] width 94 height 12
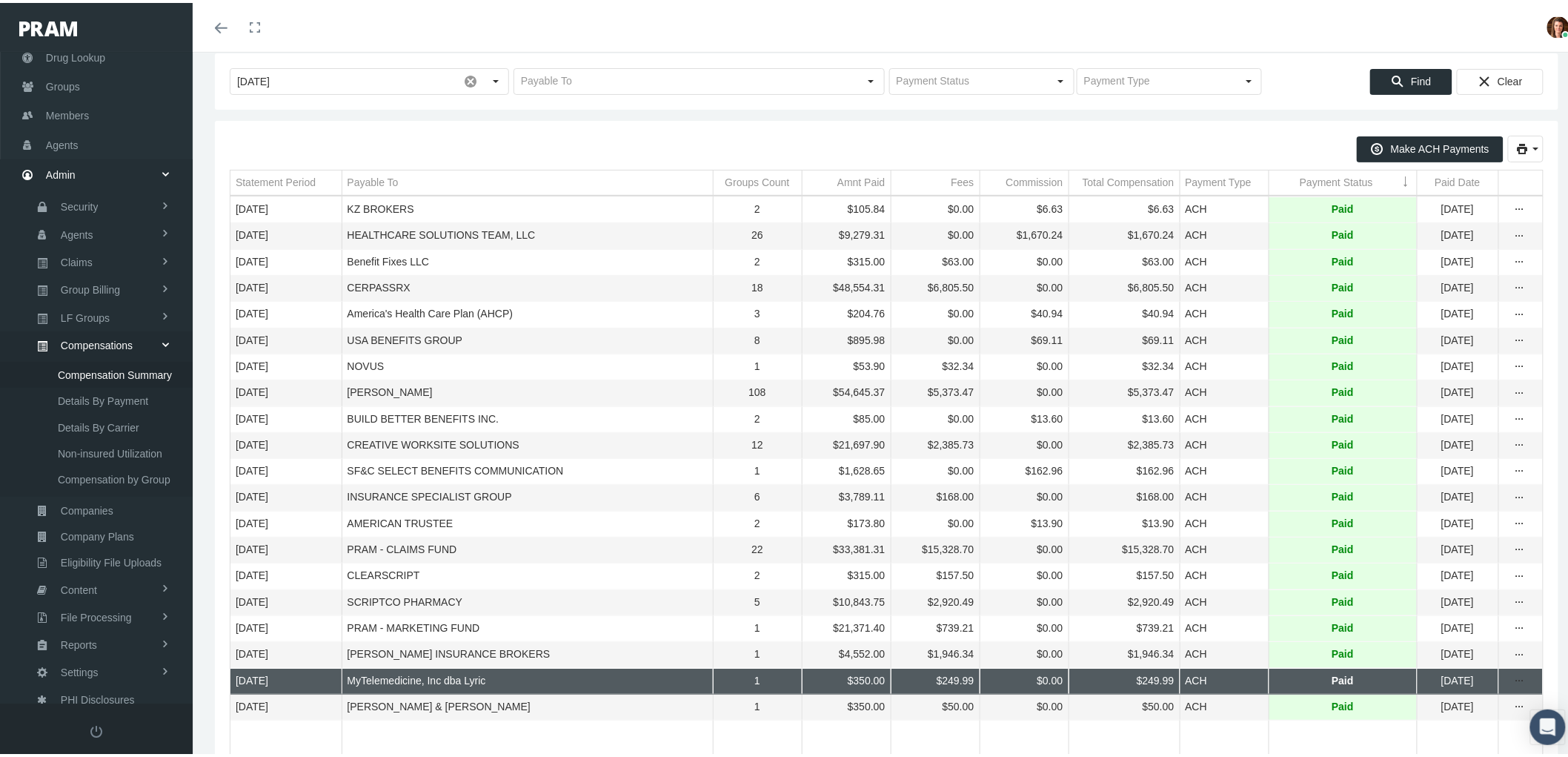
click at [1279, 178] on td "Payment Status" at bounding box center [1342, 180] width 148 height 25
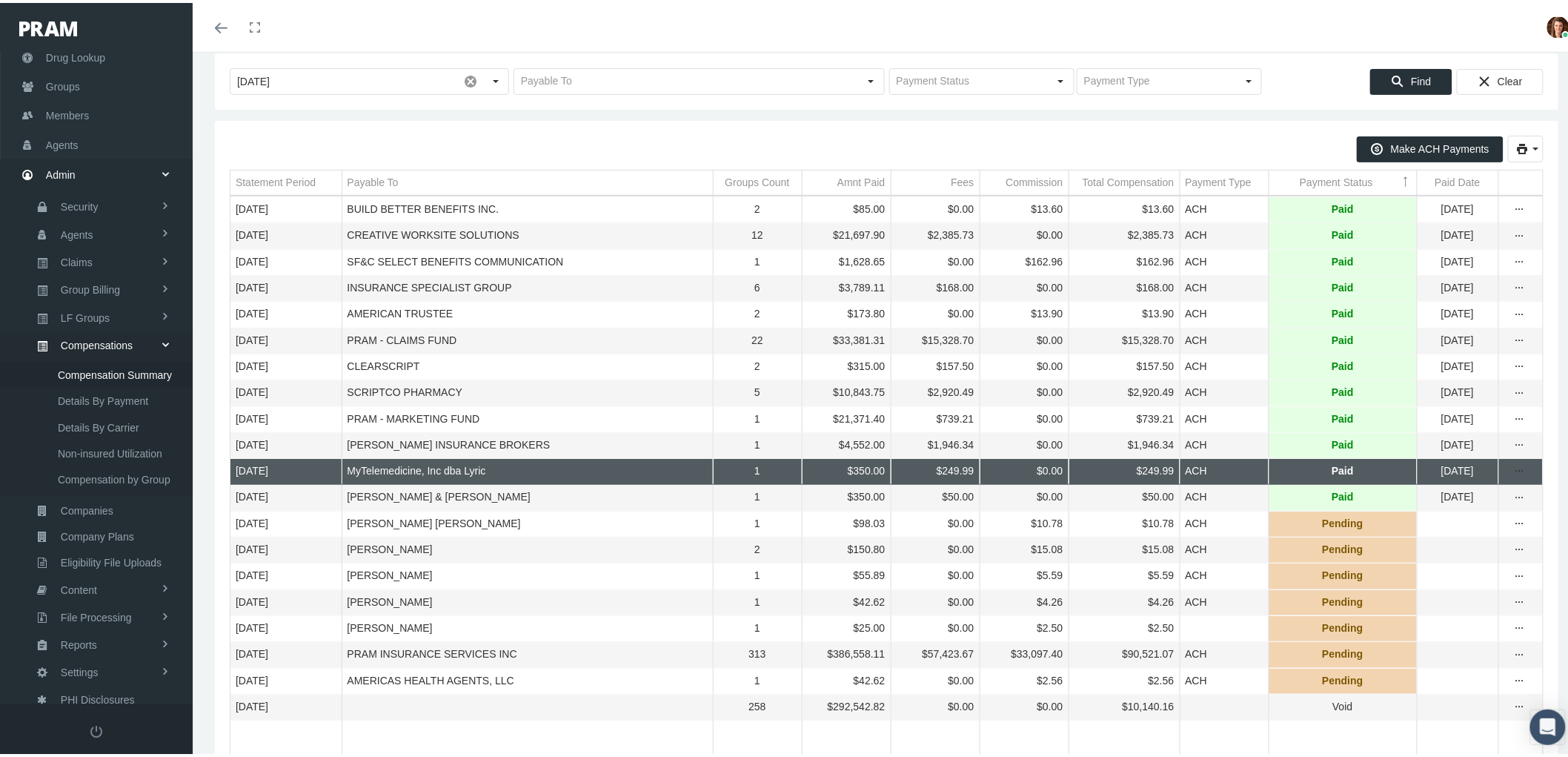
click at [1279, 178] on td "Payment Status" at bounding box center [1342, 180] width 148 height 25
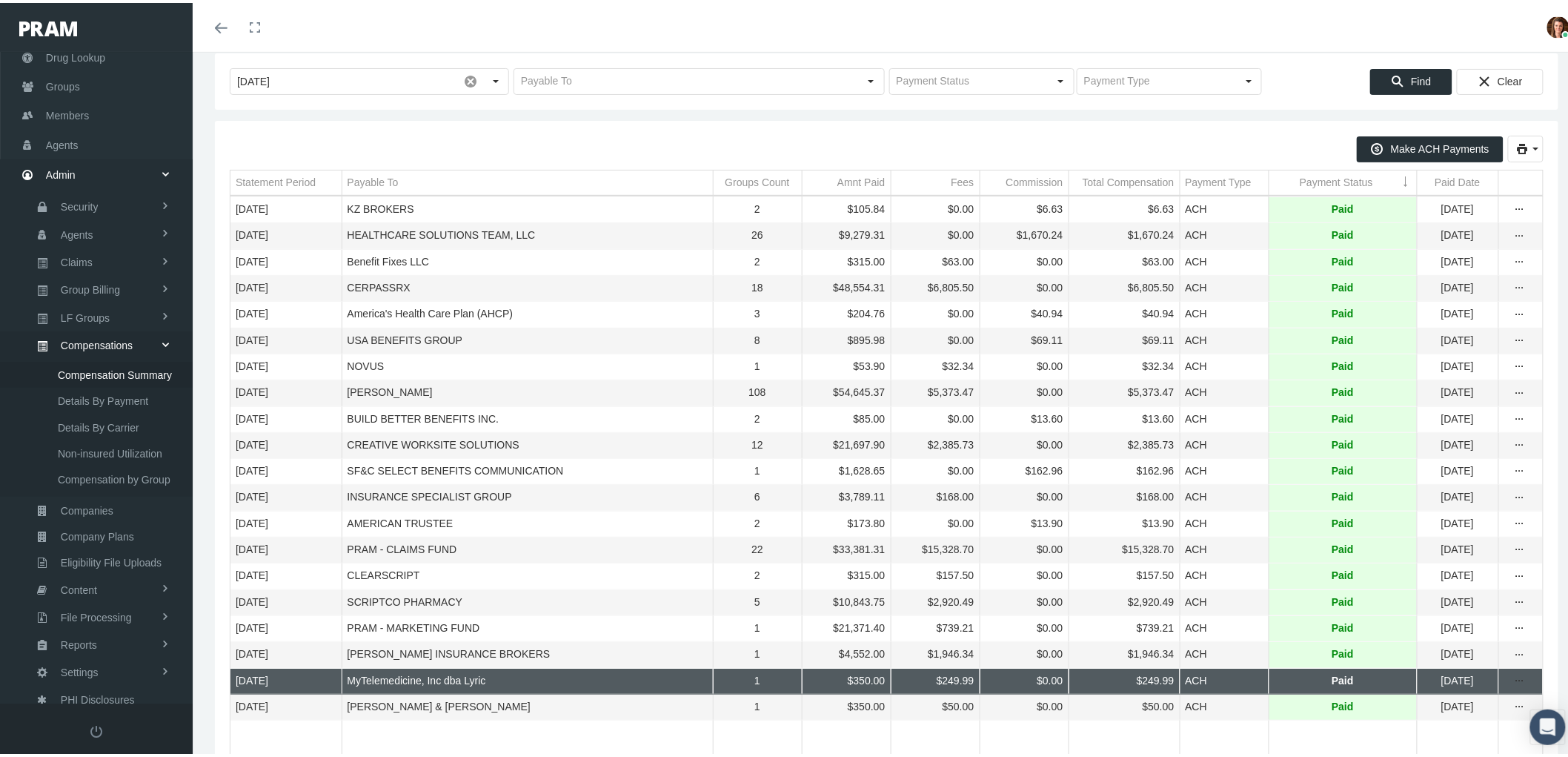
click at [1279, 178] on td "Payment Status" at bounding box center [1342, 180] width 148 height 25
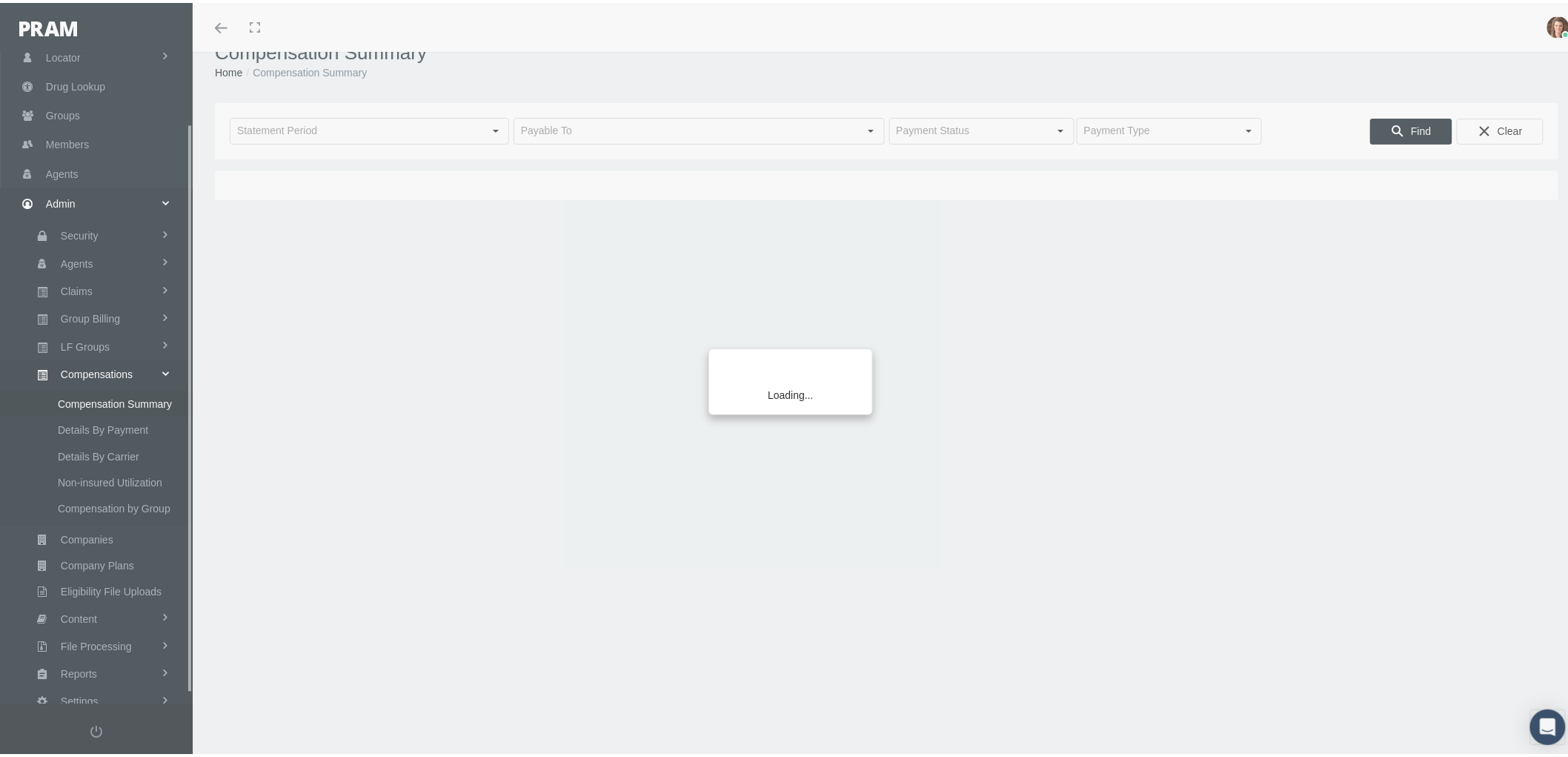
scroll to position [93, 0]
type input "[DATE]"
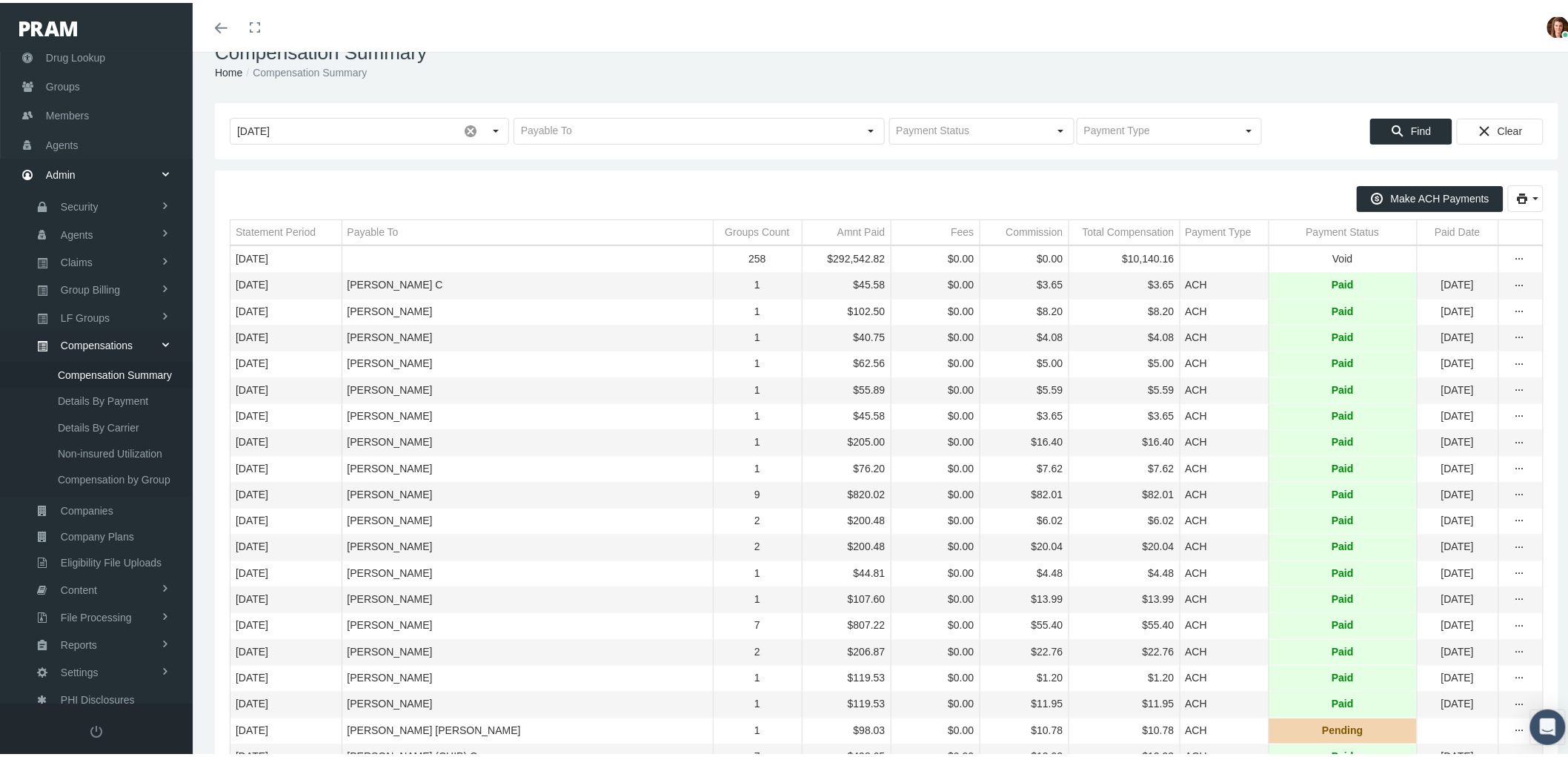
click at [1292, 225] on td "Payment Status" at bounding box center [1342, 229] width 148 height 25
click at [1300, 225] on div "Payment Status" at bounding box center [1336, 229] width 74 height 14
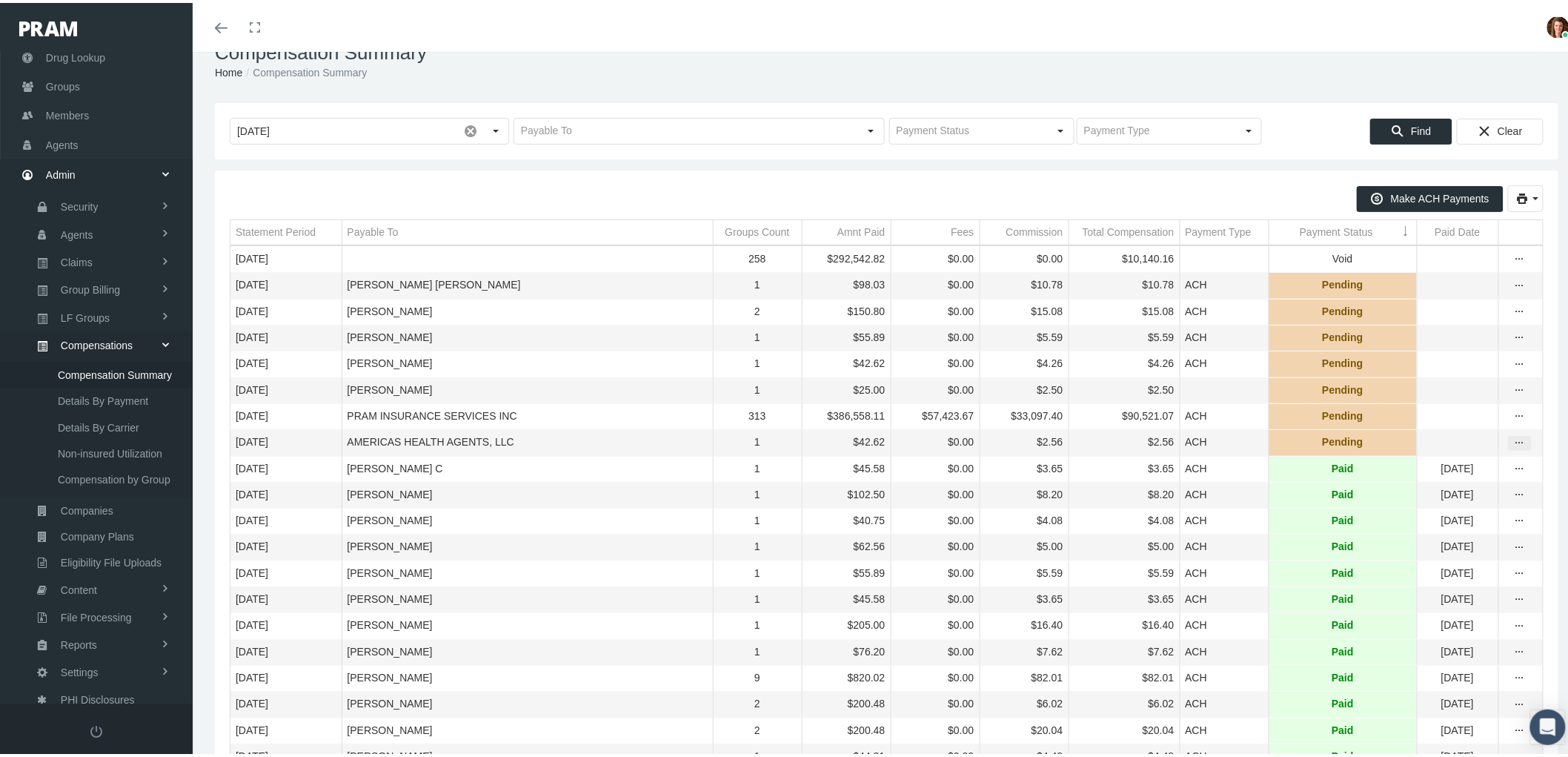
click at [1514, 447] on div "more" at bounding box center [1519, 440] width 22 height 14
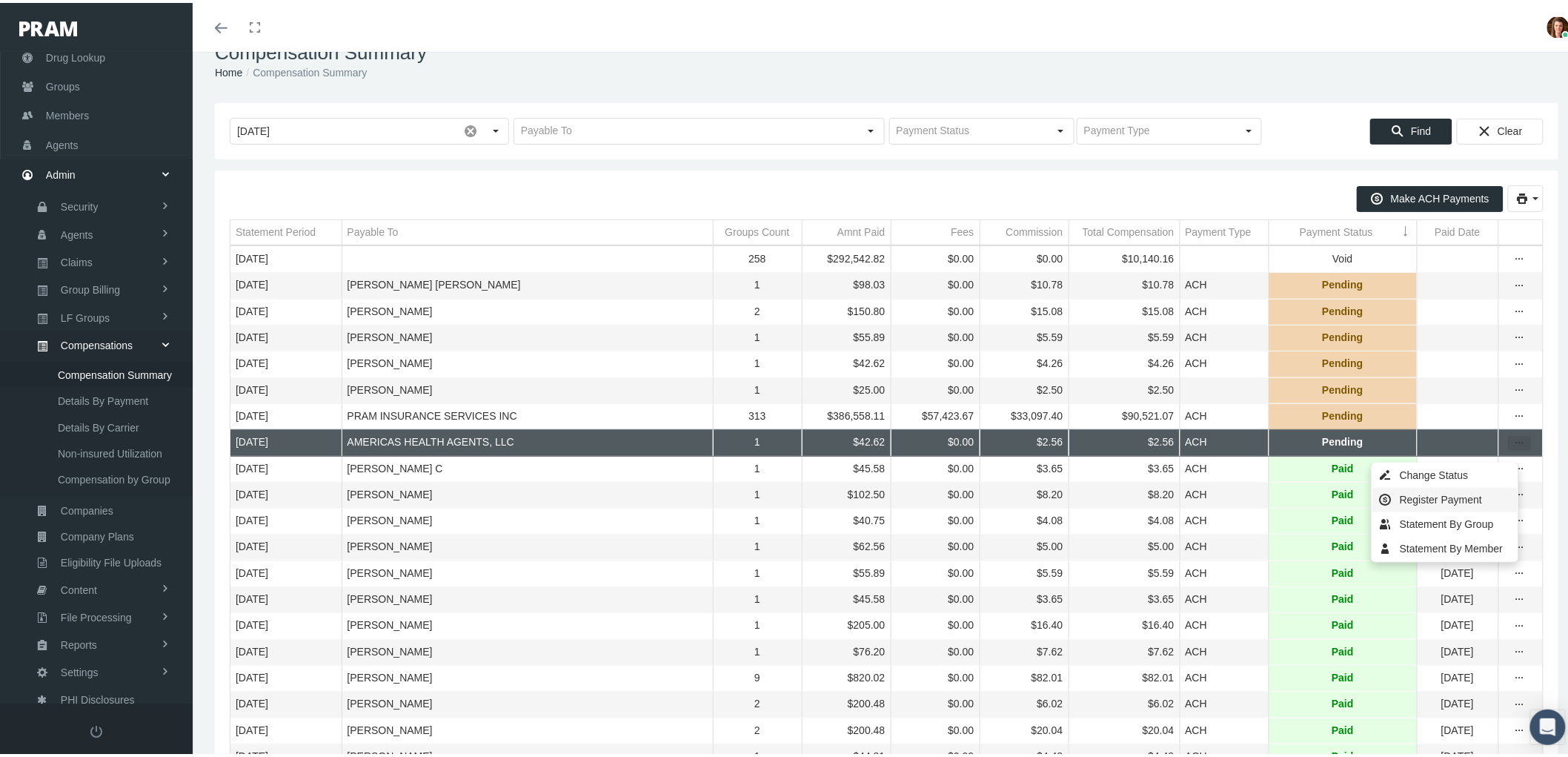
click at [1457, 497] on div "Register Payment" at bounding box center [1445, 497] width 145 height 24
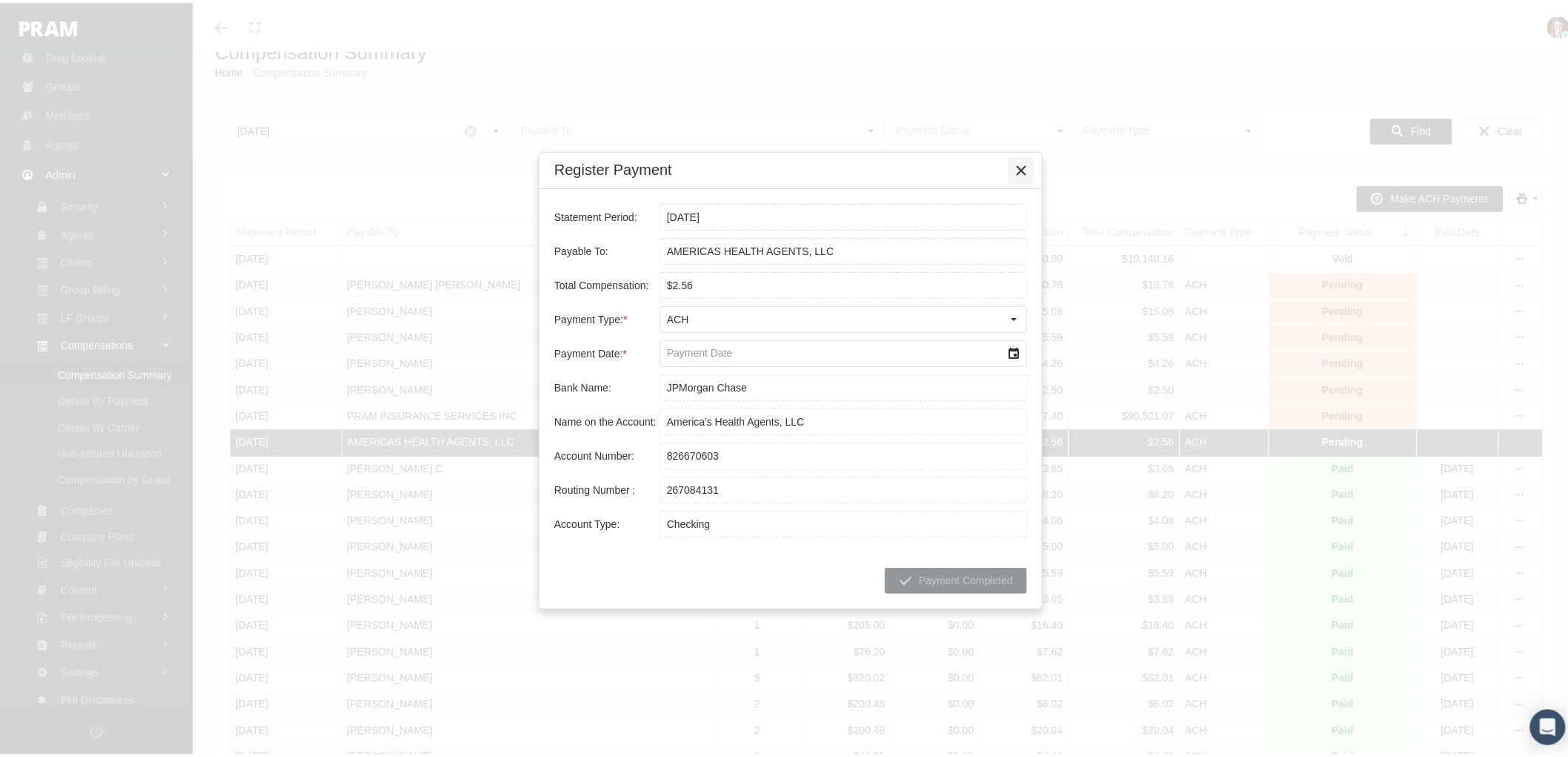
click at [1019, 169] on icon "Close" at bounding box center [1021, 168] width 14 height 14
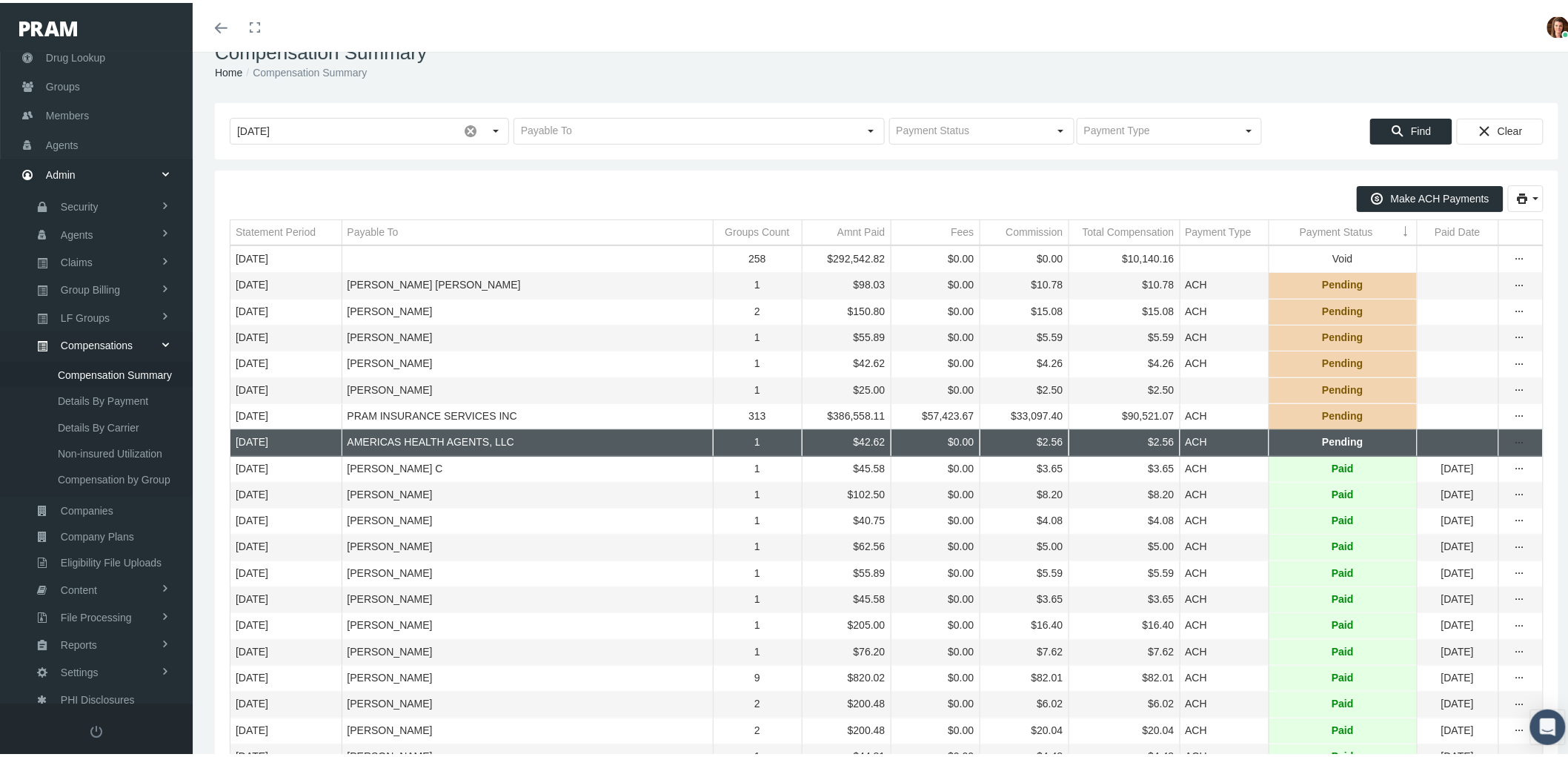
click at [802, 426] on td "$386,558.11" at bounding box center [846, 413] width 89 height 26
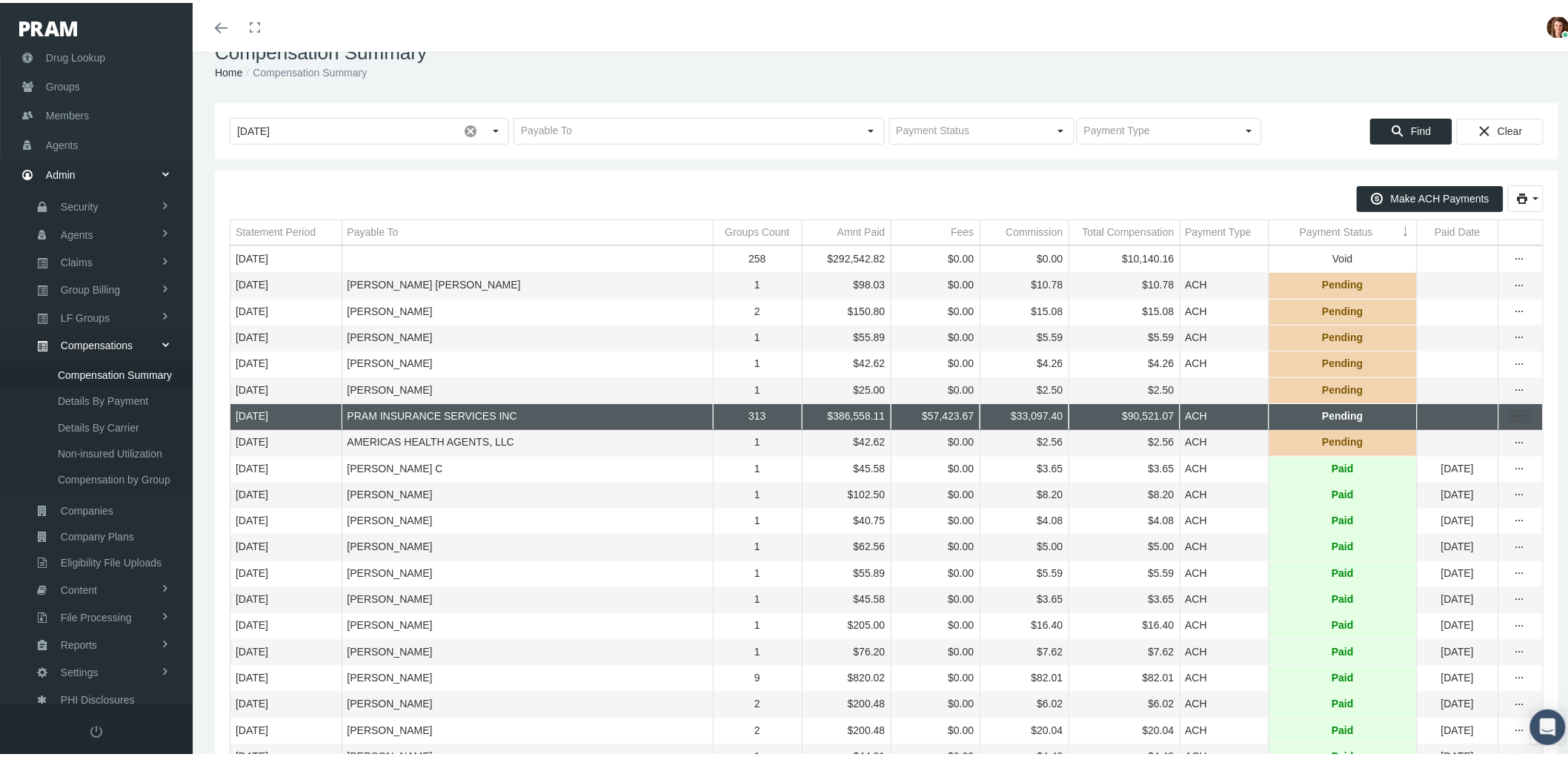
click at [1513, 420] on icon "more" at bounding box center [1520, 414] width 14 height 14
click at [1484, 467] on div "Register Payment" at bounding box center [1445, 469] width 145 height 24
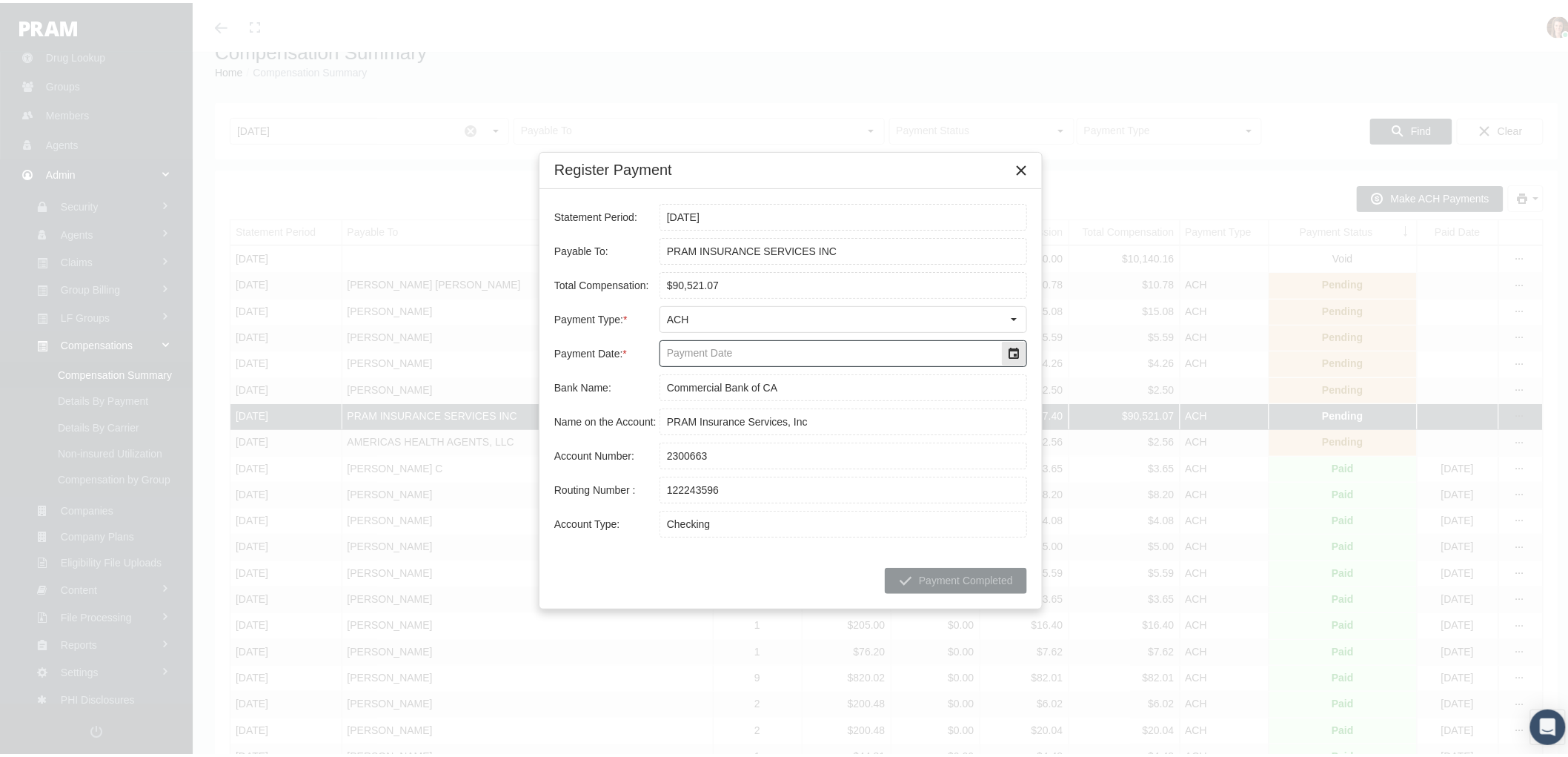
click at [1014, 352] on div "Select" at bounding box center [1014, 350] width 24 height 24
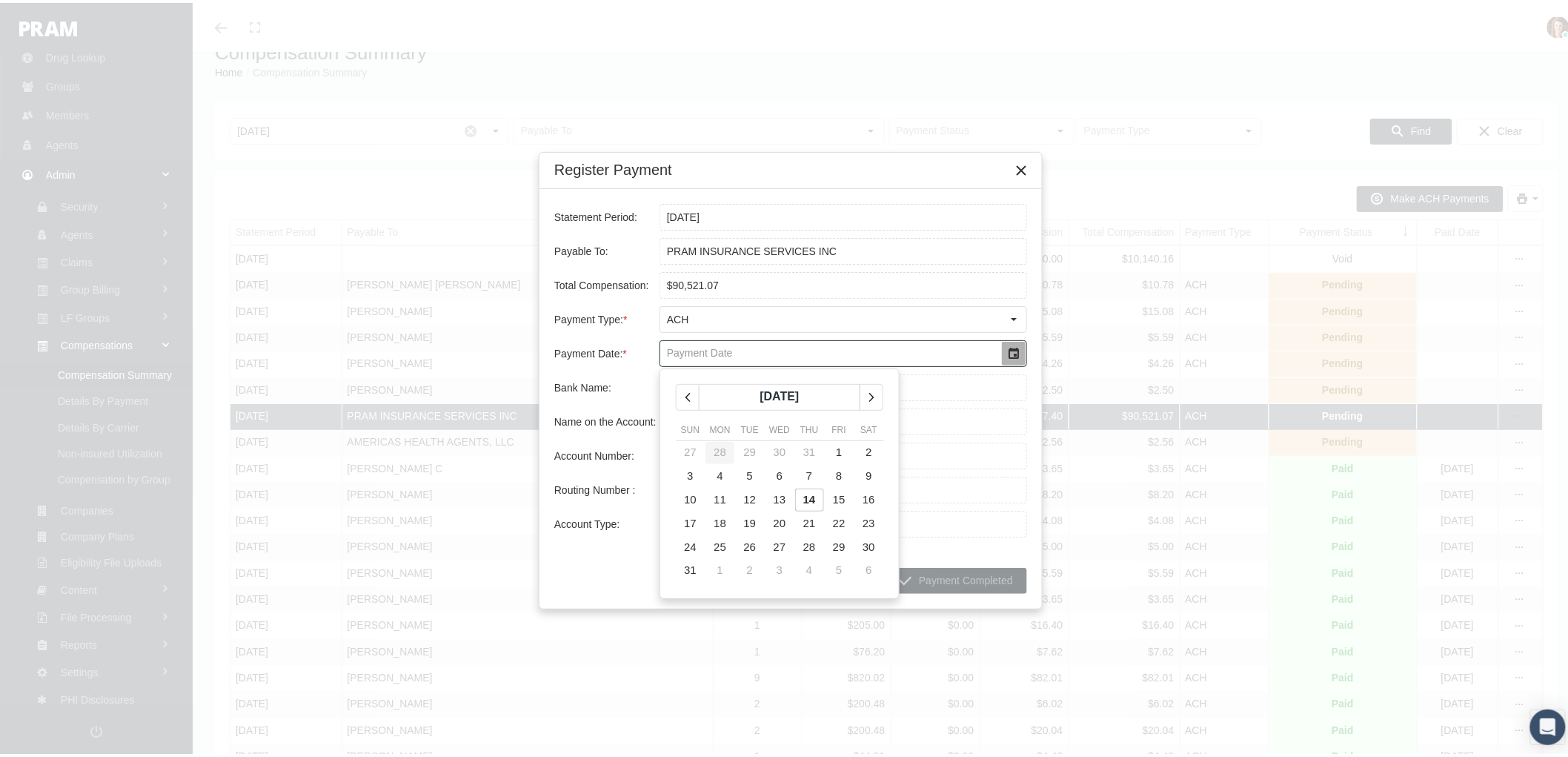
click at [730, 455] on td "28" at bounding box center [720, 449] width 30 height 24
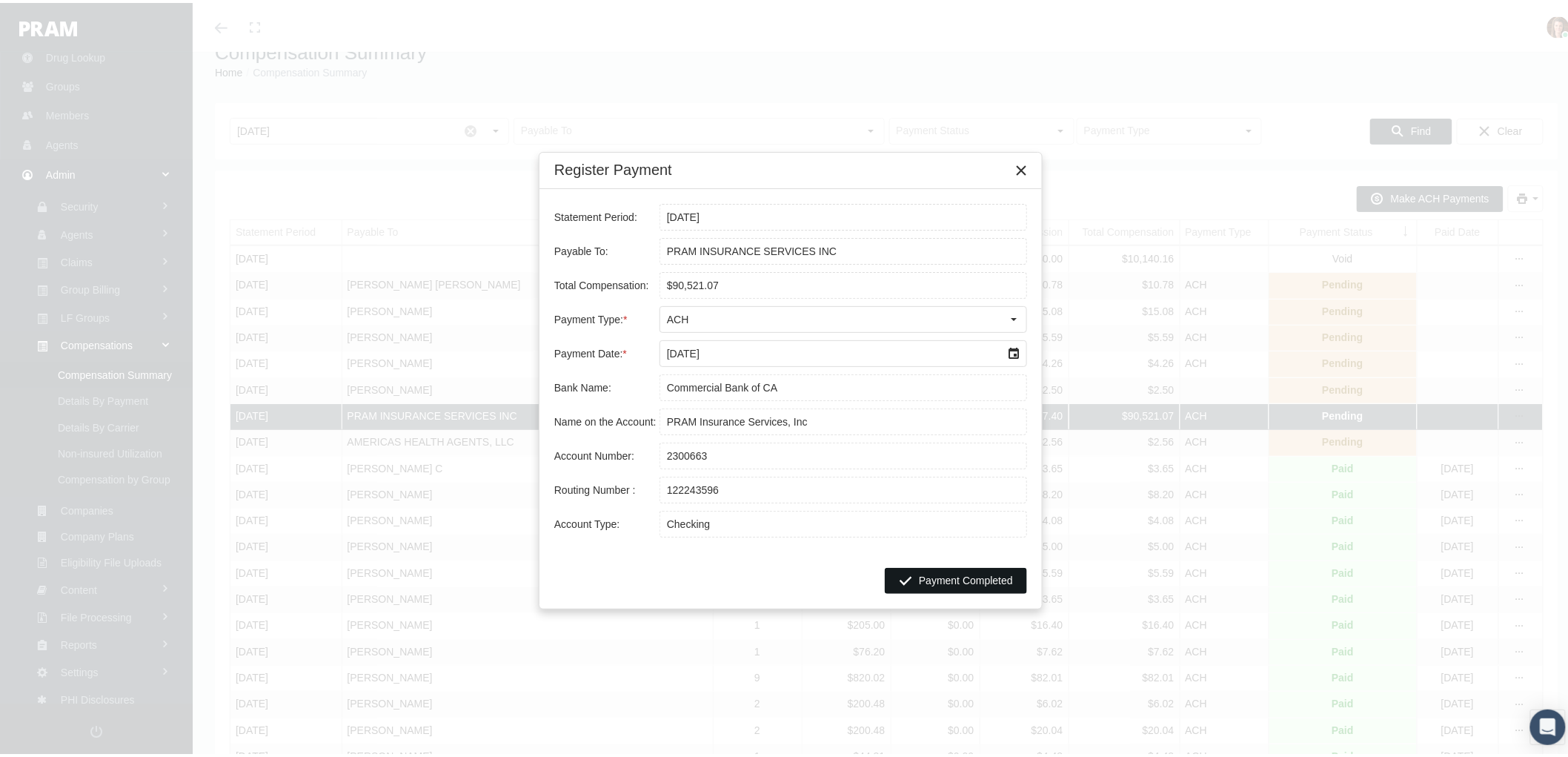
click at [946, 579] on span "Payment Completed" at bounding box center [966, 578] width 94 height 12
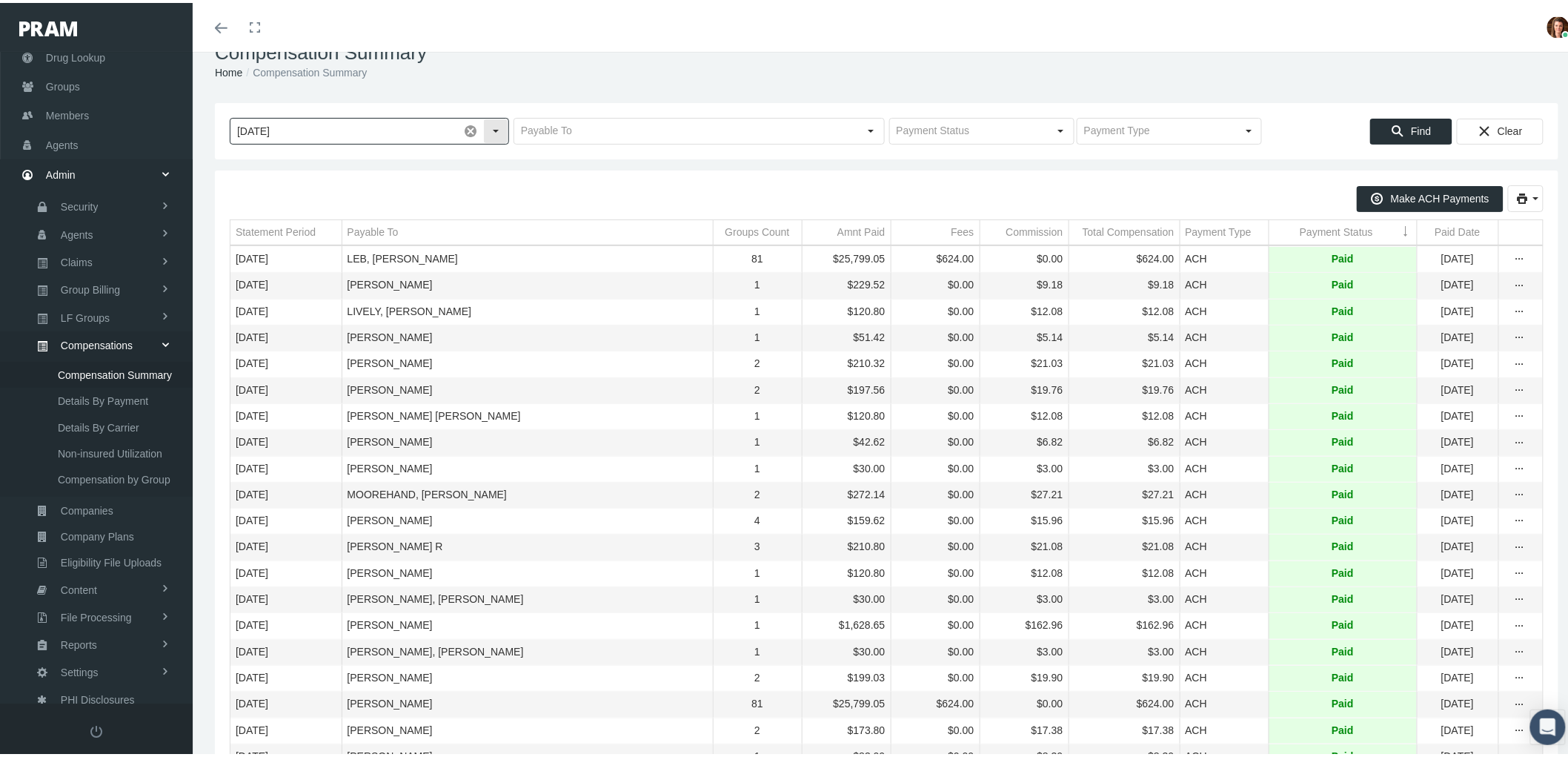
click at [467, 129] on span at bounding box center [470, 128] width 25 height 25
click at [591, 121] on input "text" at bounding box center [686, 128] width 345 height 25
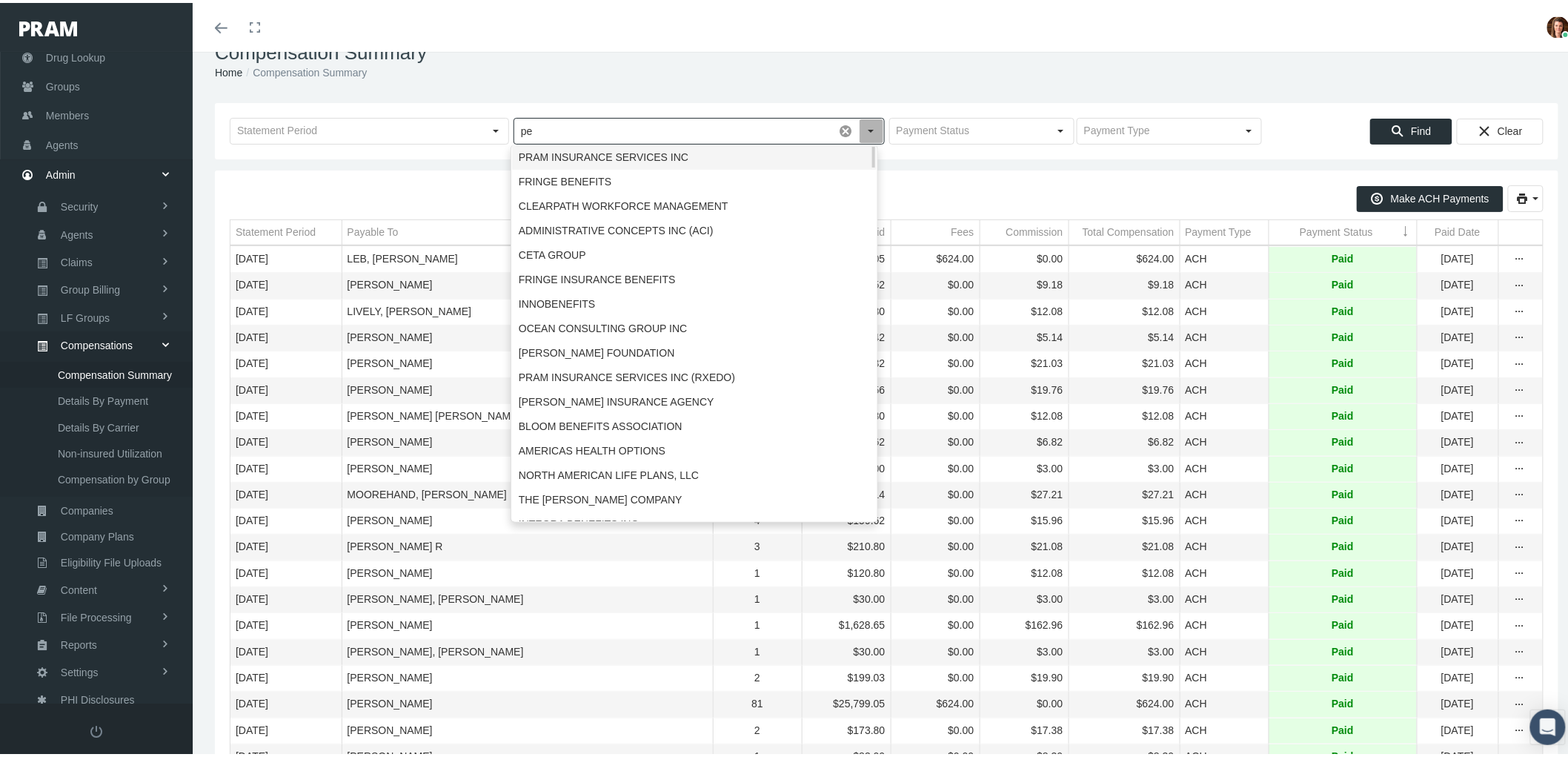
type input "p"
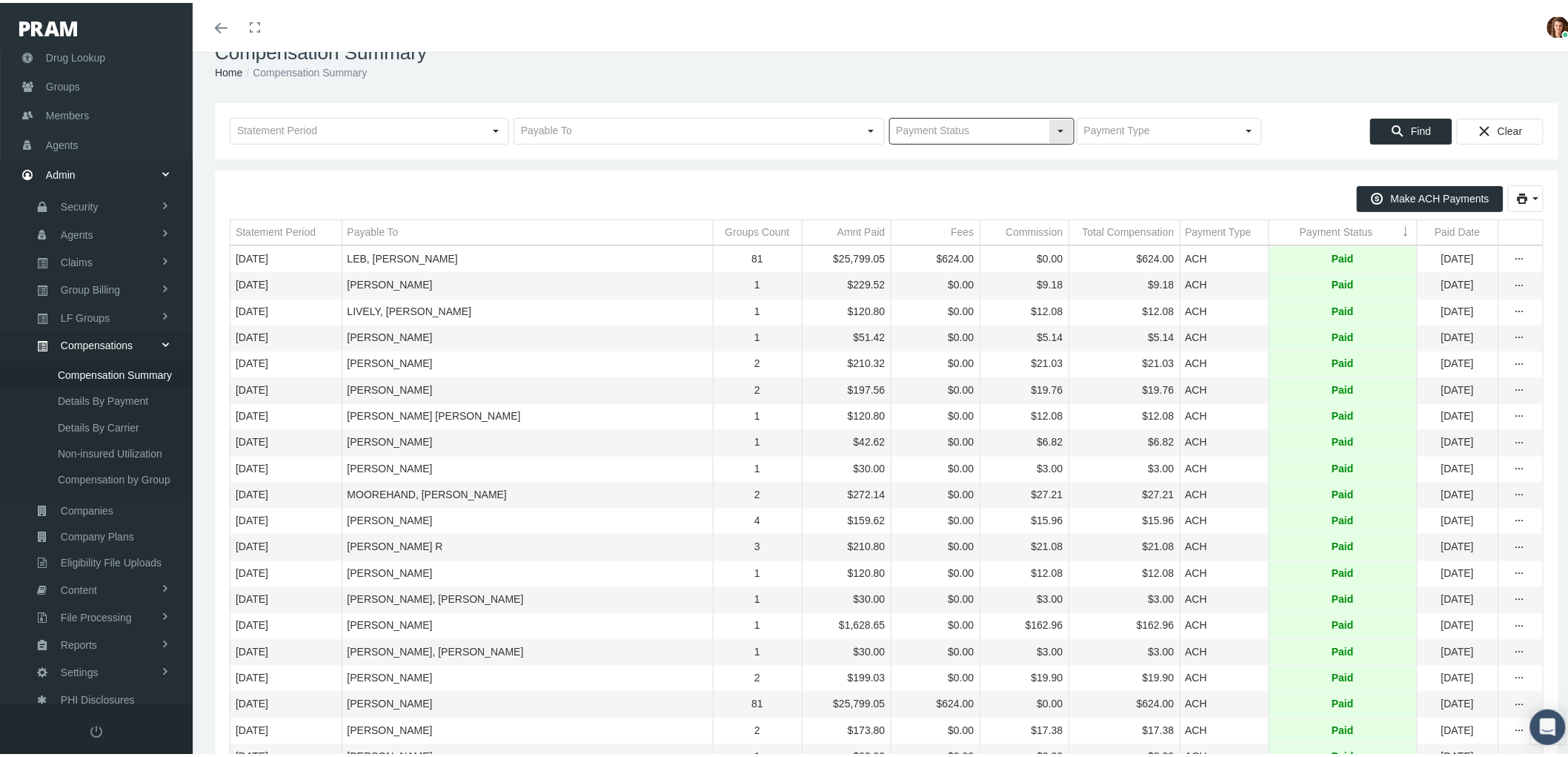
click at [921, 122] on input "text" at bounding box center [969, 128] width 159 height 25
click at [923, 156] on div "Pending" at bounding box center [975, 154] width 181 height 24
type input "Pending"
click at [1373, 129] on div "Find" at bounding box center [1412, 128] width 80 height 24
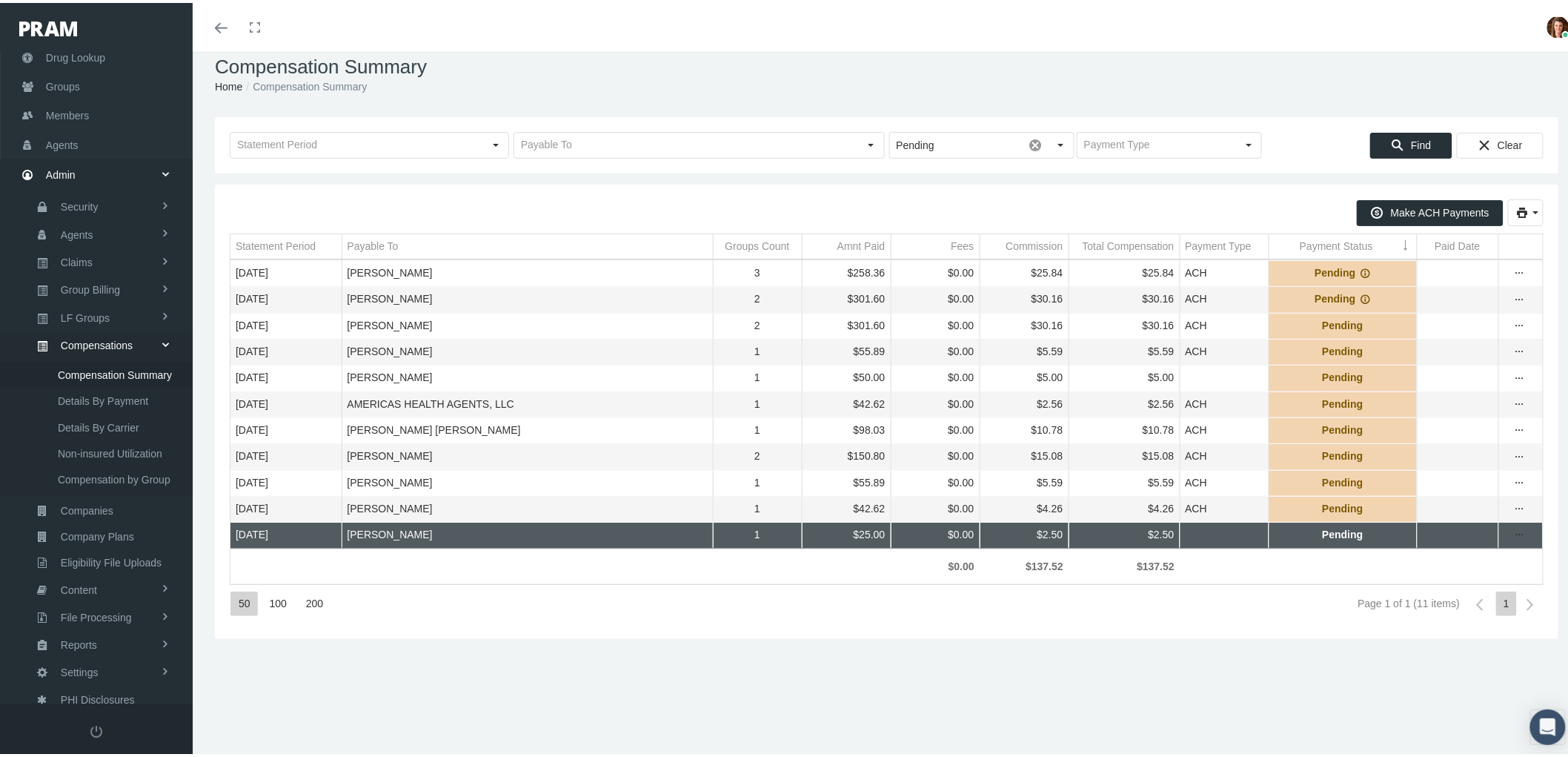
scroll to position [0, 0]
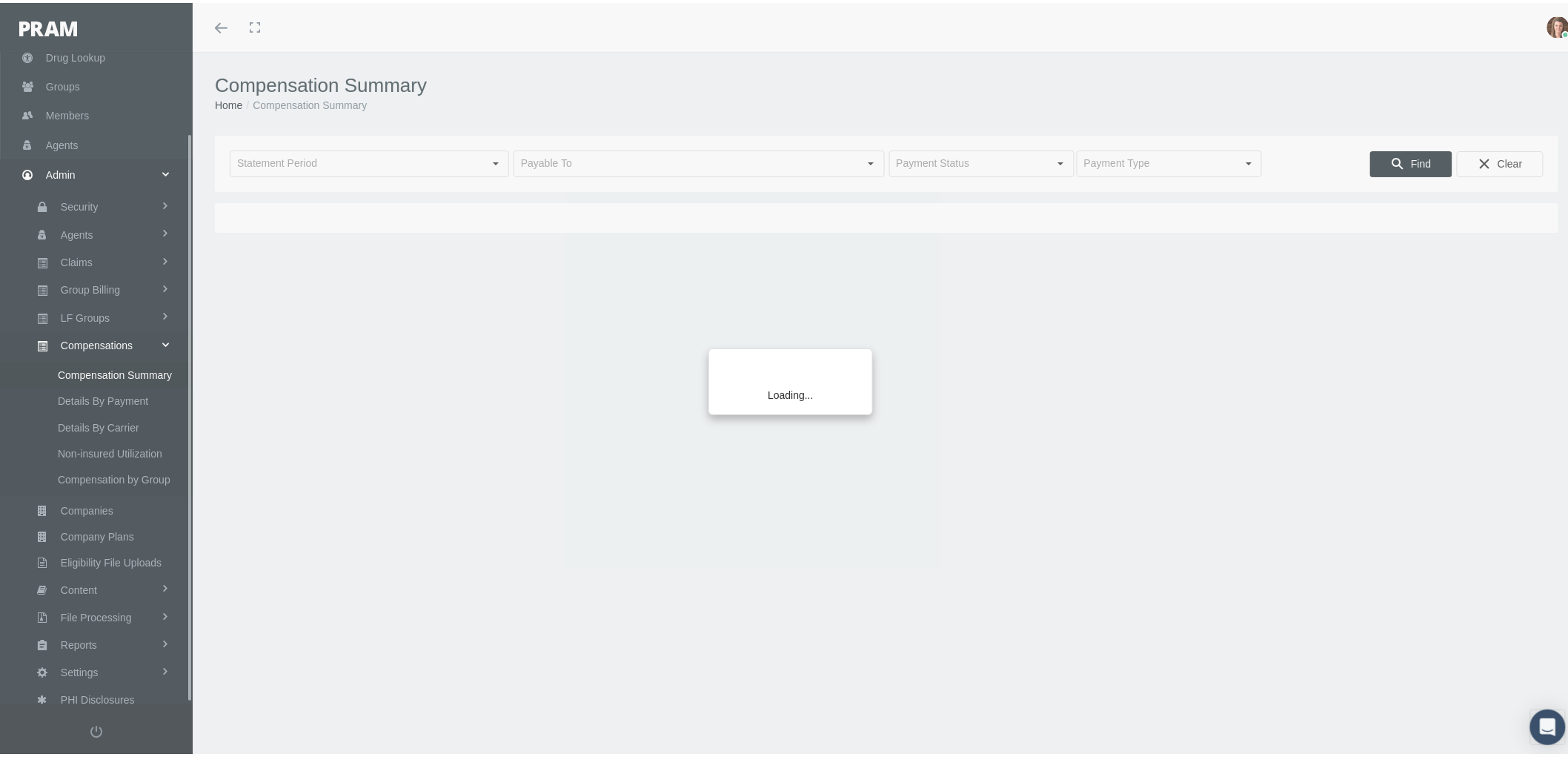
scroll to position [93, 0]
type input "[DATE]"
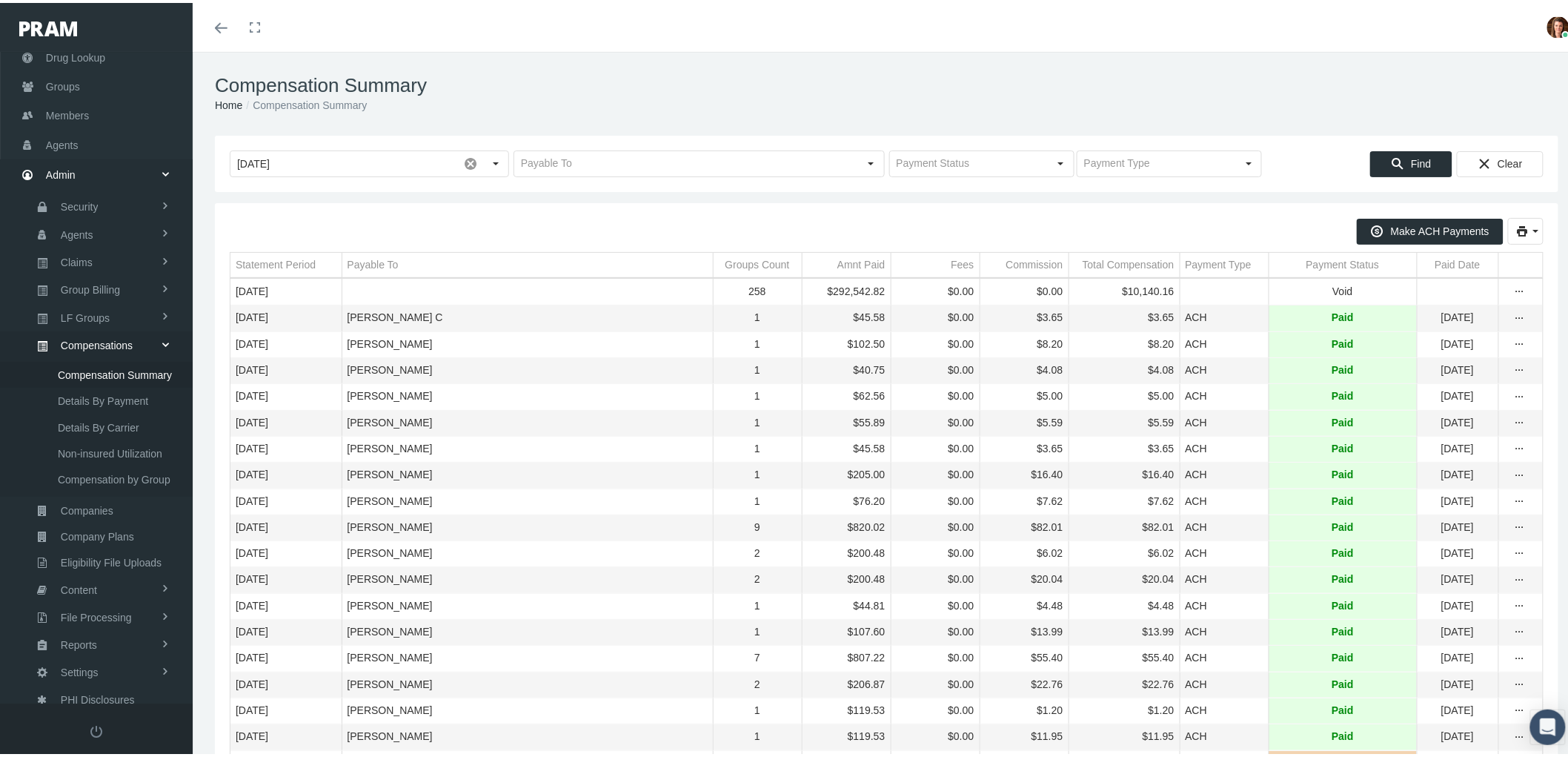
click at [1313, 262] on div "Payment Status" at bounding box center [1343, 262] width 74 height 14
click at [1314, 263] on div "Payment Status" at bounding box center [1336, 262] width 74 height 14
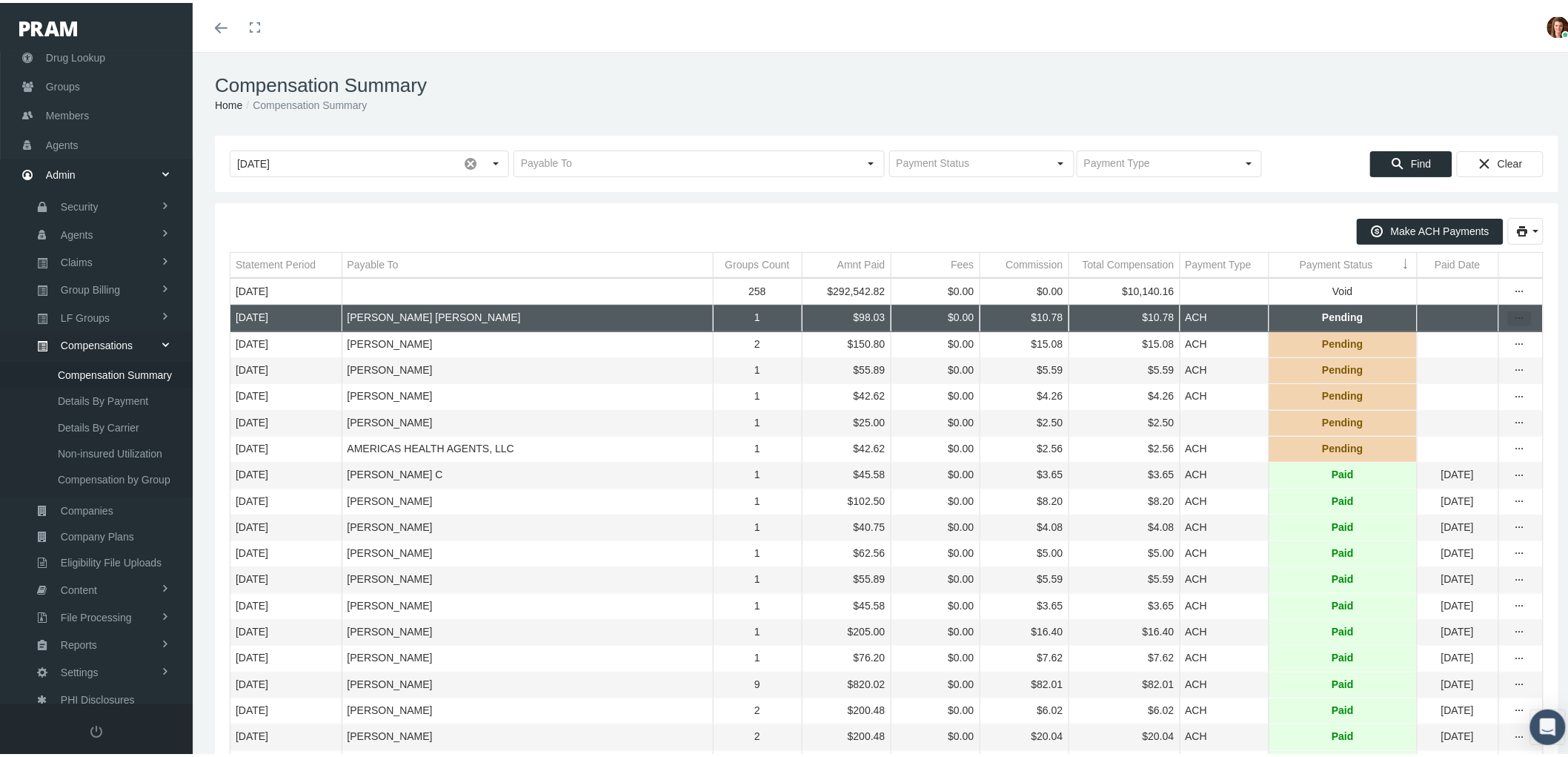
click at [1513, 317] on icon "more" at bounding box center [1520, 316] width 14 height 14
click at [1458, 331] on div "Change Status" at bounding box center [1445, 339] width 145 height 24
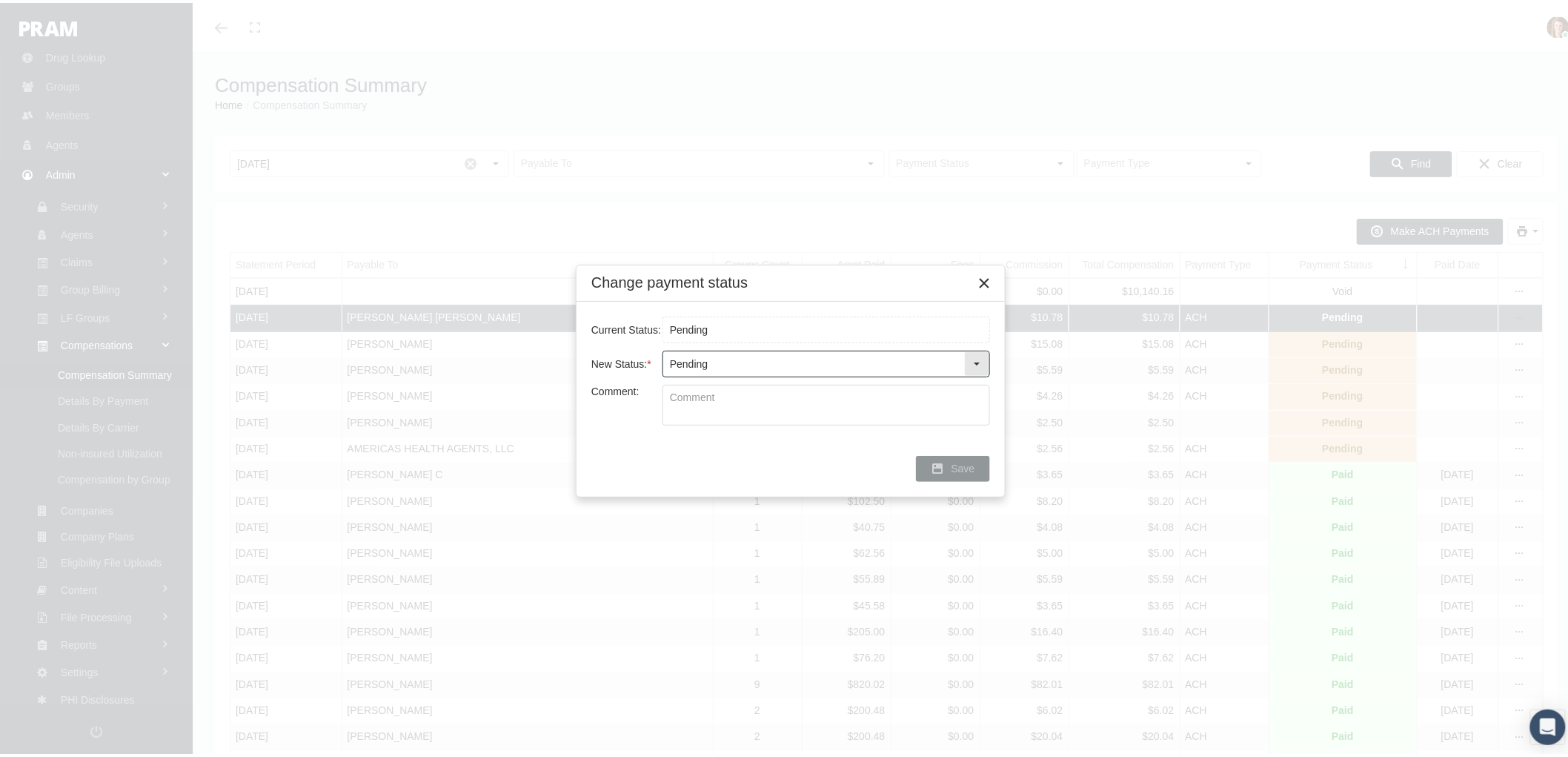
click at [979, 355] on div "Select" at bounding box center [976, 361] width 24 height 24
click at [979, 356] on div "Select" at bounding box center [976, 361] width 24 height 24
click at [990, 271] on div "Close" at bounding box center [984, 279] width 25 height 25
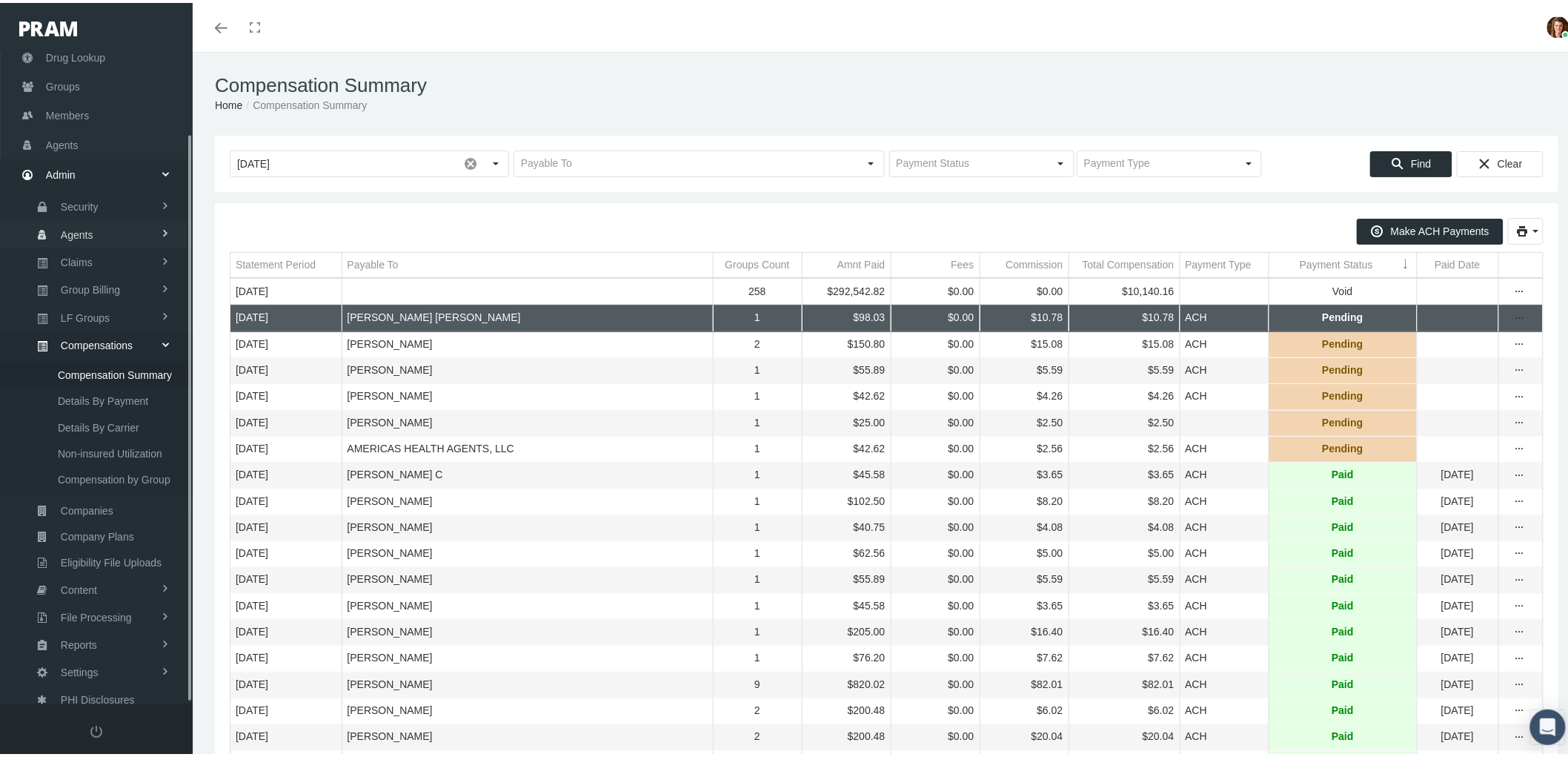
click at [94, 225] on link "Agents" at bounding box center [96, 231] width 193 height 26
click at [71, 270] on span "Agents" at bounding box center [77, 282] width 33 height 25
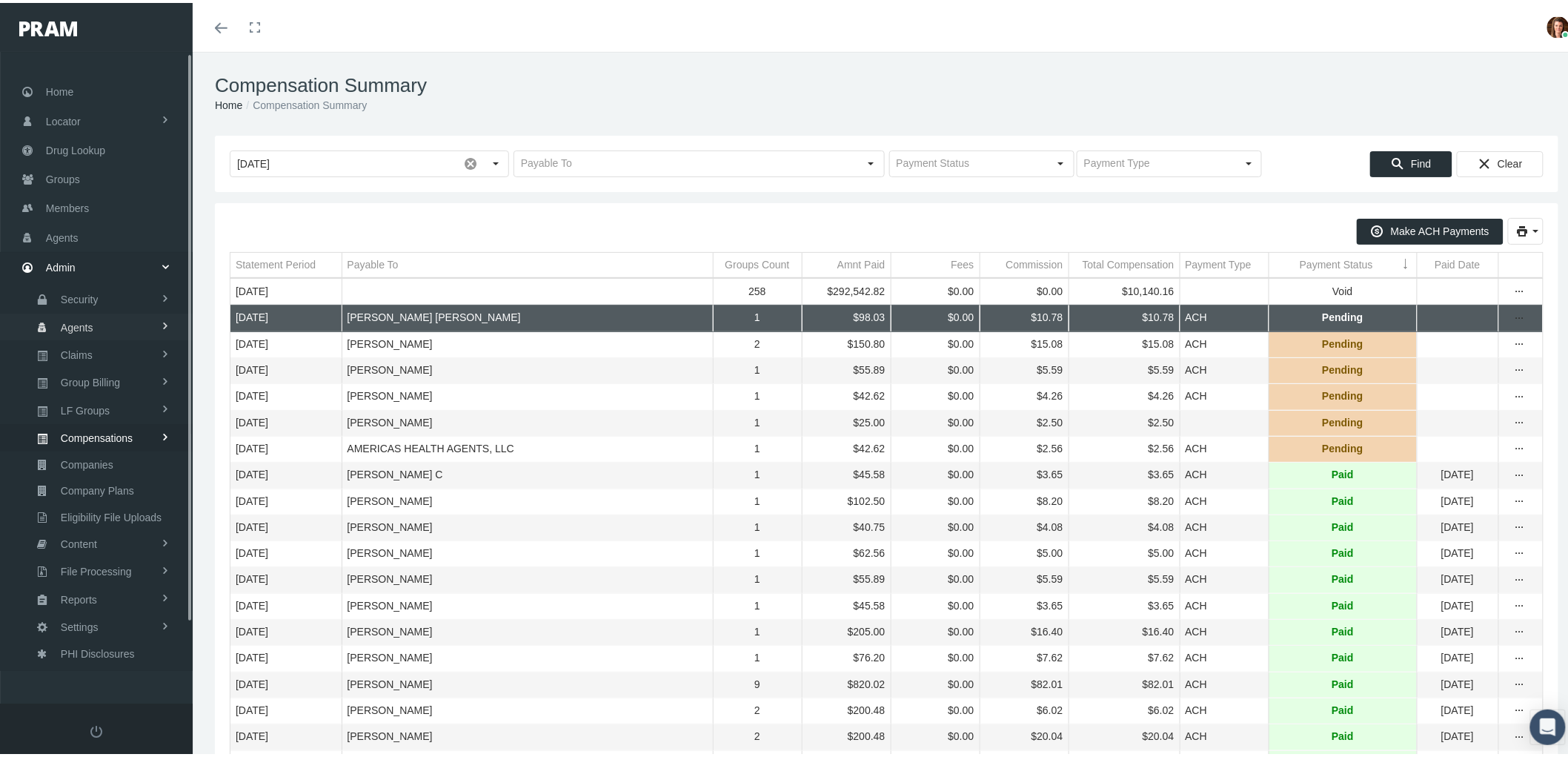
click at [83, 319] on span "Agents" at bounding box center [77, 324] width 33 height 25
click at [104, 394] on span "Bank Info Requests" at bounding box center [103, 406] width 90 height 25
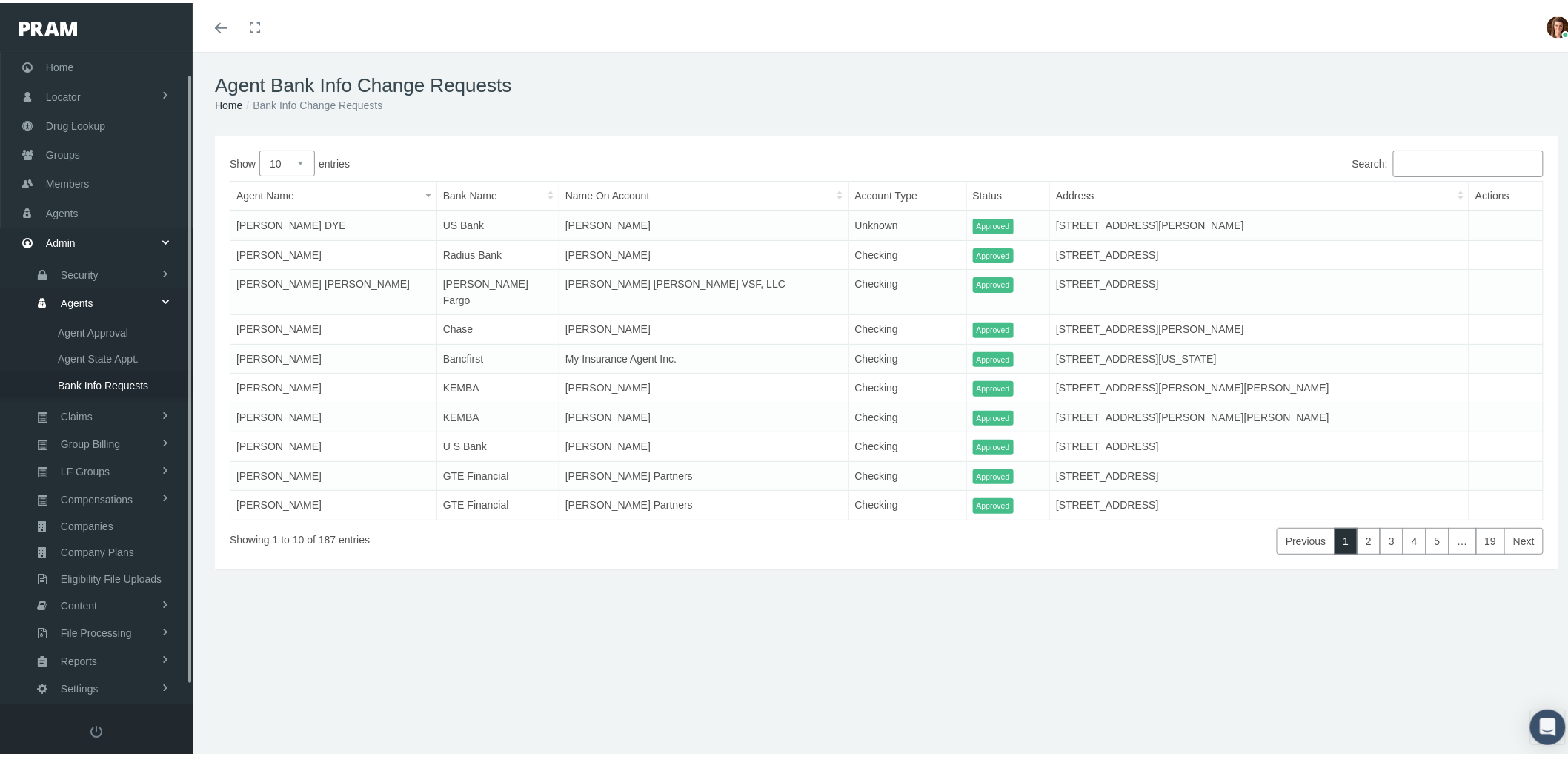
scroll to position [42, 0]
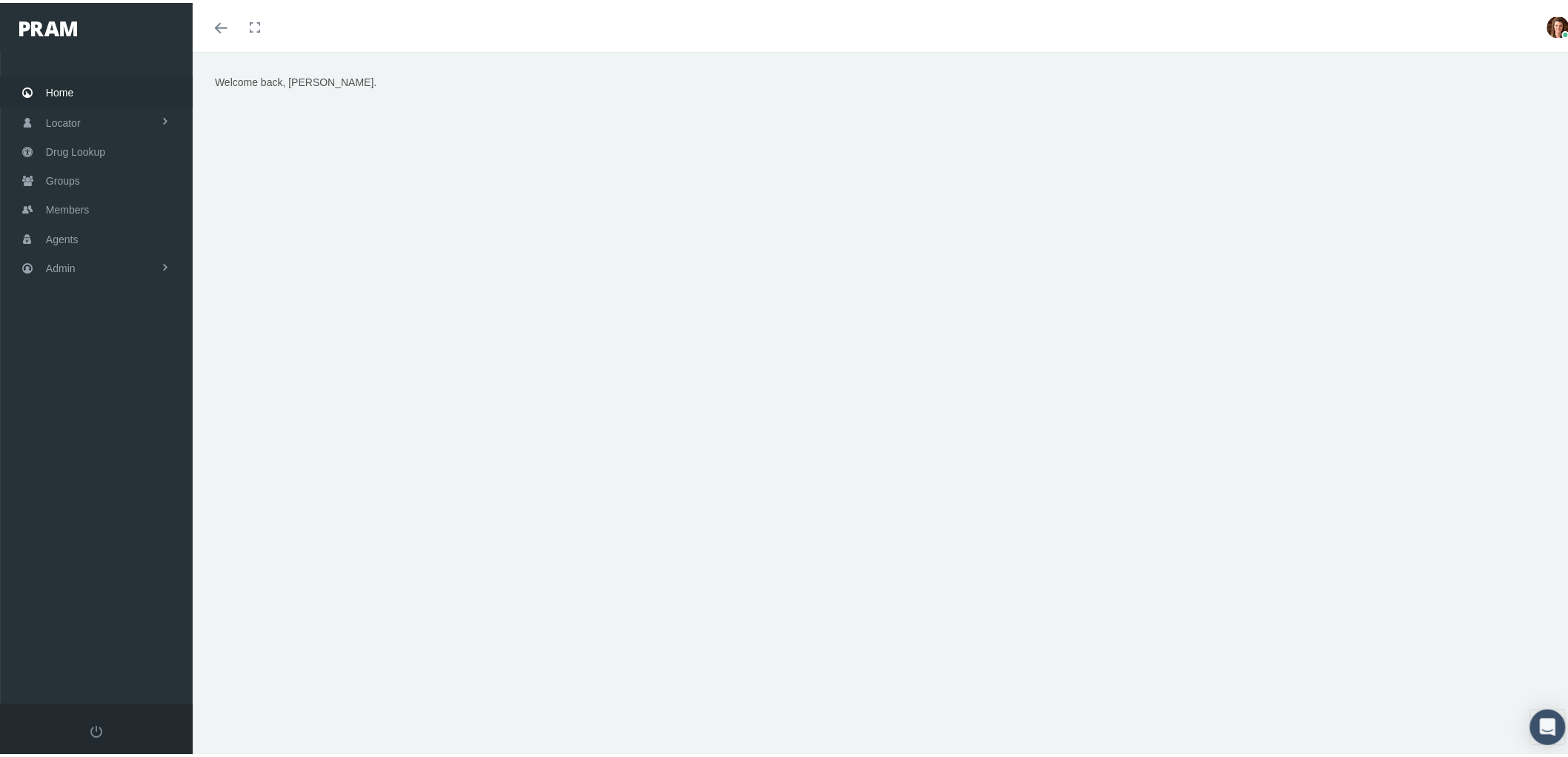
click at [87, 267] on link "Admin" at bounding box center [96, 265] width 193 height 29
click at [87, 216] on span "Members" at bounding box center [68, 207] width 43 height 28
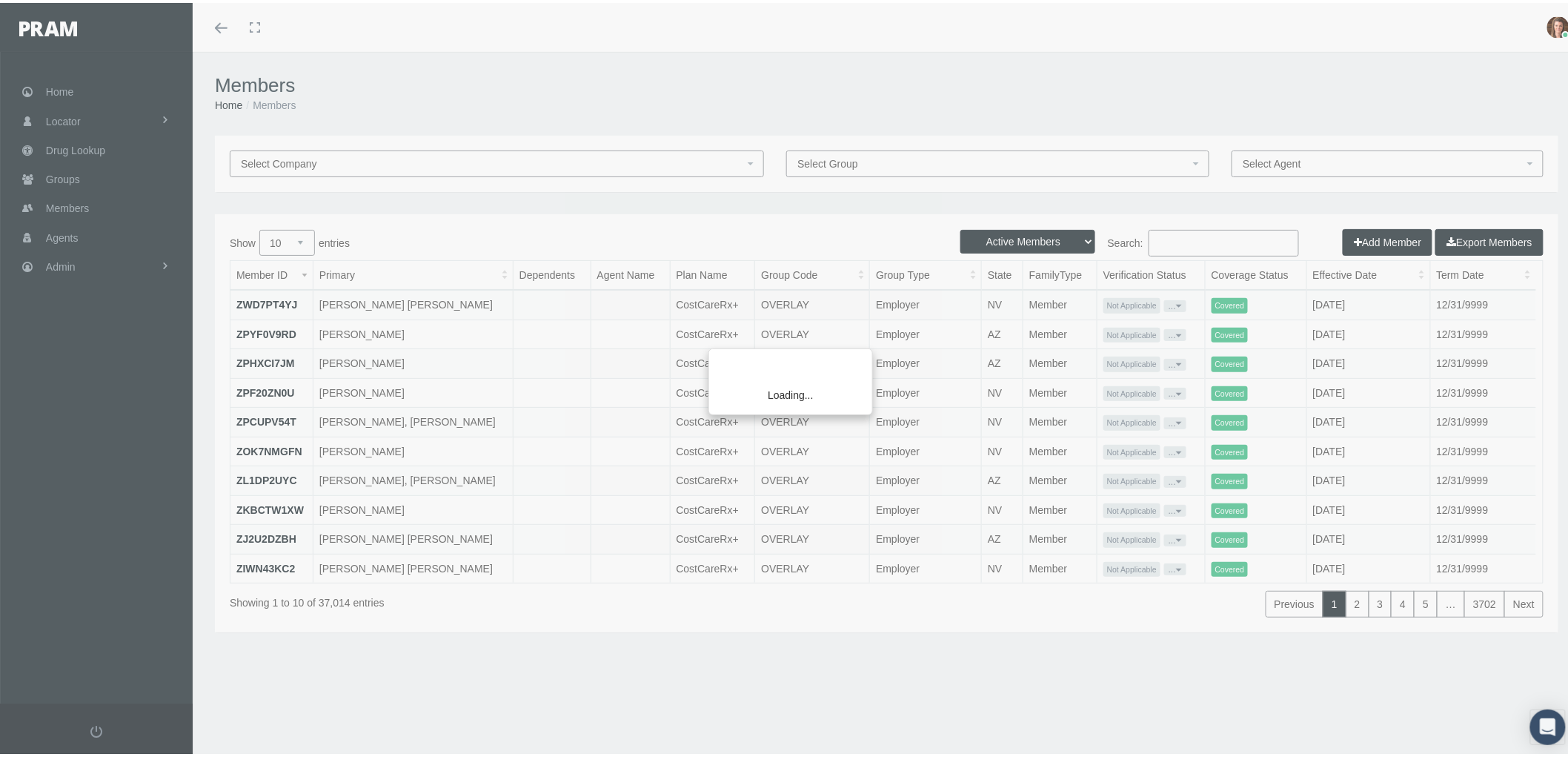
click at [1191, 245] on div "Loading..." at bounding box center [784, 378] width 1568 height 757
click at [1188, 237] on div "Loading..." at bounding box center [784, 378] width 1568 height 757
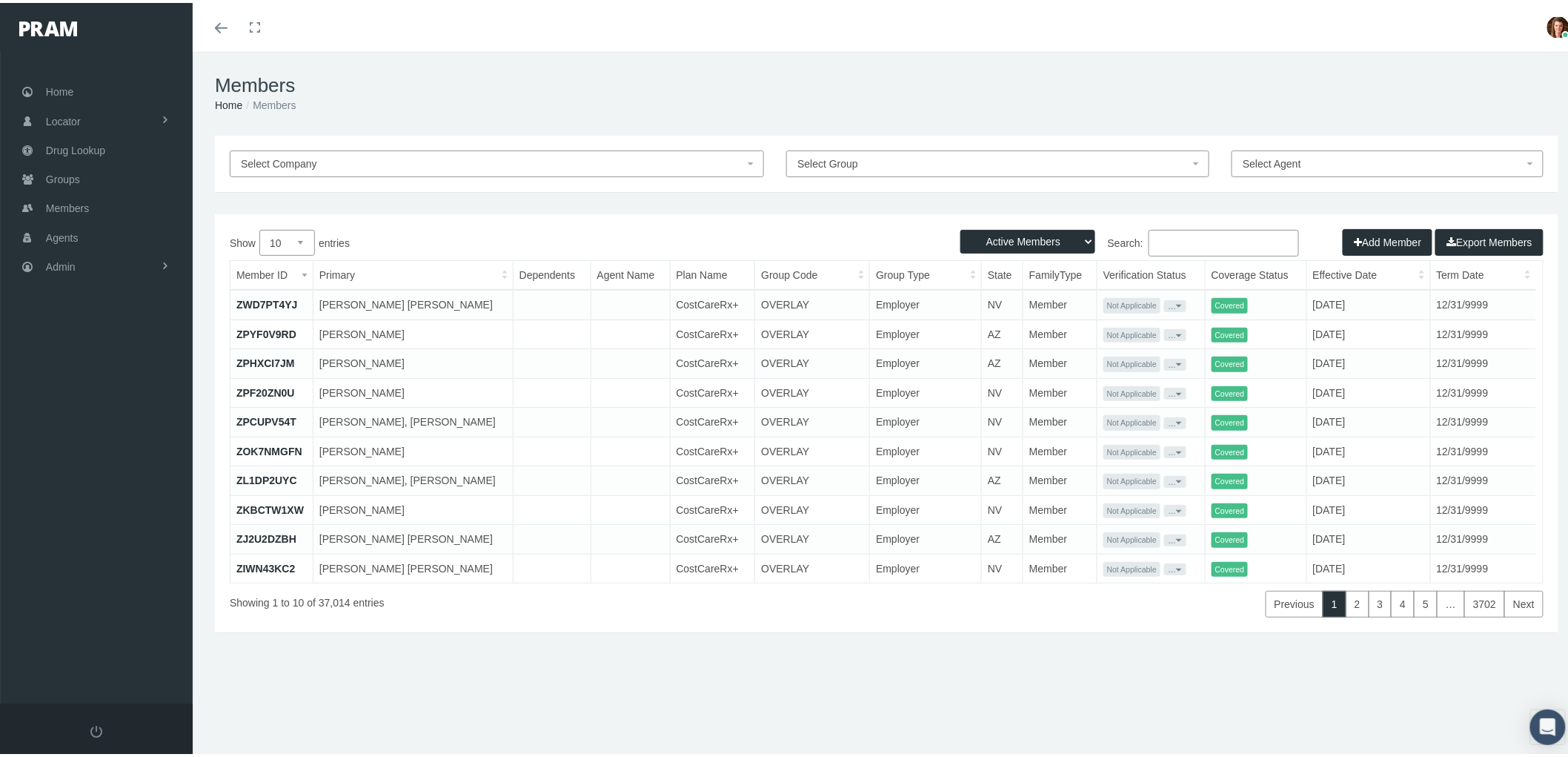
click at [1190, 239] on input "Search:" at bounding box center [1224, 240] width 150 height 27
type input "usa"
